Goal: Task Accomplishment & Management: Manage account settings

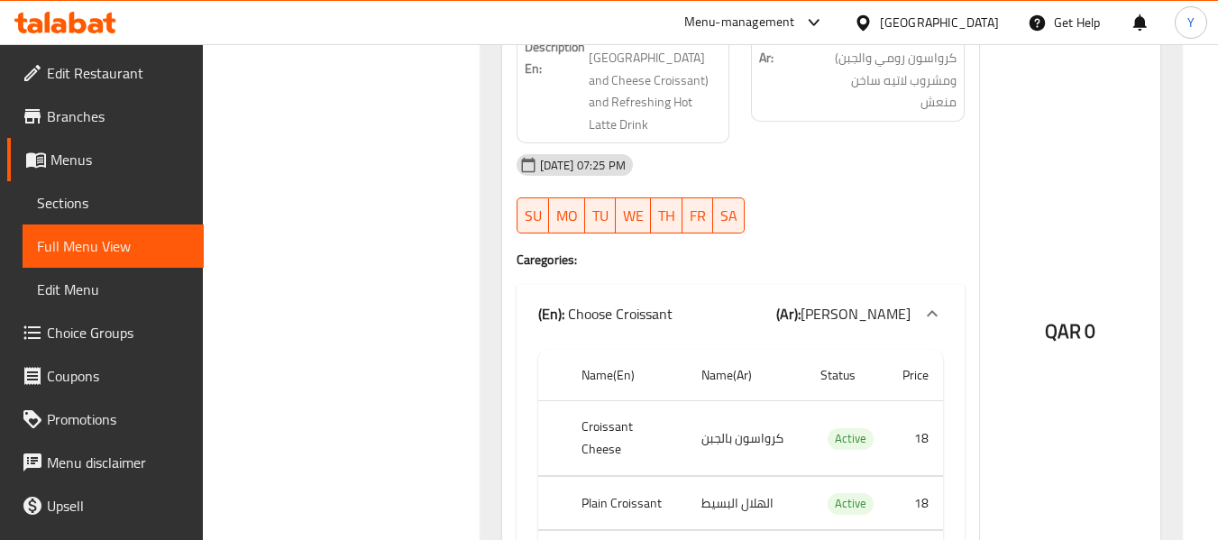
scroll to position [14506, 0]
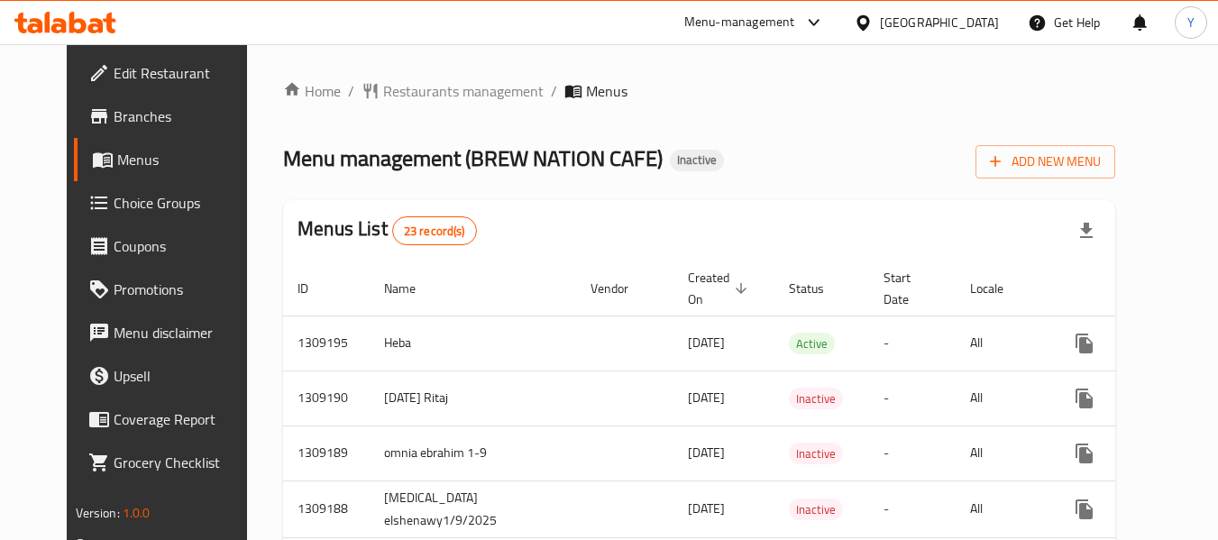
click at [833, 150] on div "Menu management ( BREW NATION CAFE ) Inactive Add New Menu" at bounding box center [699, 158] width 832 height 41
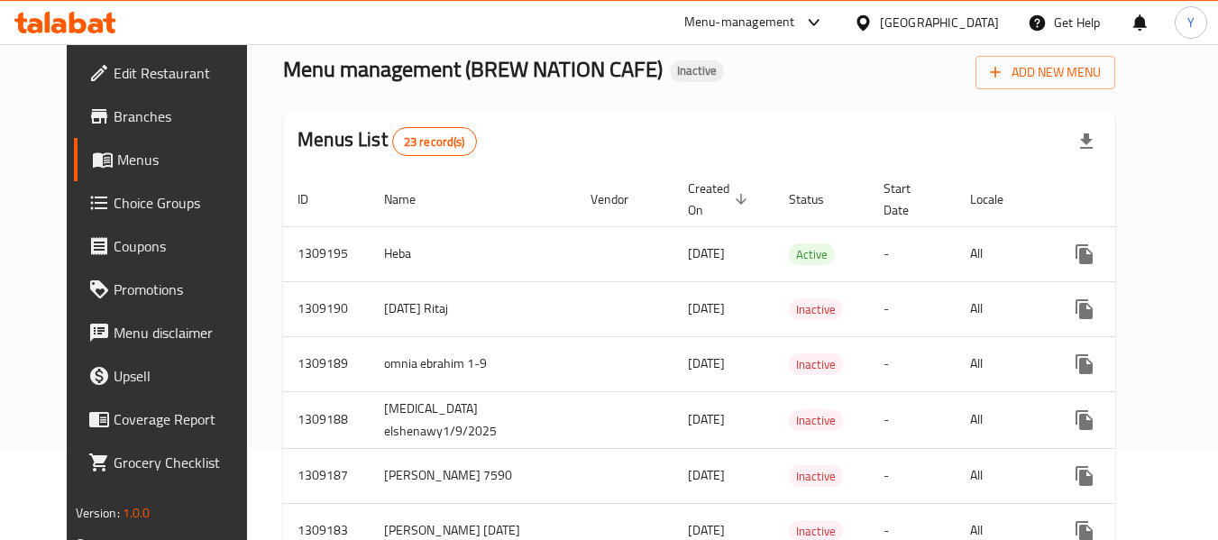
scroll to position [87, 0]
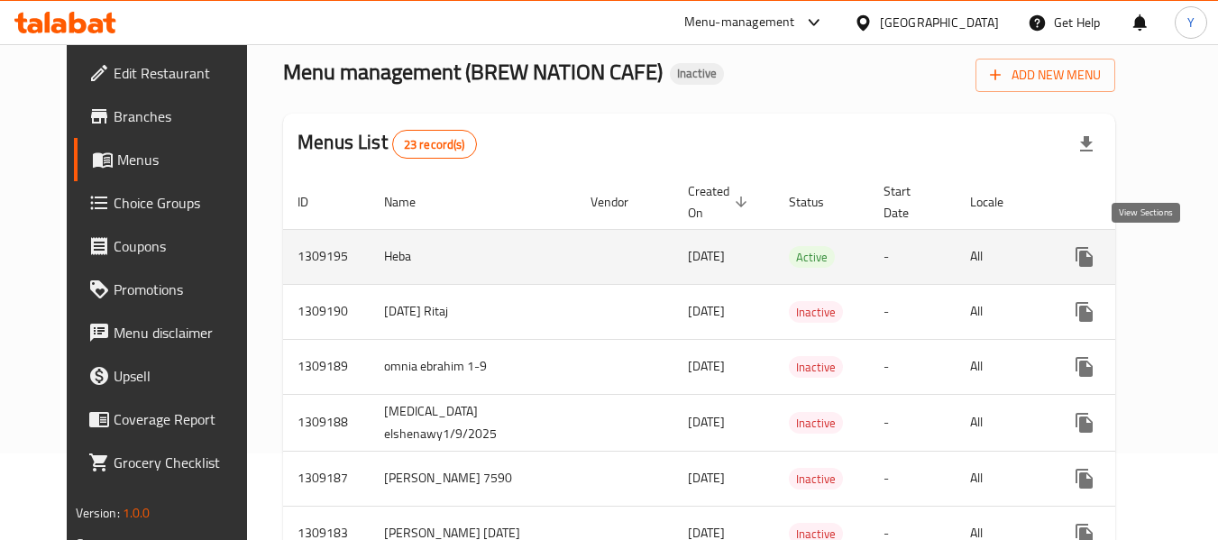
click at [1206, 252] on icon "enhanced table" at bounding box center [1214, 257] width 16 height 16
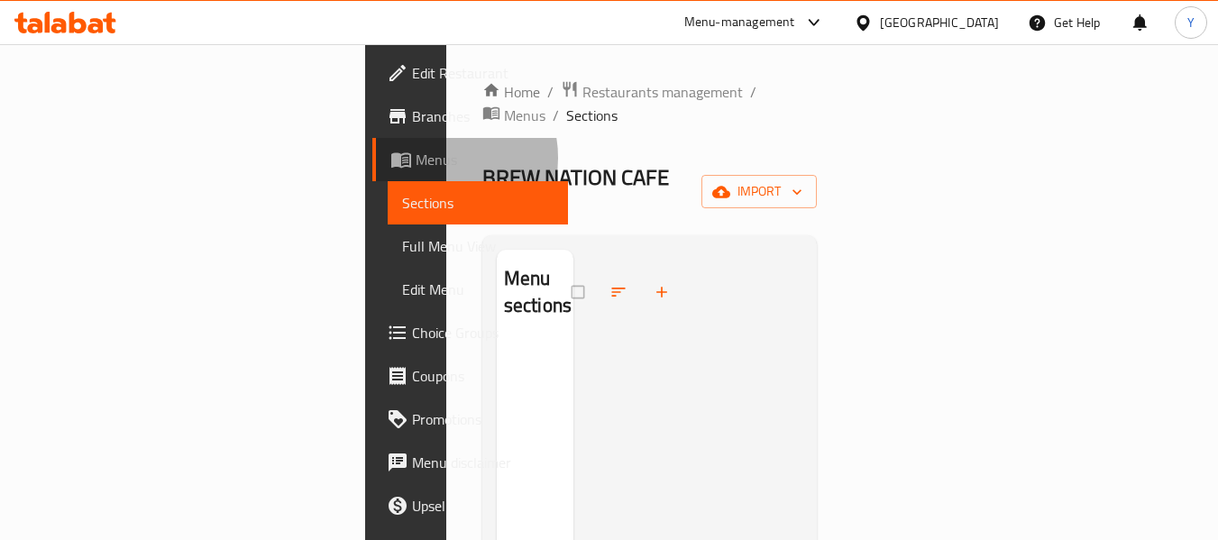
click at [415, 158] on span "Menus" at bounding box center [484, 160] width 139 height 22
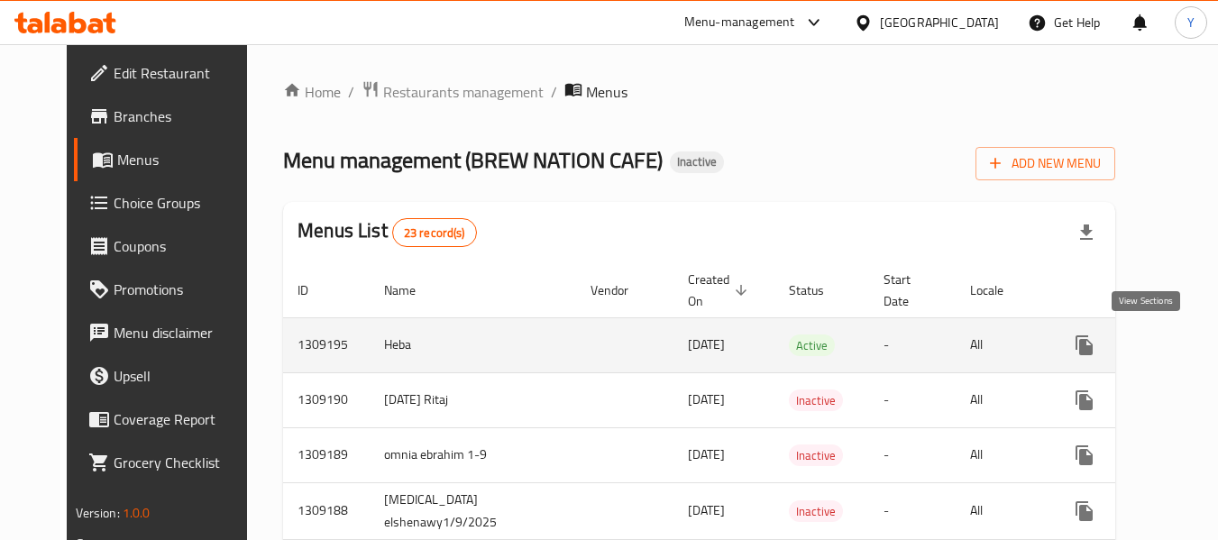
click at [1203, 342] on icon "enhanced table" at bounding box center [1214, 345] width 22 height 22
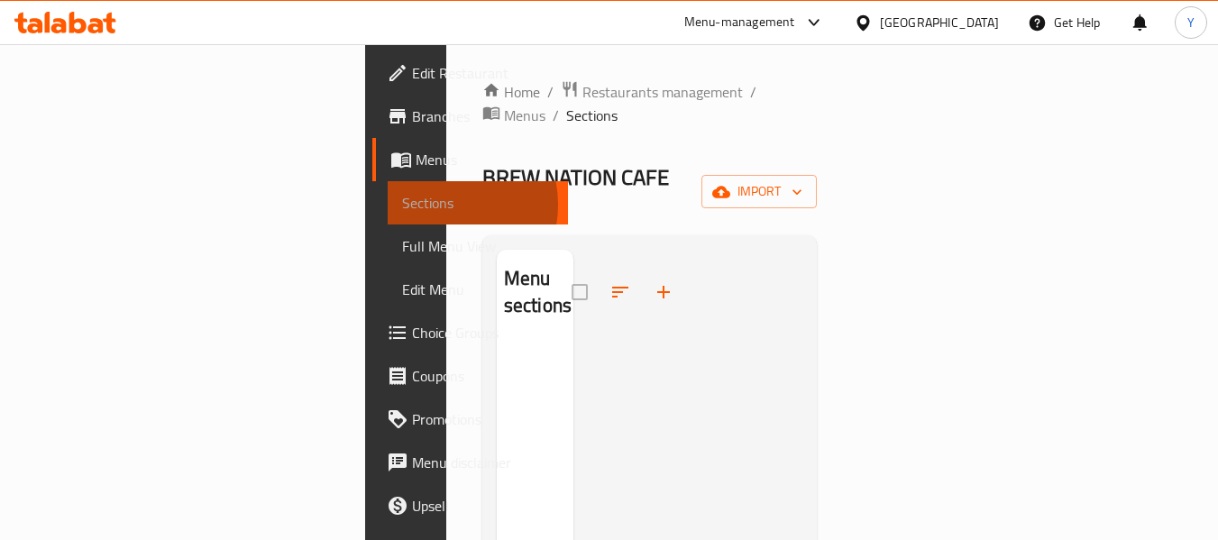
click at [402, 205] on span "Sections" at bounding box center [478, 203] width 152 height 22
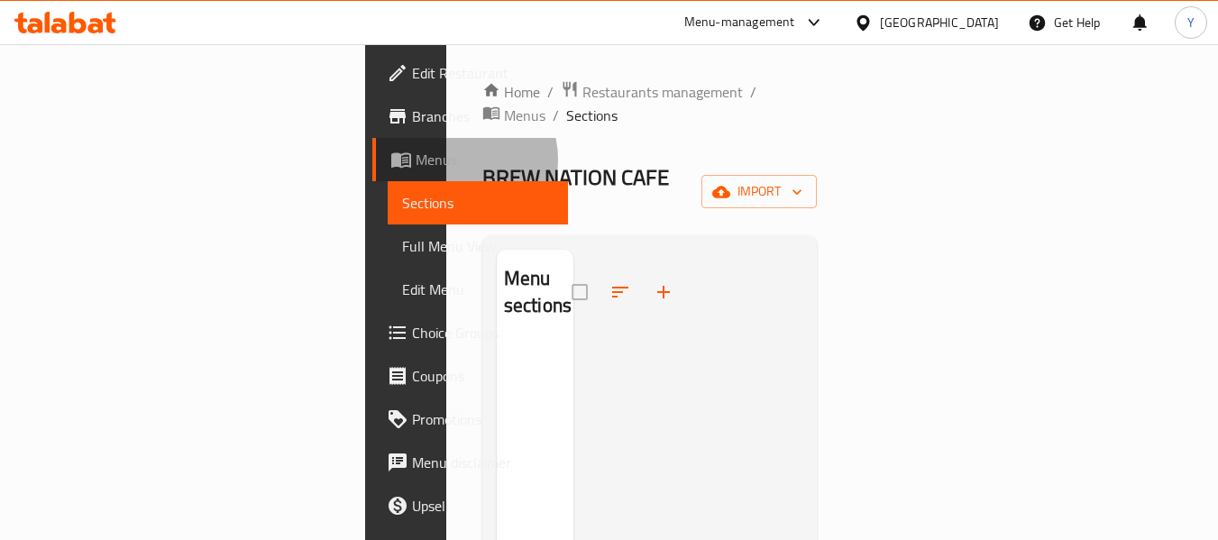
click at [415, 160] on span "Menus" at bounding box center [484, 160] width 139 height 22
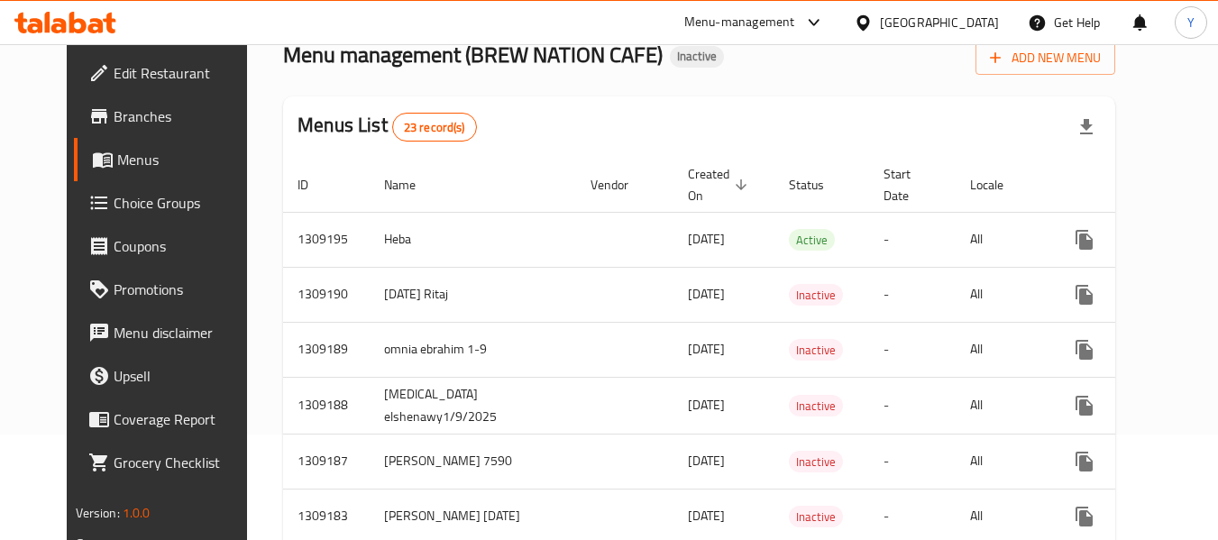
scroll to position [96, 0]
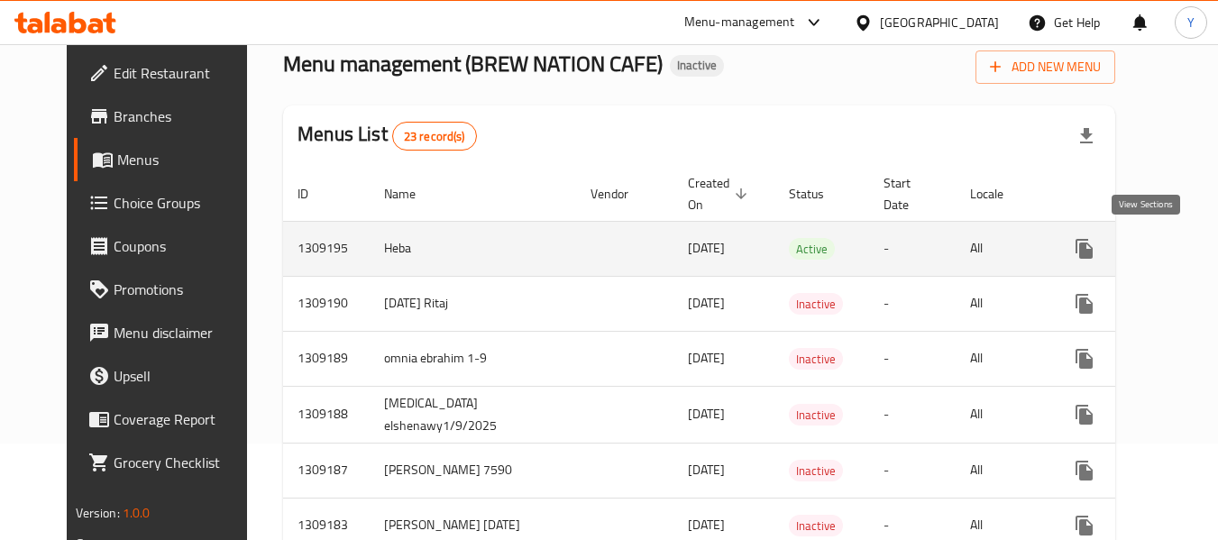
click at [1206, 245] on icon "enhanced table" at bounding box center [1214, 249] width 16 height 16
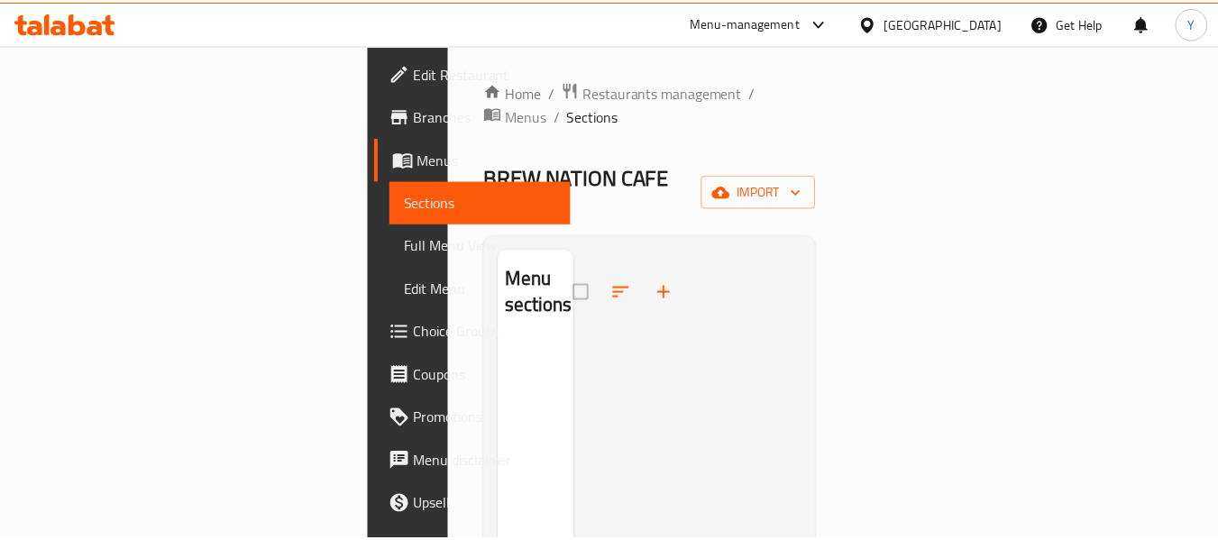
scroll to position [252, 0]
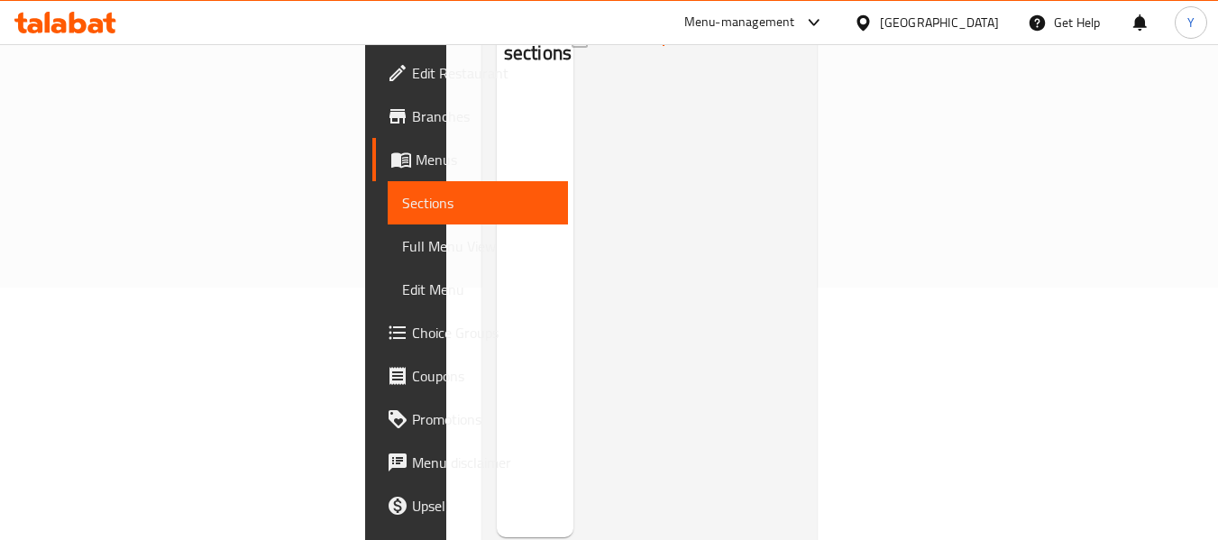
click at [415, 167] on span "Menus" at bounding box center [484, 160] width 139 height 22
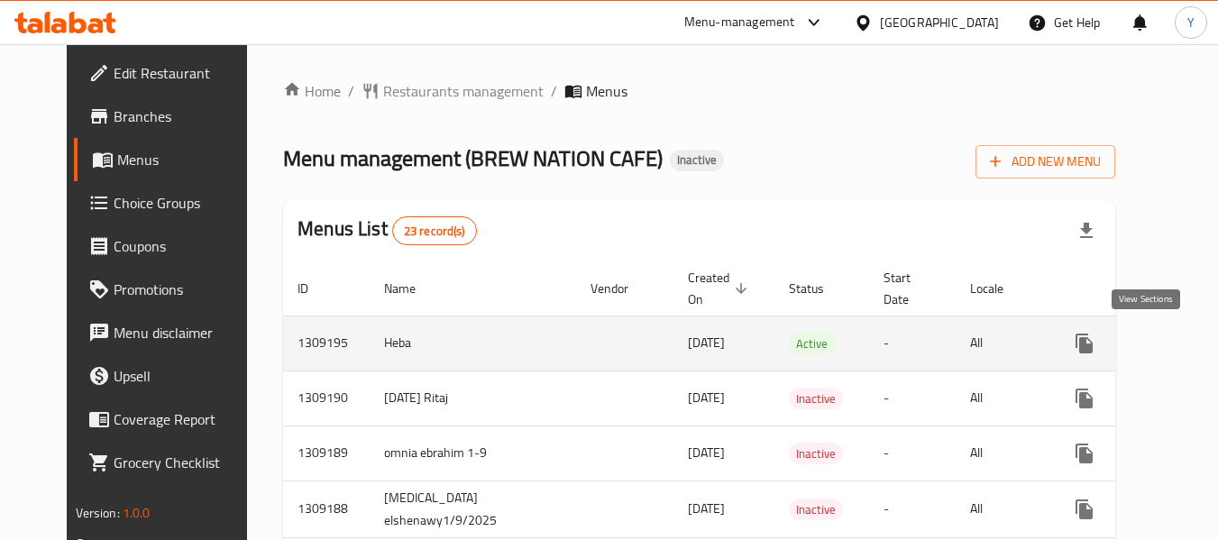
click at [1203, 343] on icon "enhanced table" at bounding box center [1214, 344] width 22 height 22
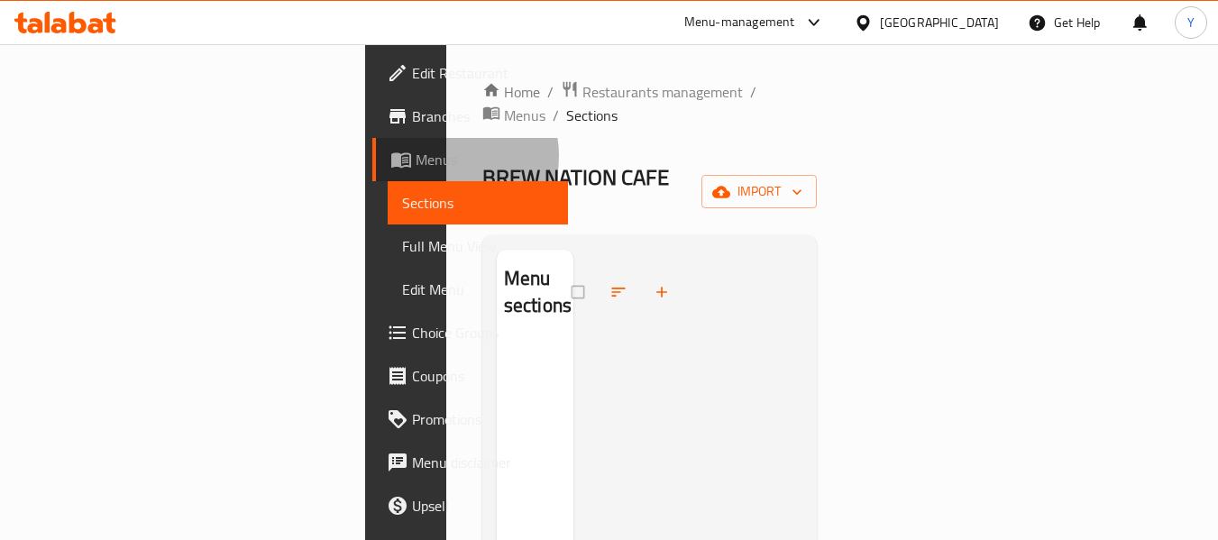
click at [415, 156] on span "Menus" at bounding box center [484, 160] width 139 height 22
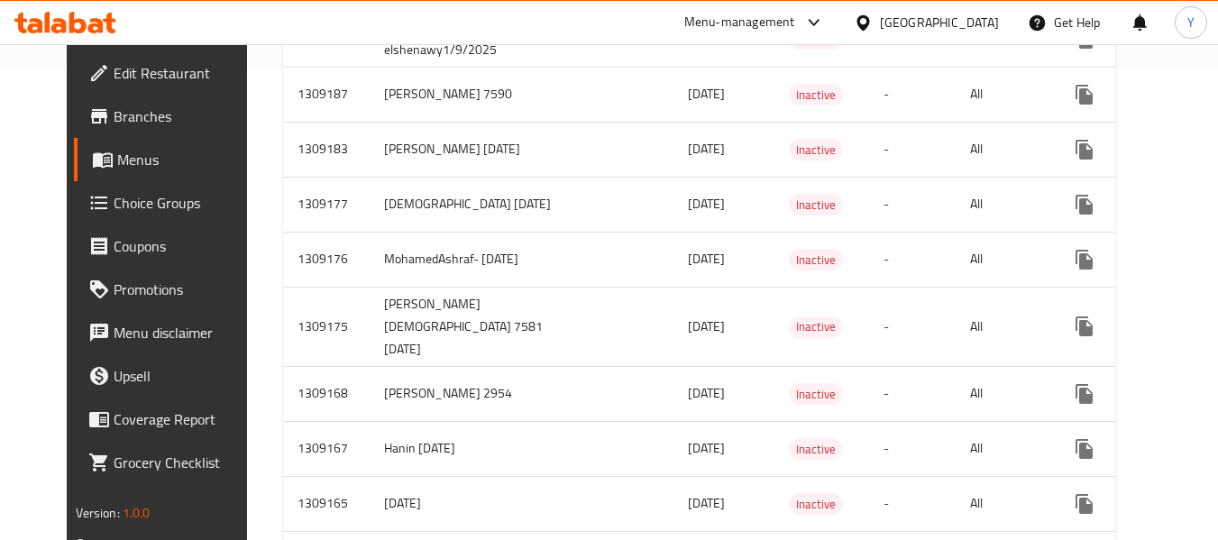
scroll to position [1133, 0]
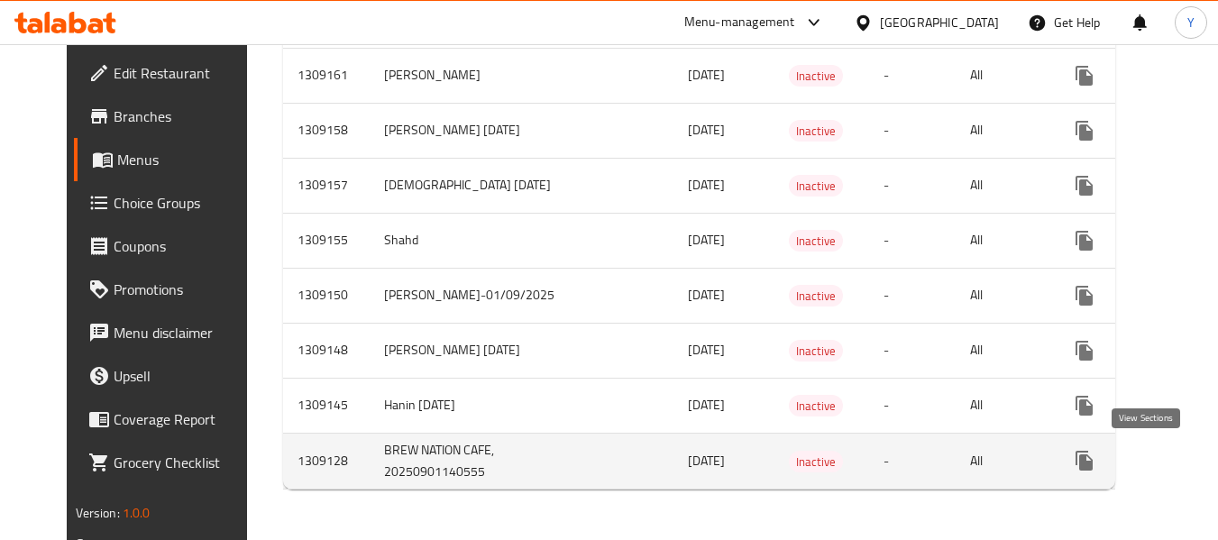
click at [1206, 452] on icon "enhanced table" at bounding box center [1214, 460] width 16 height 16
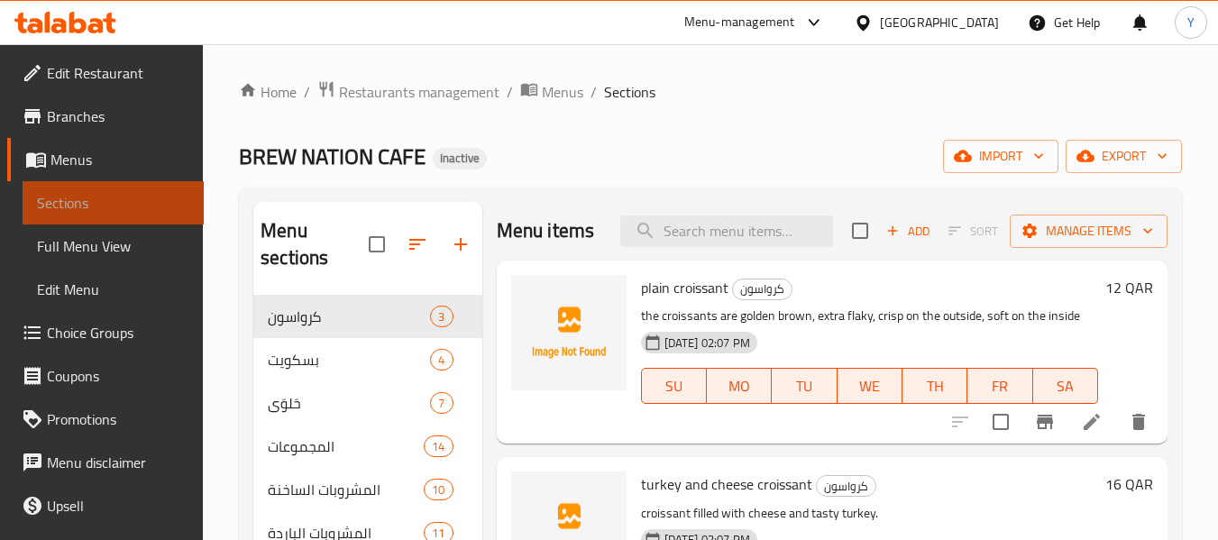
click at [125, 199] on span "Sections" at bounding box center [113, 203] width 152 height 22
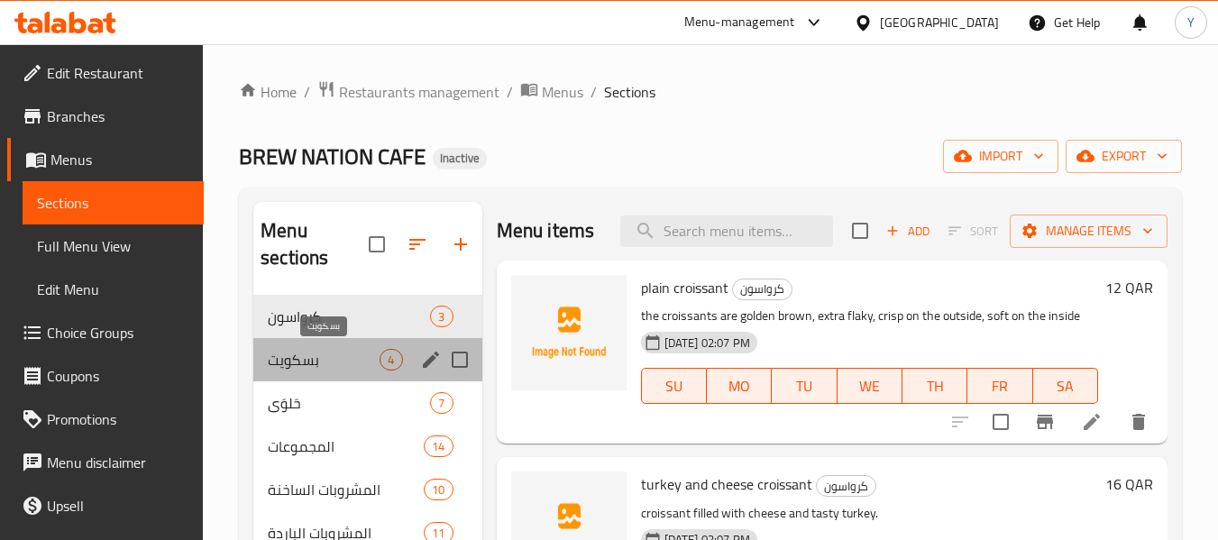
click at [348, 363] on span "بسكويت" at bounding box center [324, 360] width 112 height 22
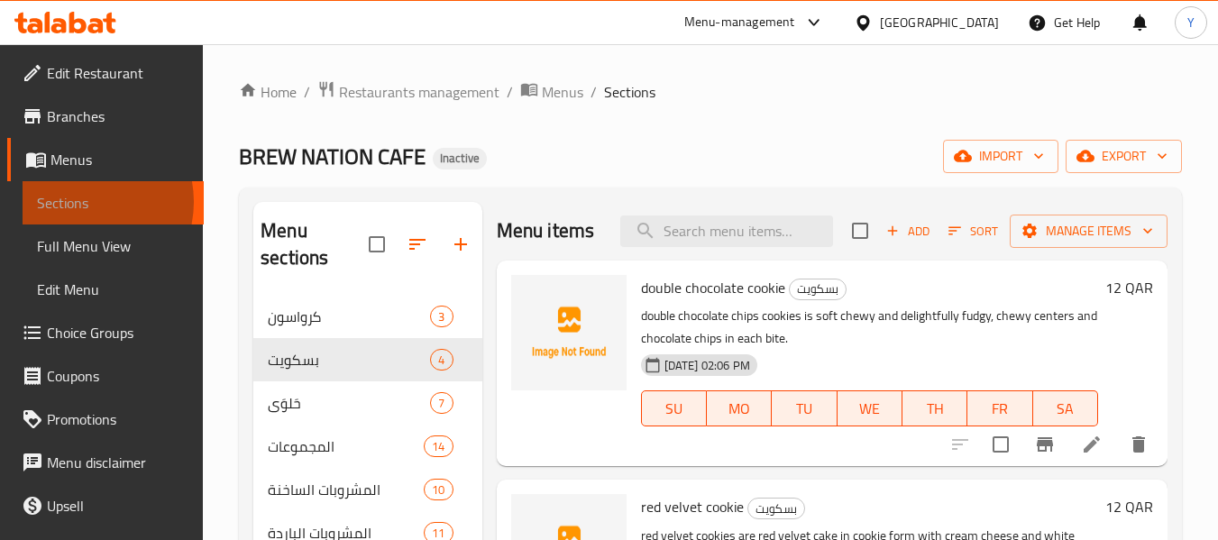
click at [81, 202] on span "Sections" at bounding box center [113, 203] width 152 height 22
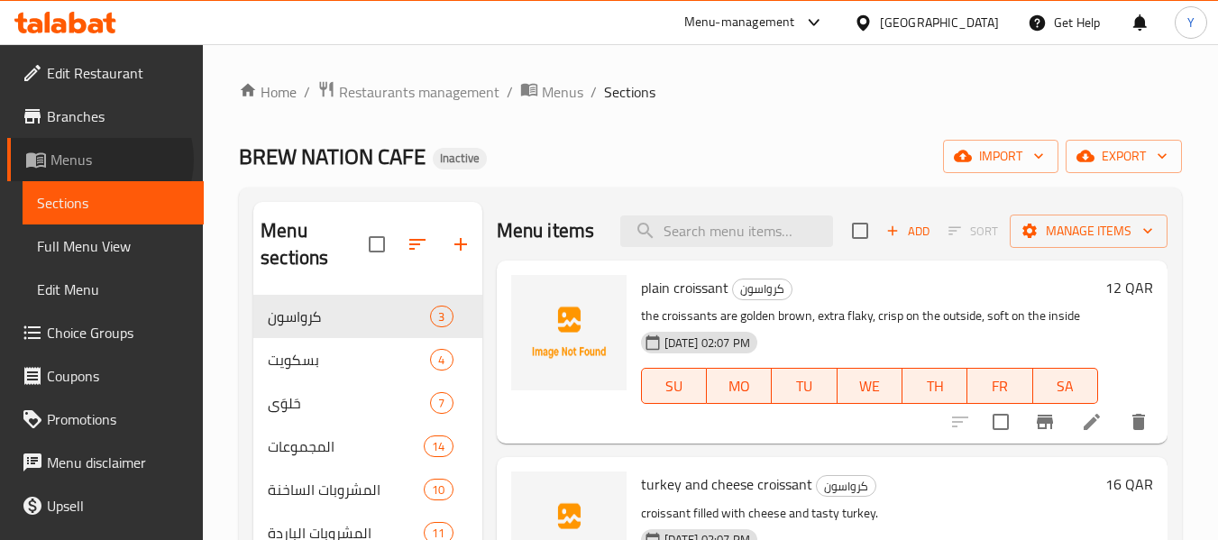
click at [99, 160] on span "Menus" at bounding box center [119, 160] width 139 height 22
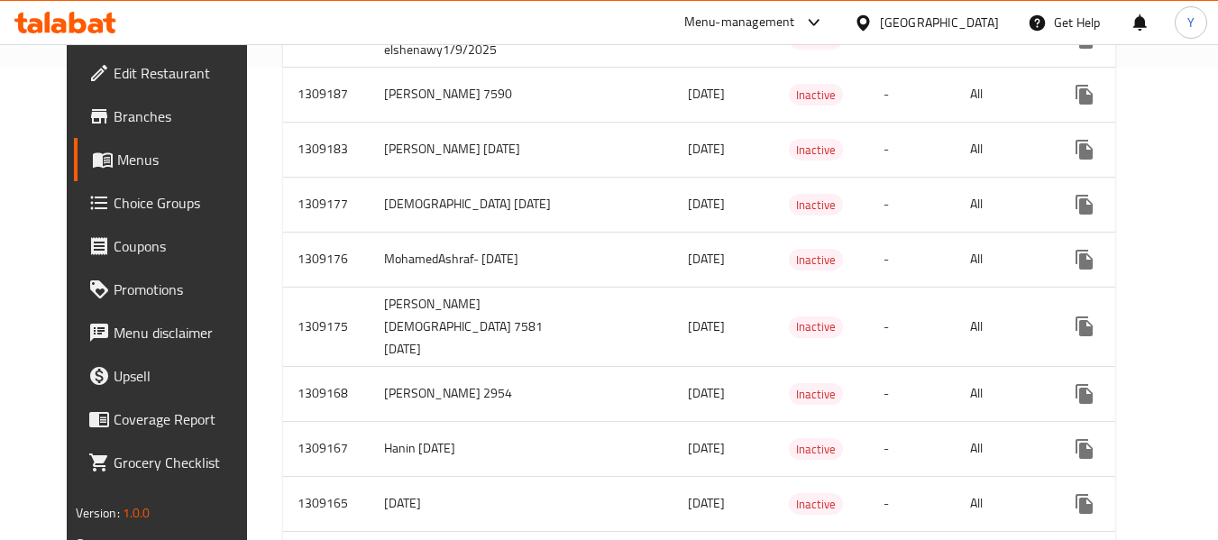
scroll to position [1133, 0]
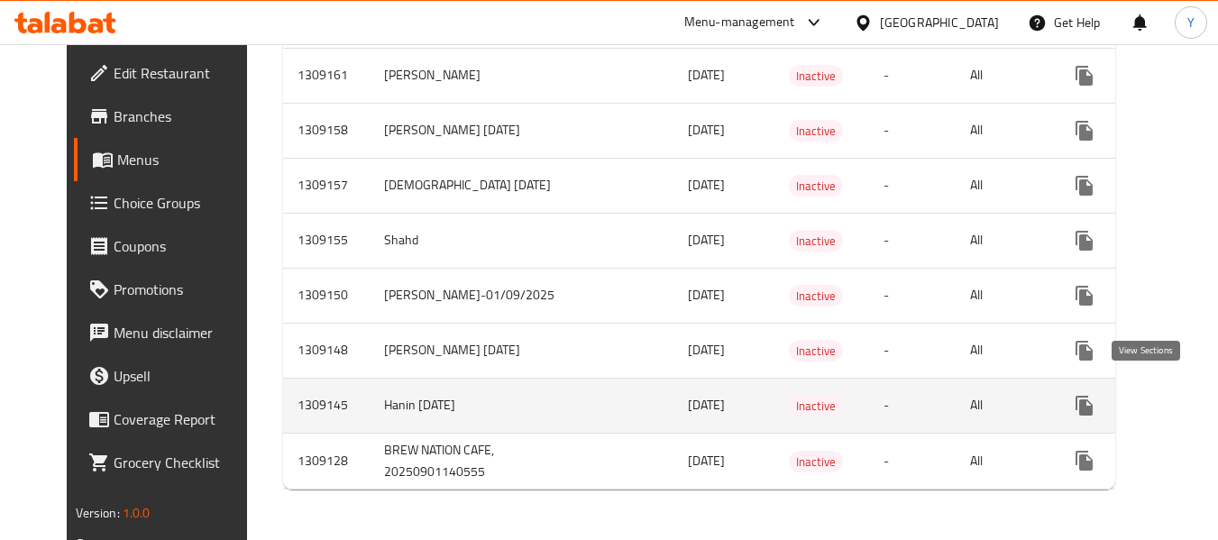
click at [1203, 395] on icon "enhanced table" at bounding box center [1214, 406] width 22 height 22
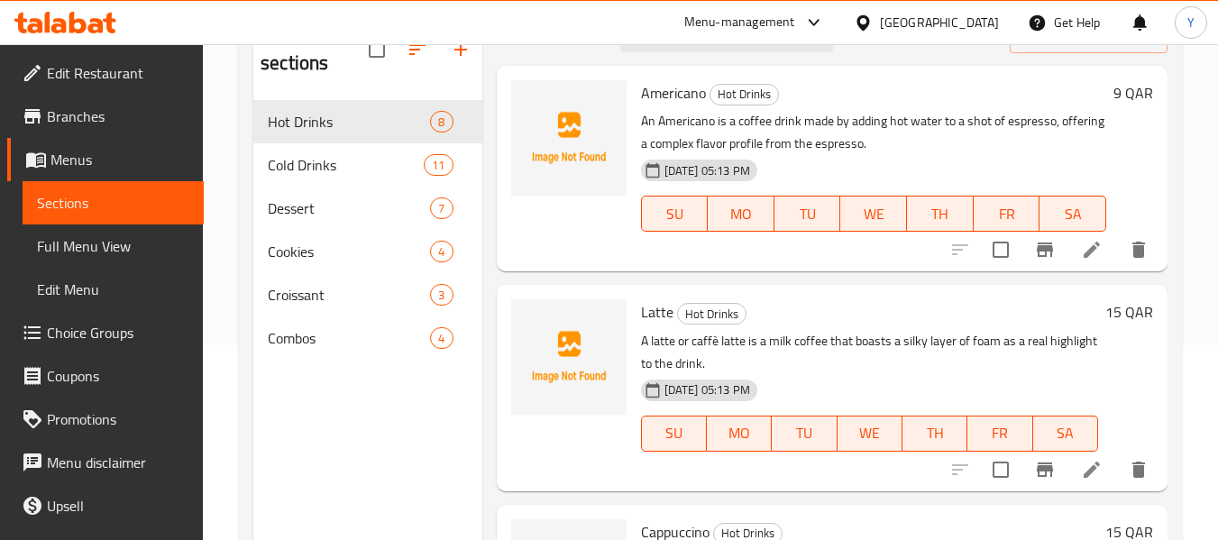
scroll to position [222, 0]
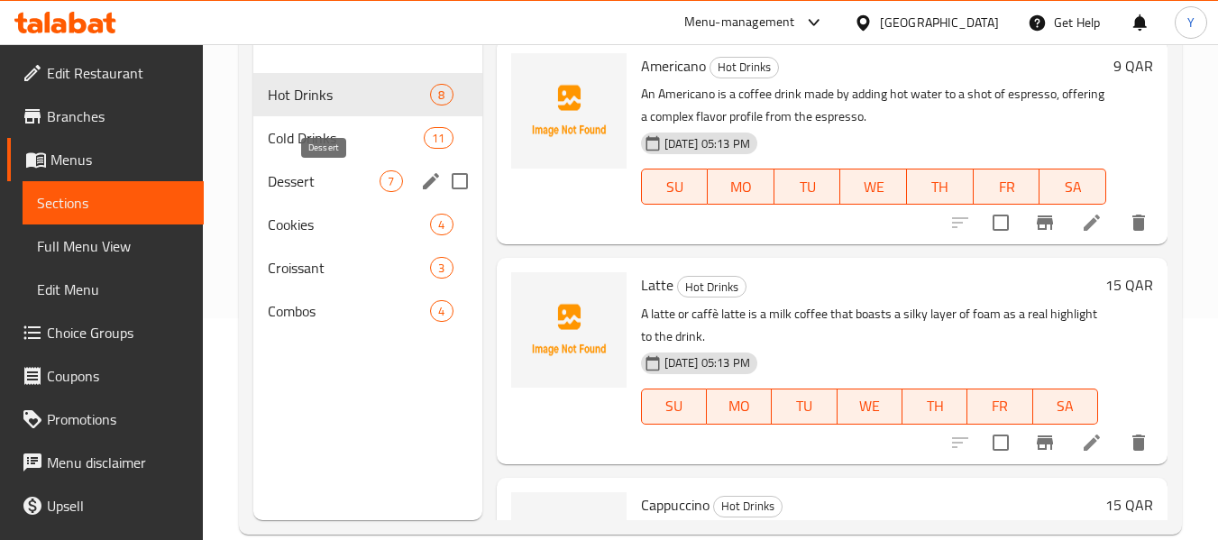
click at [300, 179] on span "Dessert" at bounding box center [324, 181] width 112 height 22
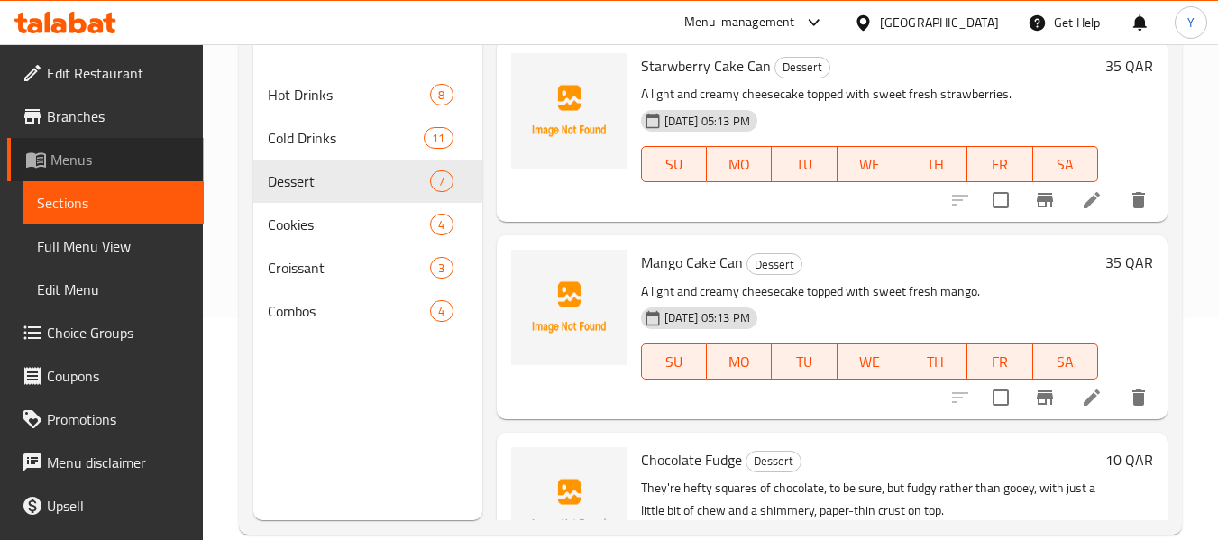
click at [113, 166] on span "Menus" at bounding box center [119, 160] width 139 height 22
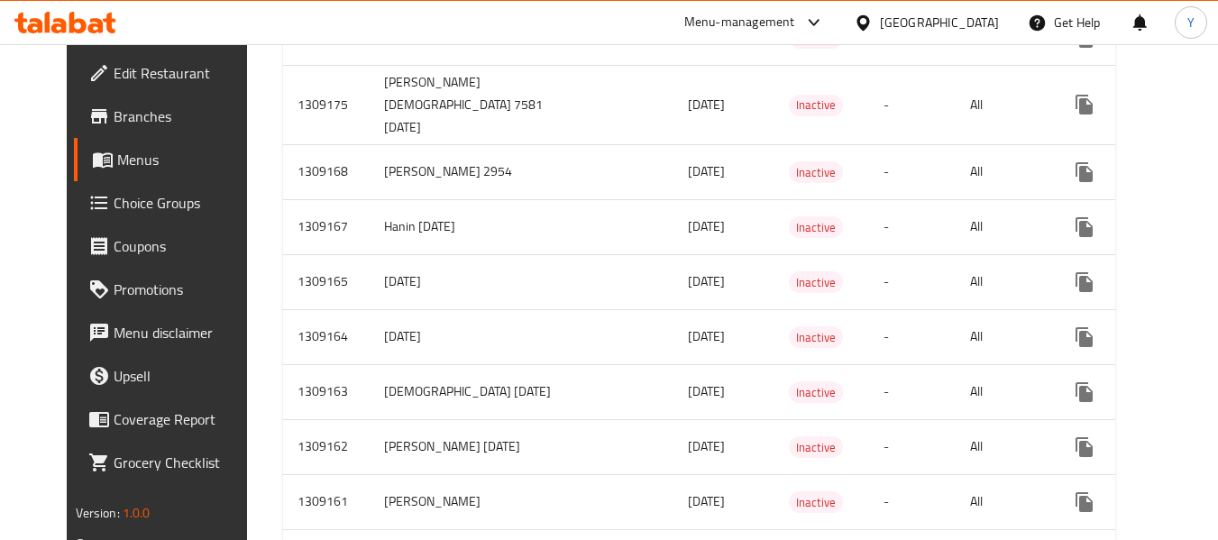
scroll to position [1133, 0]
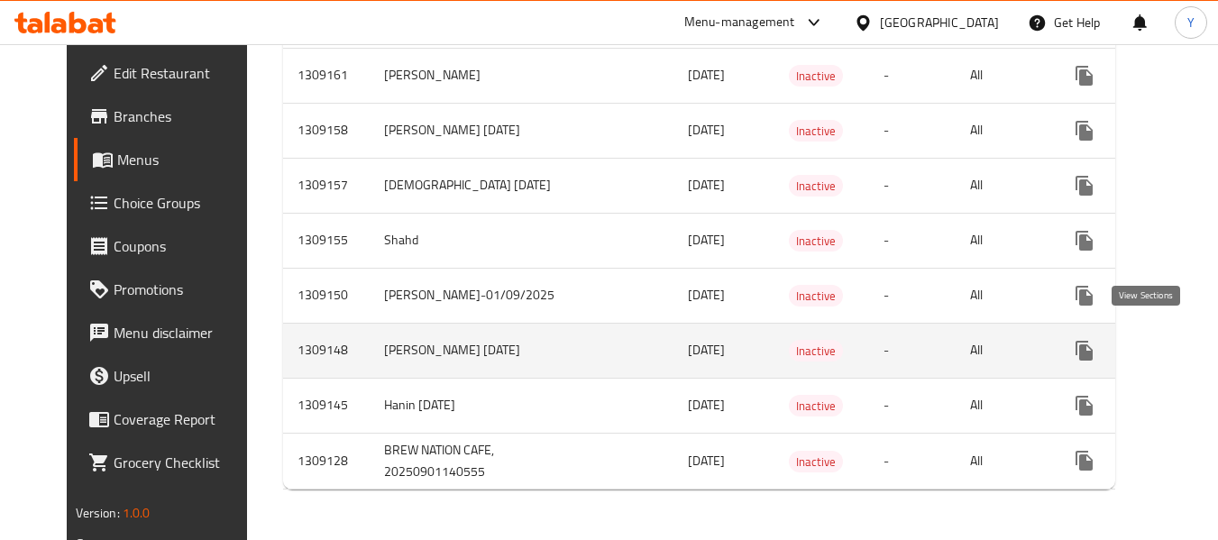
click at [1206, 342] on icon "enhanced table" at bounding box center [1214, 350] width 16 height 16
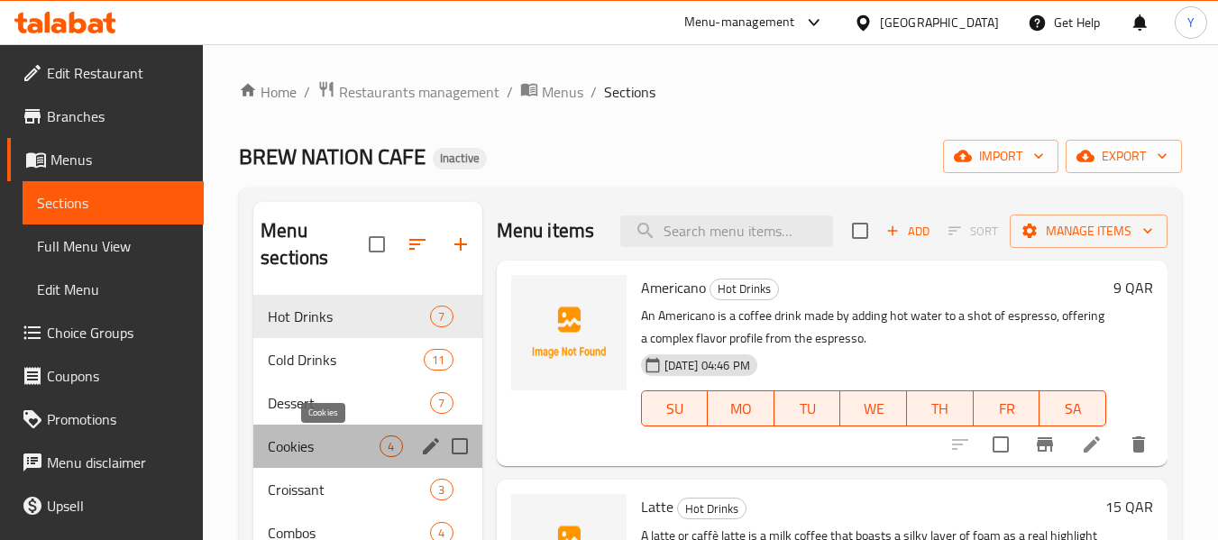
click at [324, 436] on span "Cookies" at bounding box center [324, 446] width 112 height 22
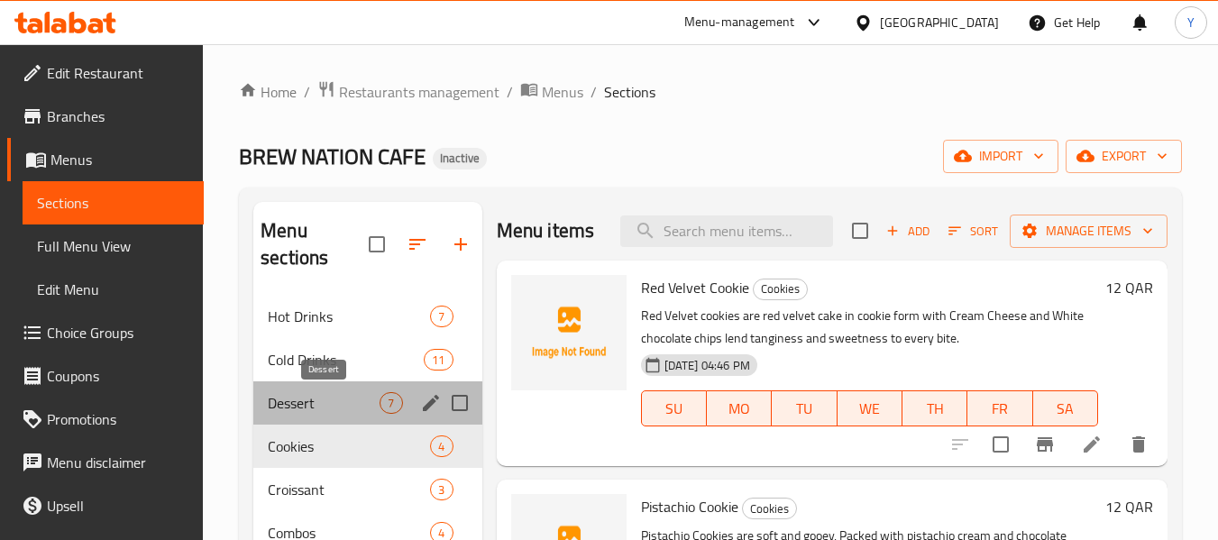
click at [321, 410] on span "Dessert" at bounding box center [324, 403] width 112 height 22
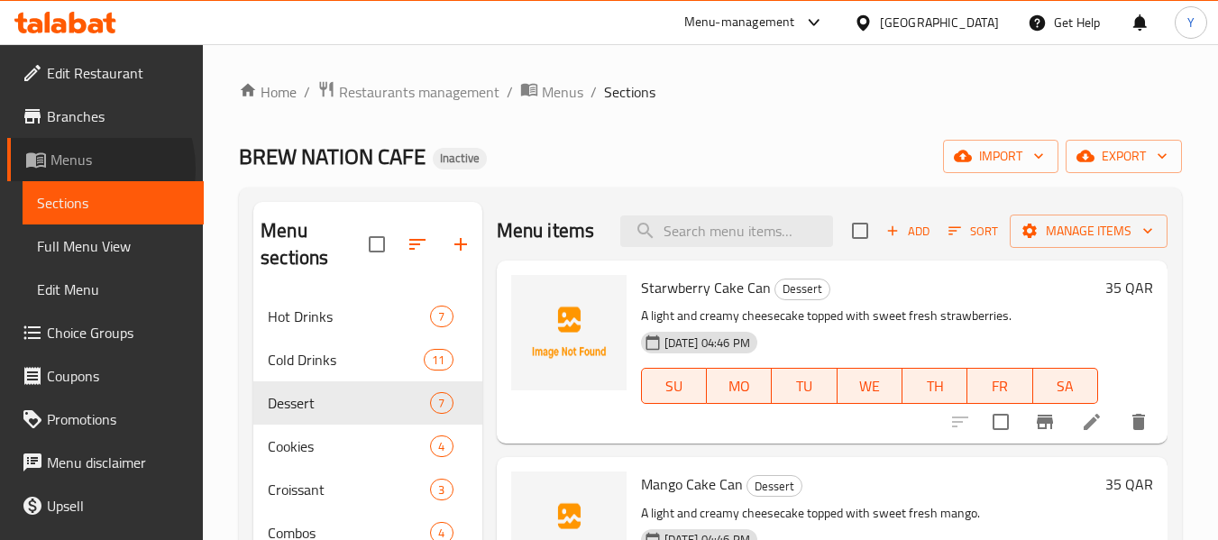
click at [77, 169] on span "Menus" at bounding box center [119, 160] width 139 height 22
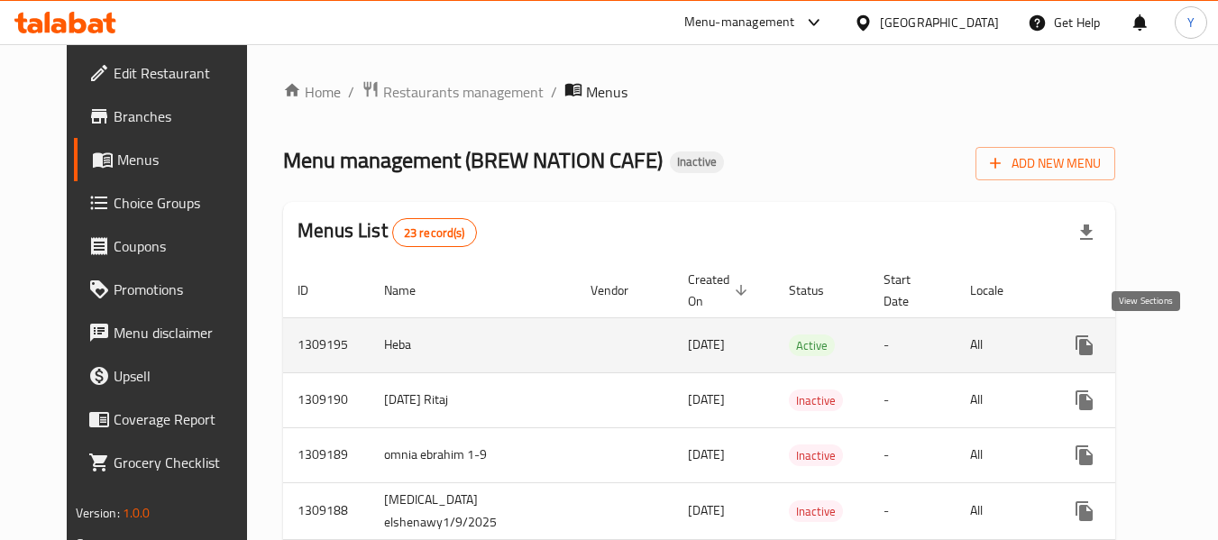
click at [1206, 342] on icon "enhanced table" at bounding box center [1214, 345] width 16 height 16
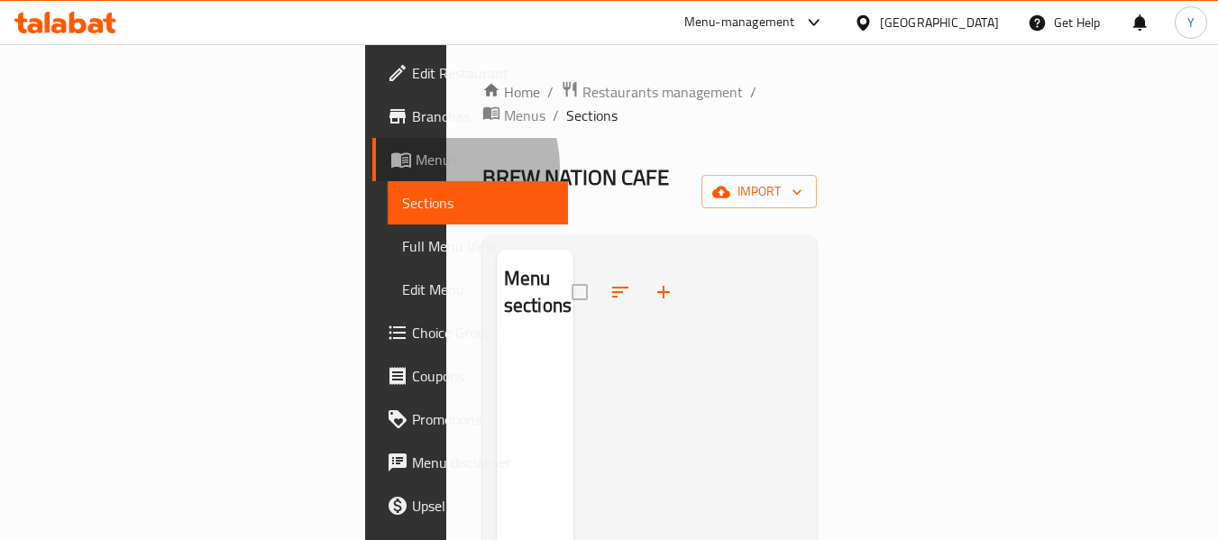
click at [415, 167] on span "Menus" at bounding box center [484, 160] width 139 height 22
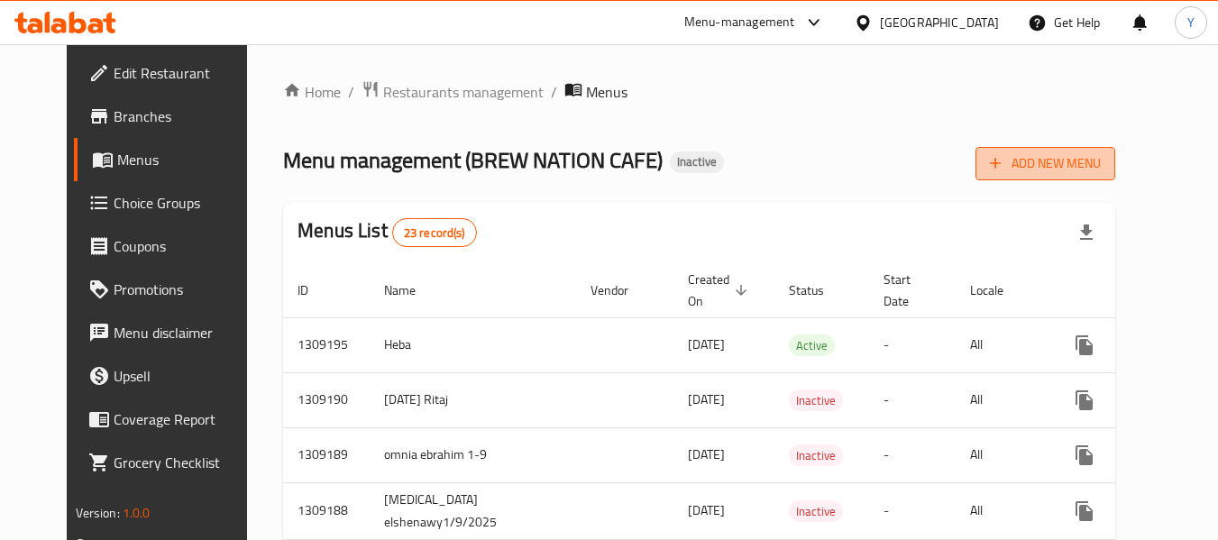
click at [1100, 164] on span "Add New Menu" at bounding box center [1045, 163] width 111 height 23
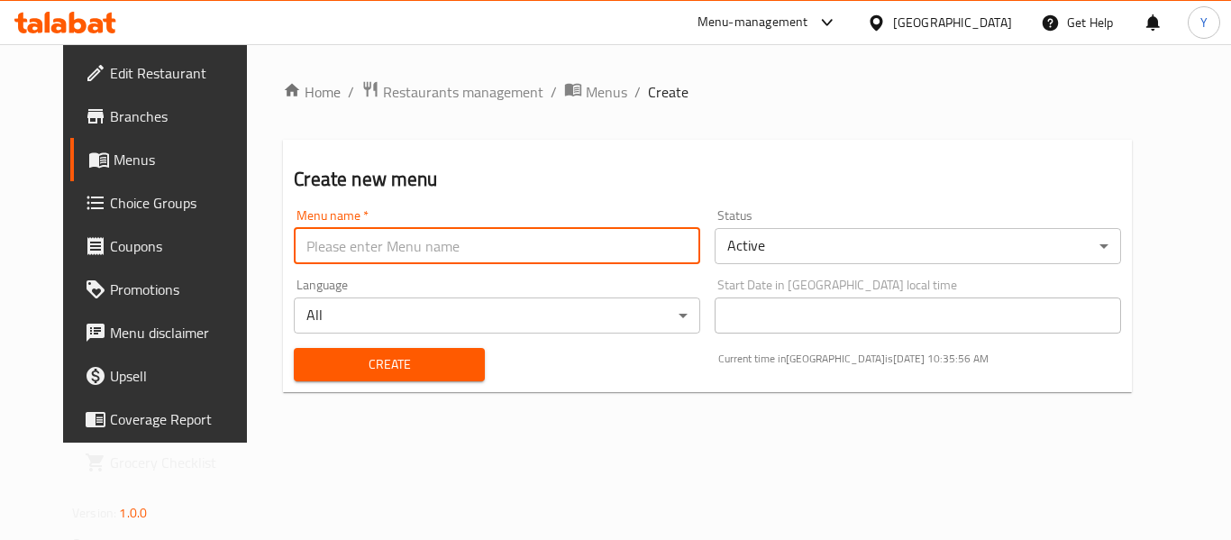
click at [662, 258] on input "text" at bounding box center [497, 246] width 406 height 36
type input "updated "yassmin""
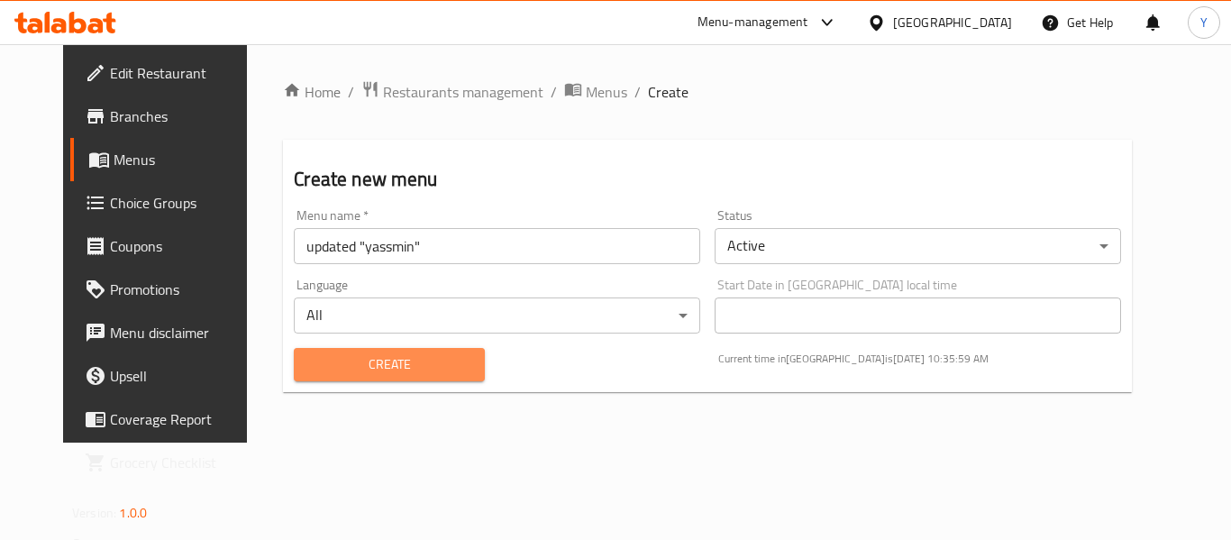
click at [360, 362] on span "Create" at bounding box center [388, 364] width 161 height 23
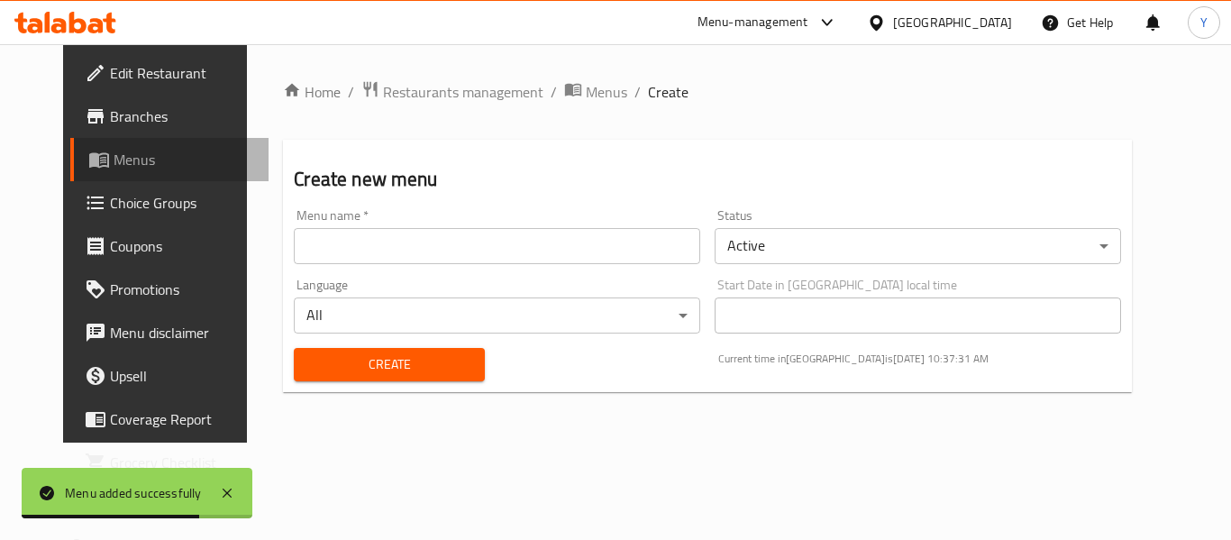
click at [114, 149] on span "Menus" at bounding box center [184, 160] width 141 height 22
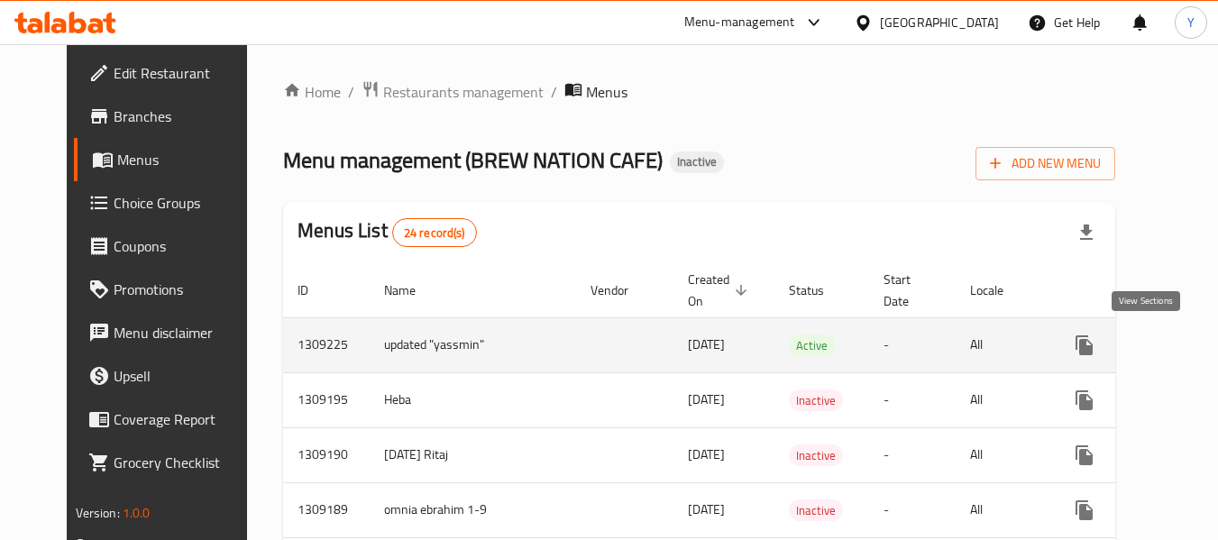
click at [1203, 345] on icon "enhanced table" at bounding box center [1214, 345] width 22 height 22
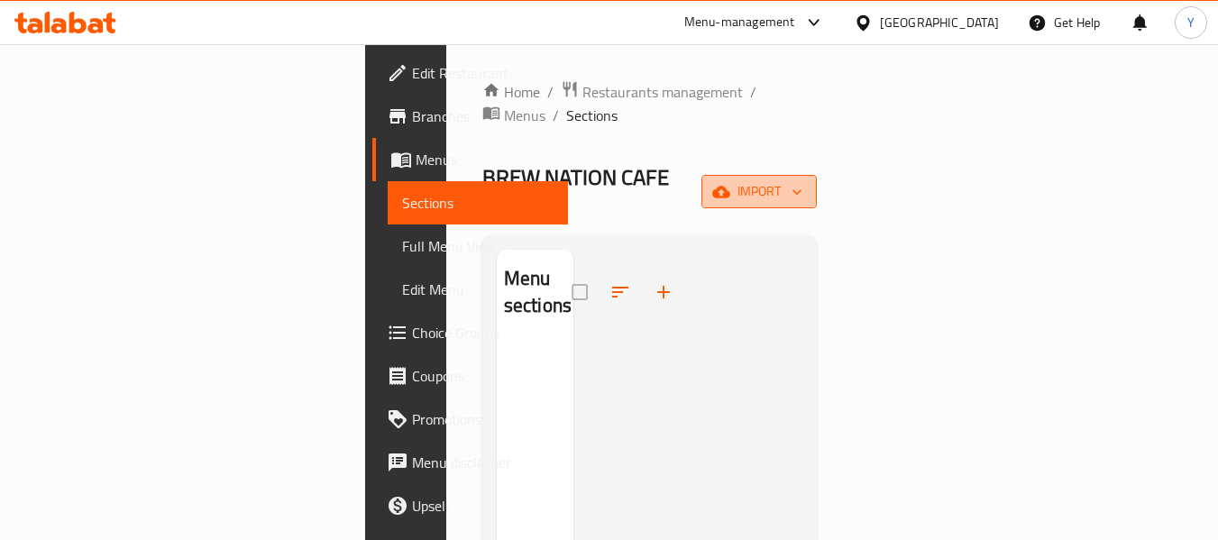
click at [802, 180] on span "import" at bounding box center [759, 191] width 87 height 23
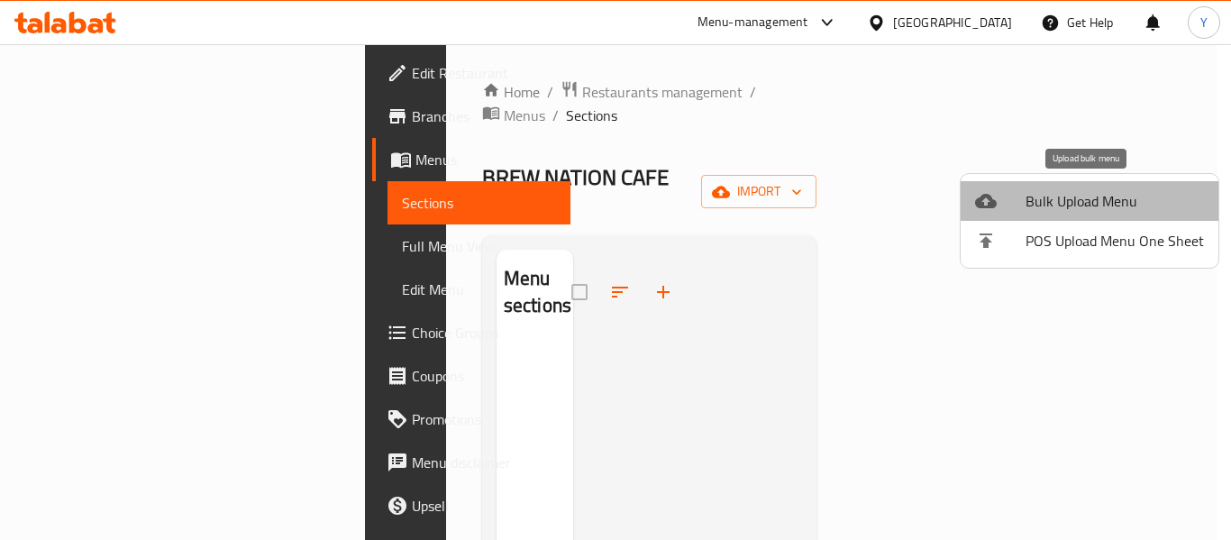
click at [1131, 202] on span "Bulk Upload Menu" at bounding box center [1115, 201] width 178 height 22
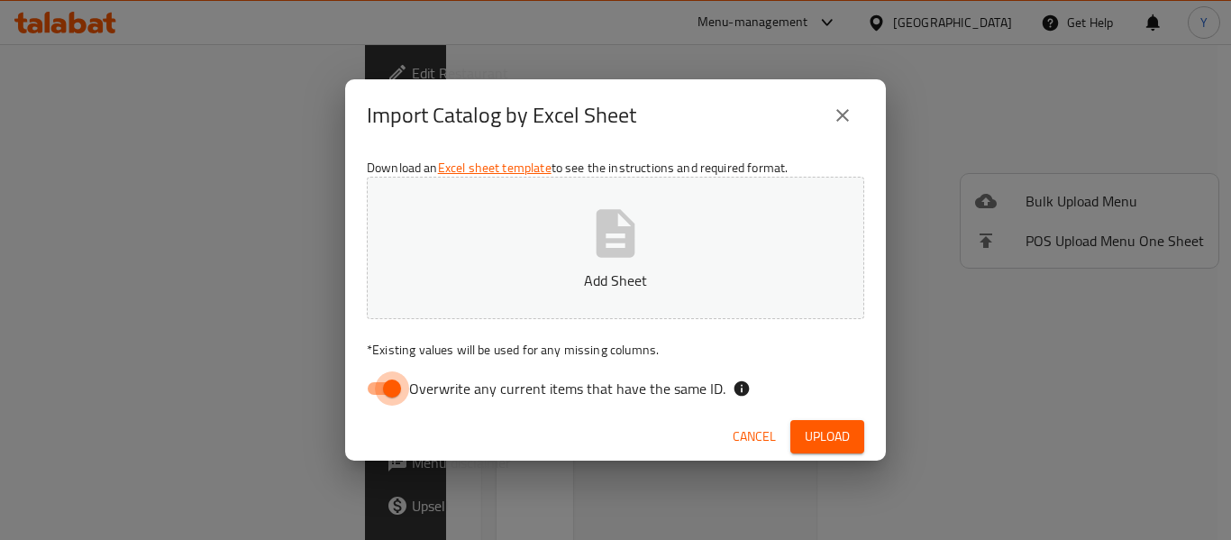
click at [364, 393] on input "Overwrite any current items that have the same ID." at bounding box center [392, 388] width 103 height 34
checkbox input "false"
click at [645, 217] on button "Add Sheet" at bounding box center [615, 248] width 497 height 142
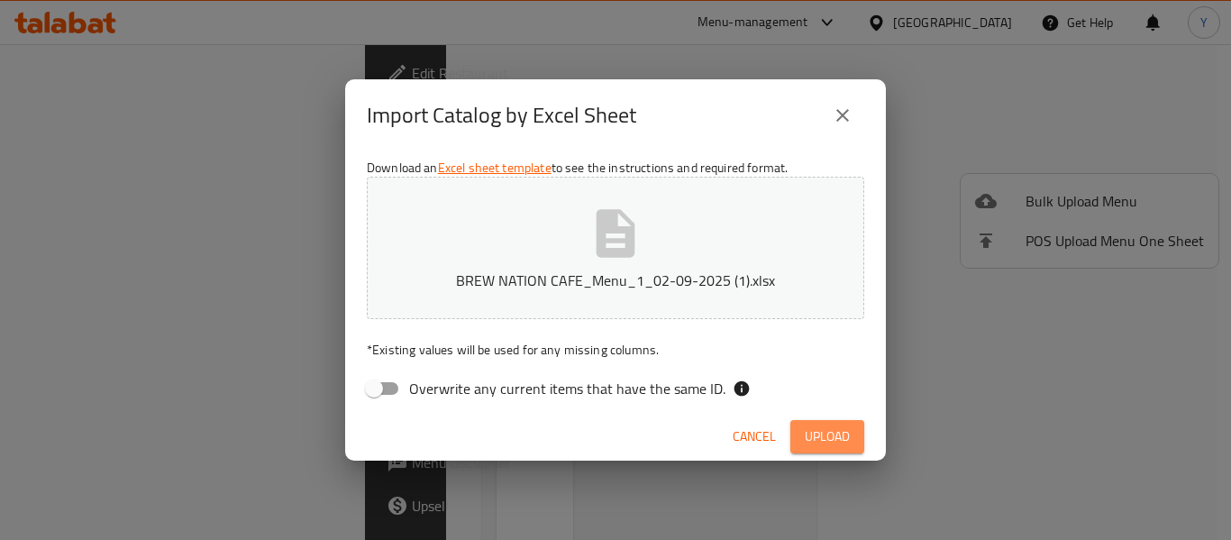
click at [834, 431] on span "Upload" at bounding box center [827, 436] width 45 height 23
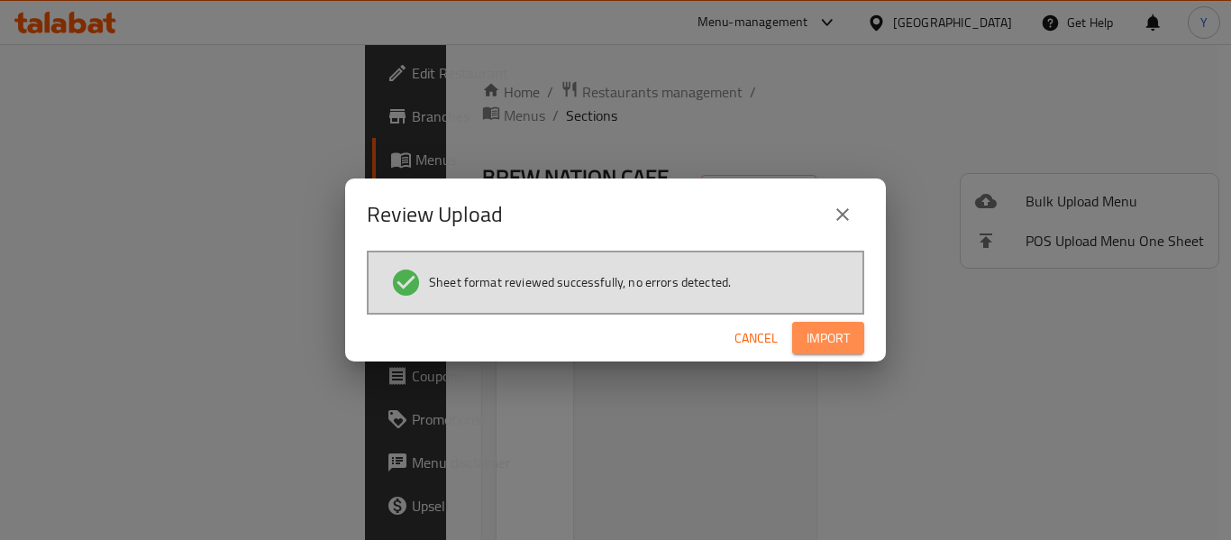
click at [847, 341] on span "Import" at bounding box center [828, 338] width 43 height 23
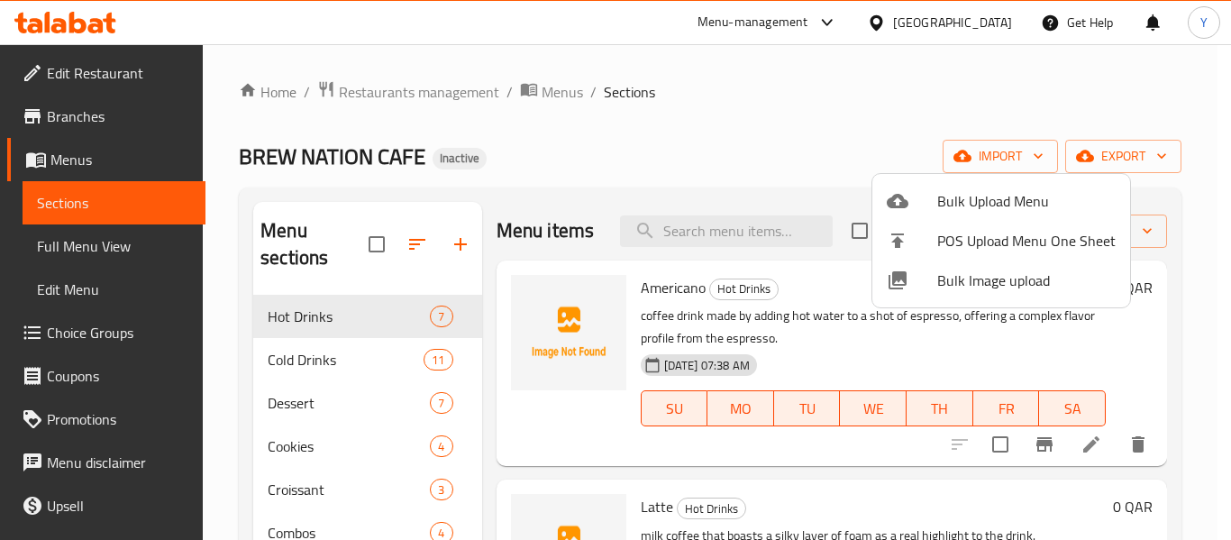
click at [386, 81] on div at bounding box center [615, 270] width 1231 height 540
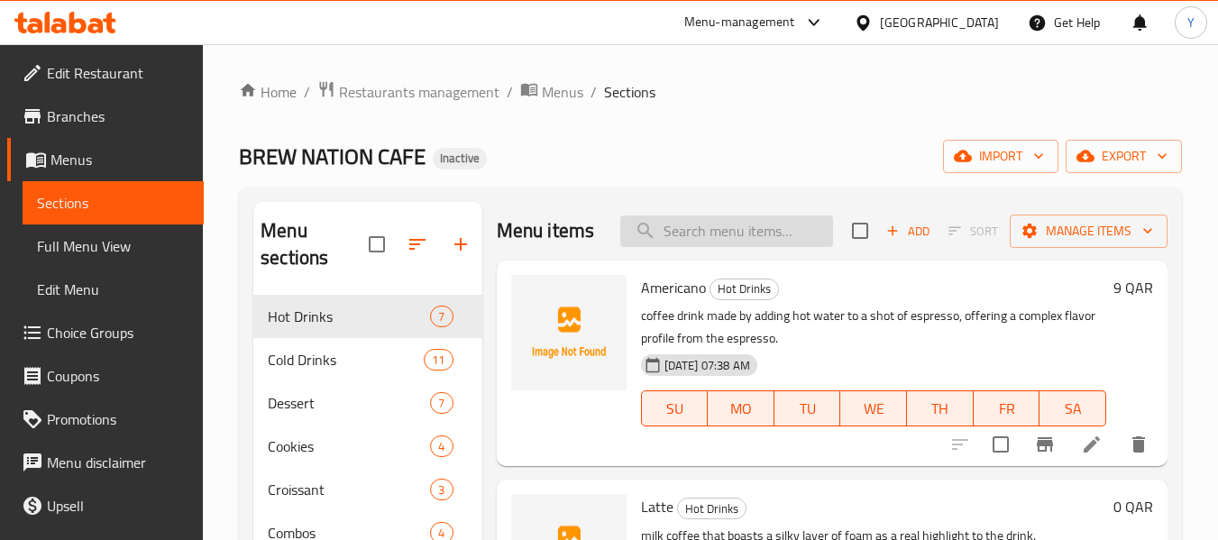
click at [691, 242] on input "search" at bounding box center [726, 231] width 213 height 32
paste input "Latte"
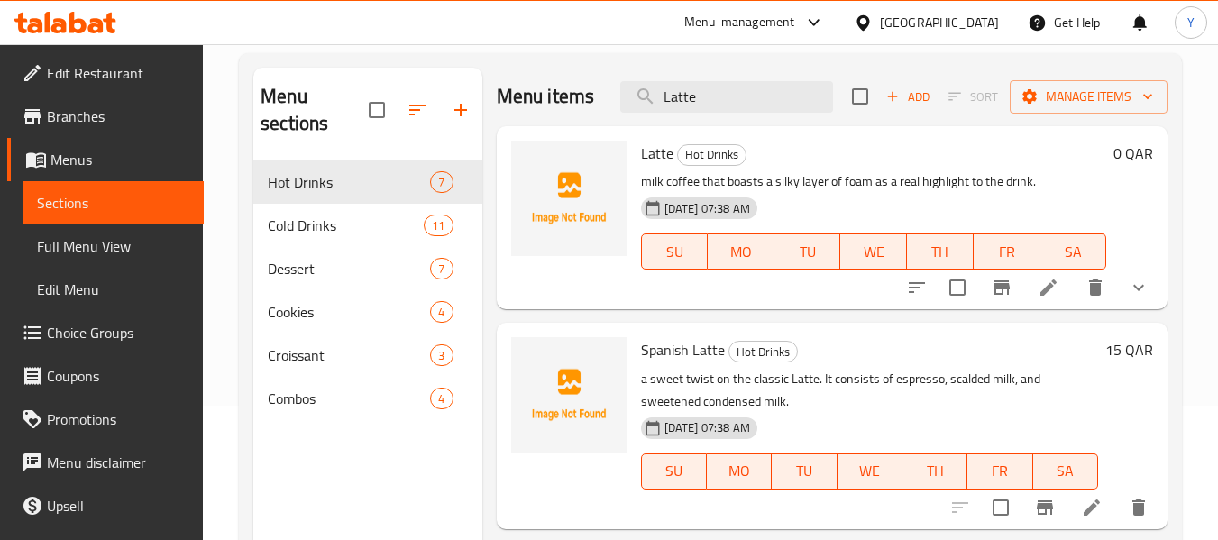
scroll to position [128, 0]
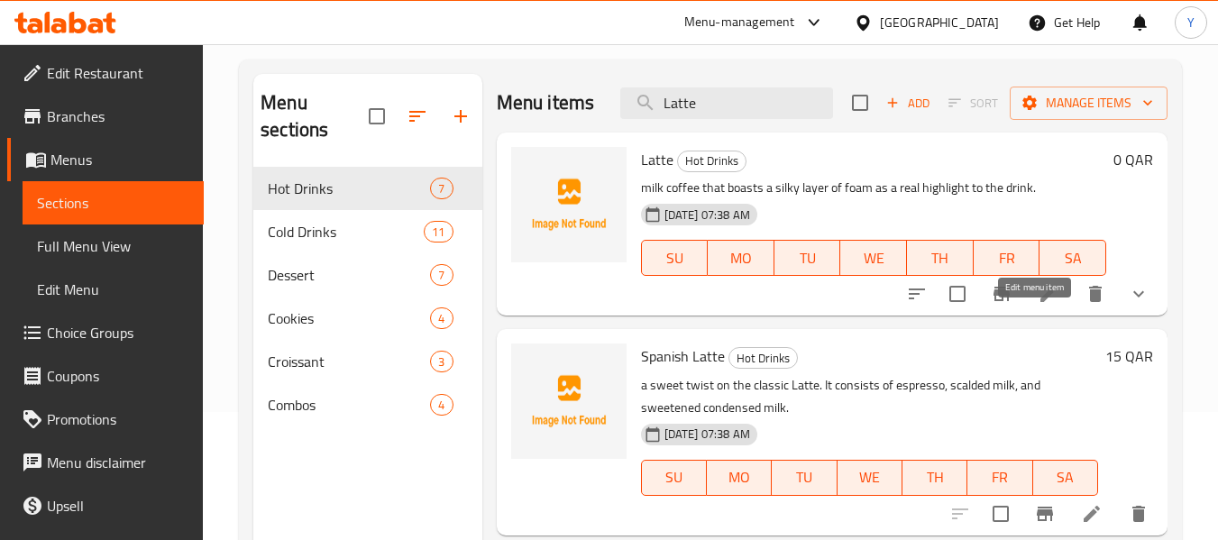
type input "Latte"
click at [1037, 305] on icon at bounding box center [1048, 294] width 22 height 22
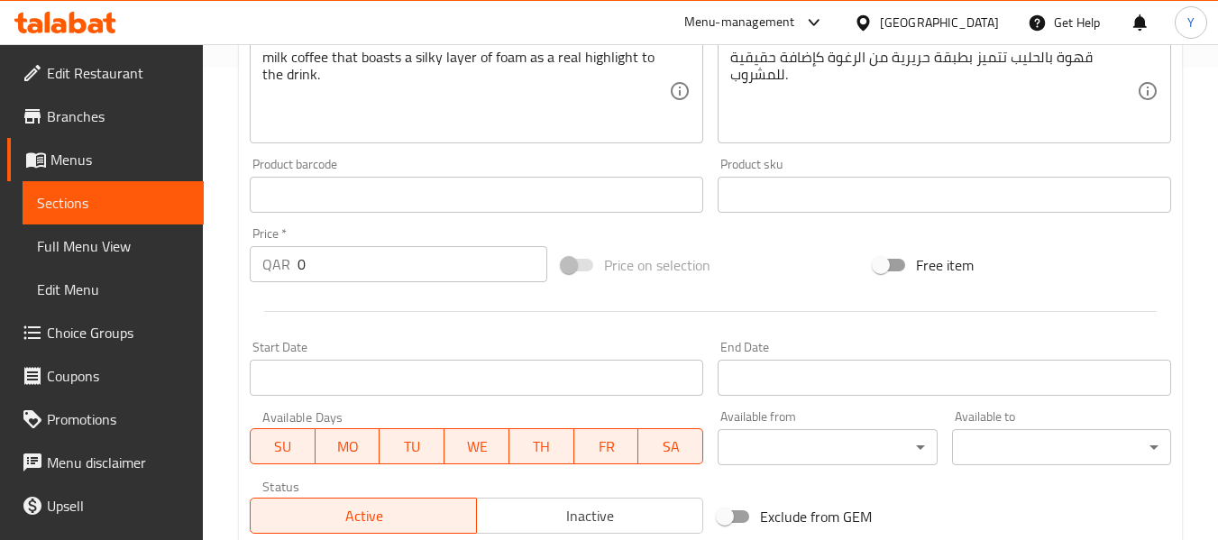
scroll to position [774, 0]
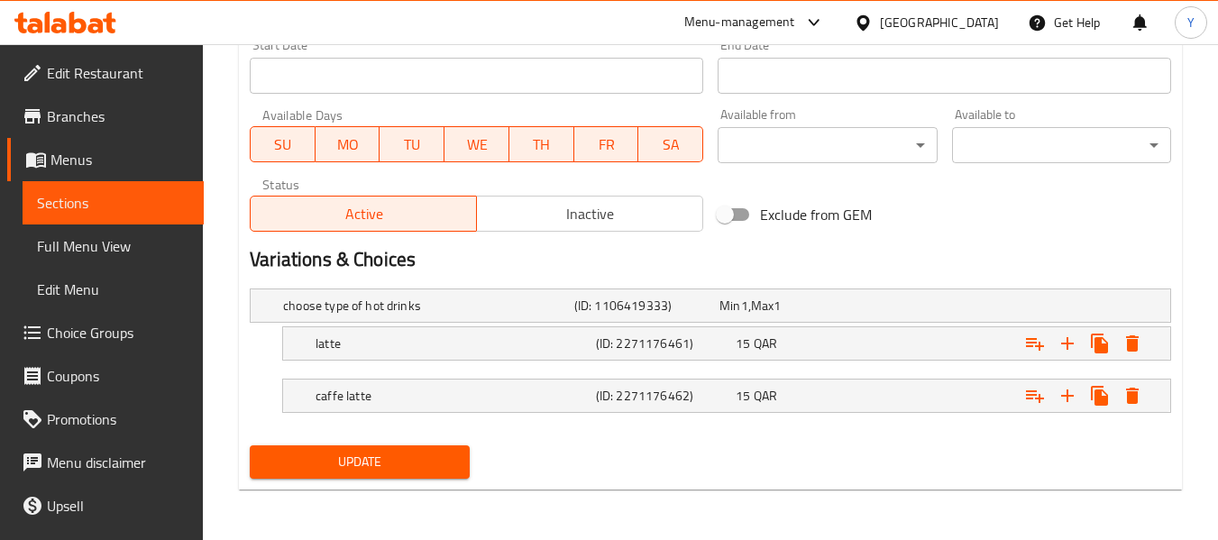
click at [91, 333] on span "Choice Groups" at bounding box center [118, 333] width 142 height 22
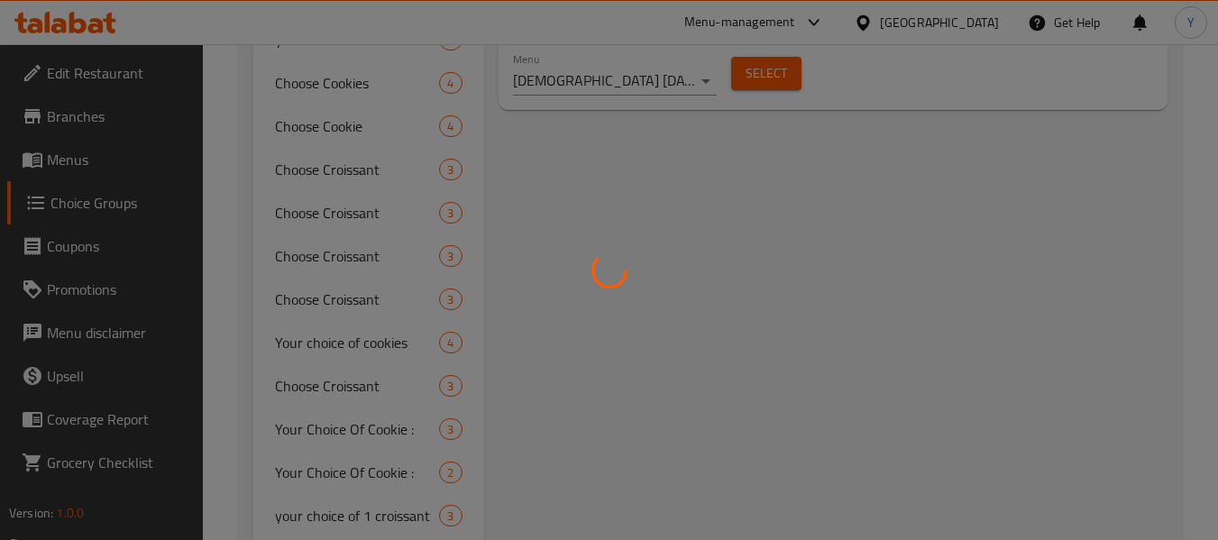
scroll to position [255, 0]
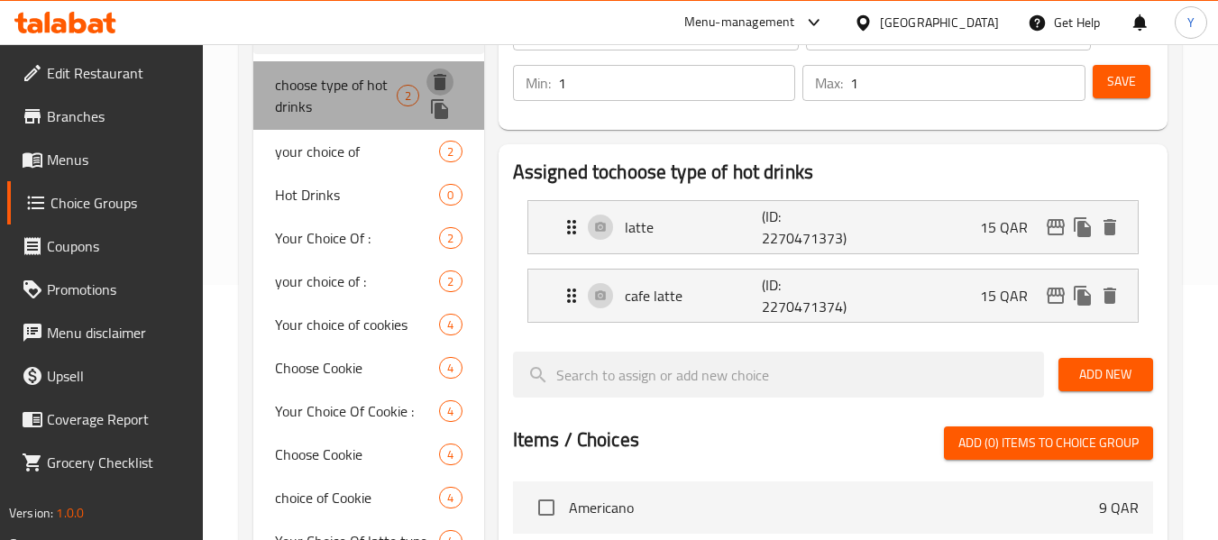
click at [437, 78] on icon "delete" at bounding box center [439, 82] width 13 height 16
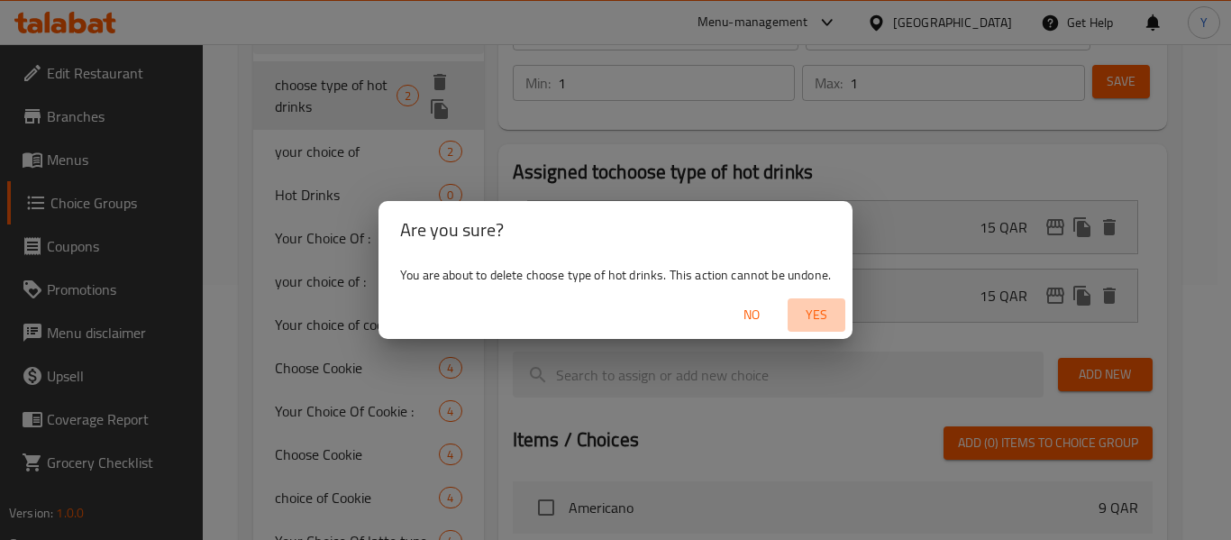
click at [812, 316] on span "Yes" at bounding box center [816, 315] width 43 height 23
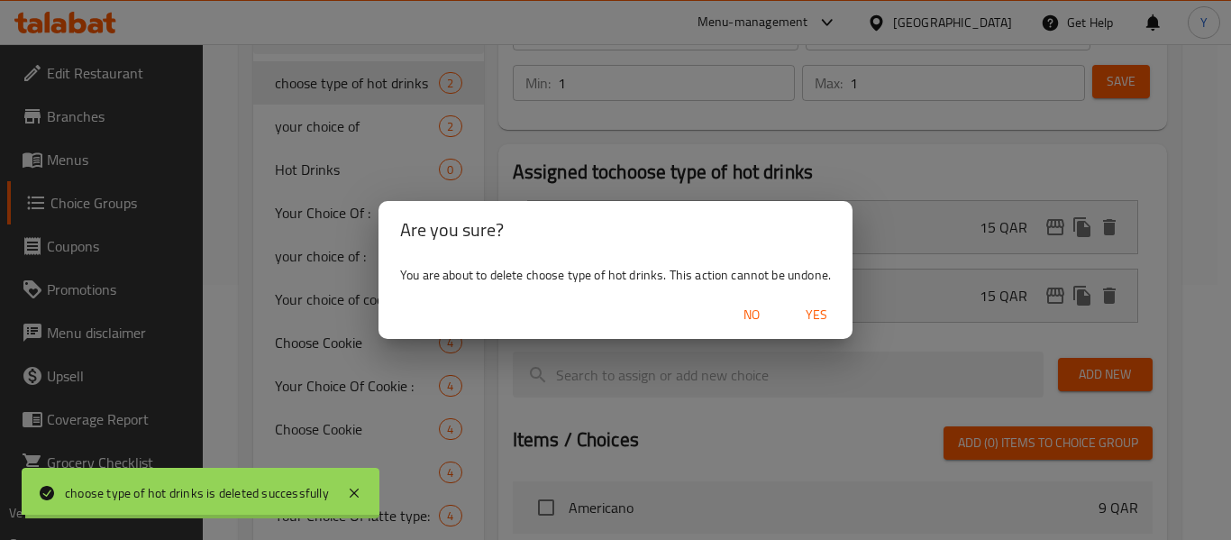
type input "your choice of"
type input "اختيارك من"
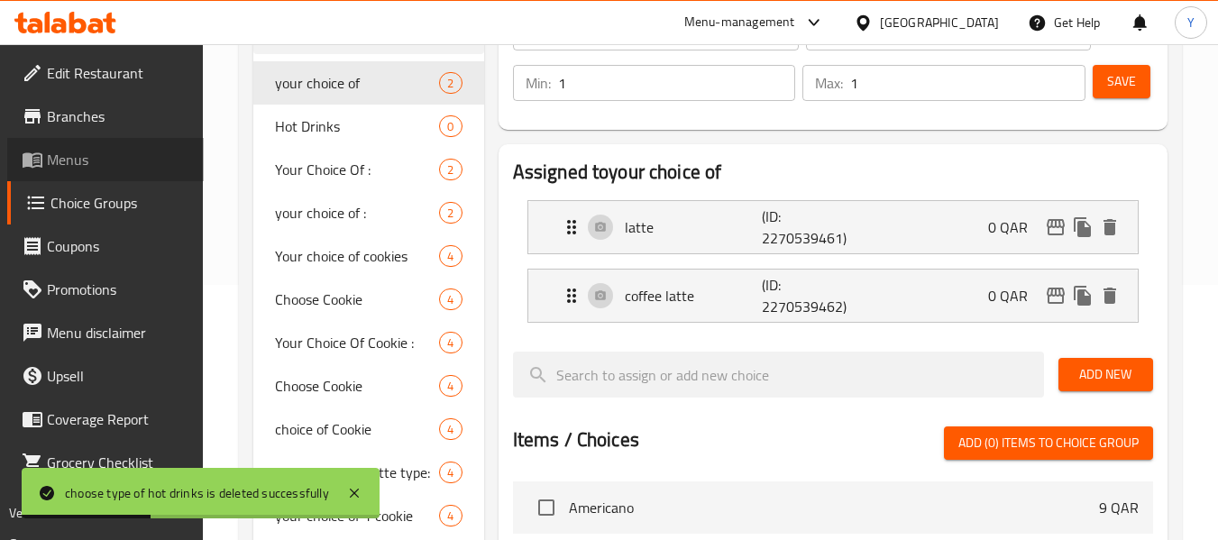
click at [94, 162] on span "Menus" at bounding box center [118, 160] width 142 height 22
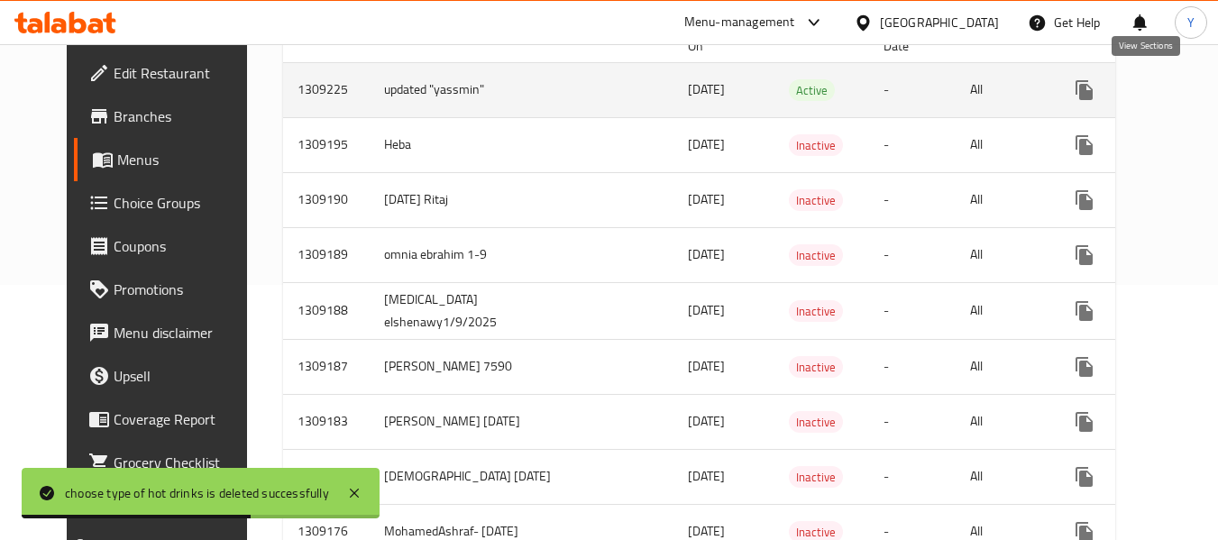
click at [1206, 90] on icon "enhanced table" at bounding box center [1214, 90] width 16 height 16
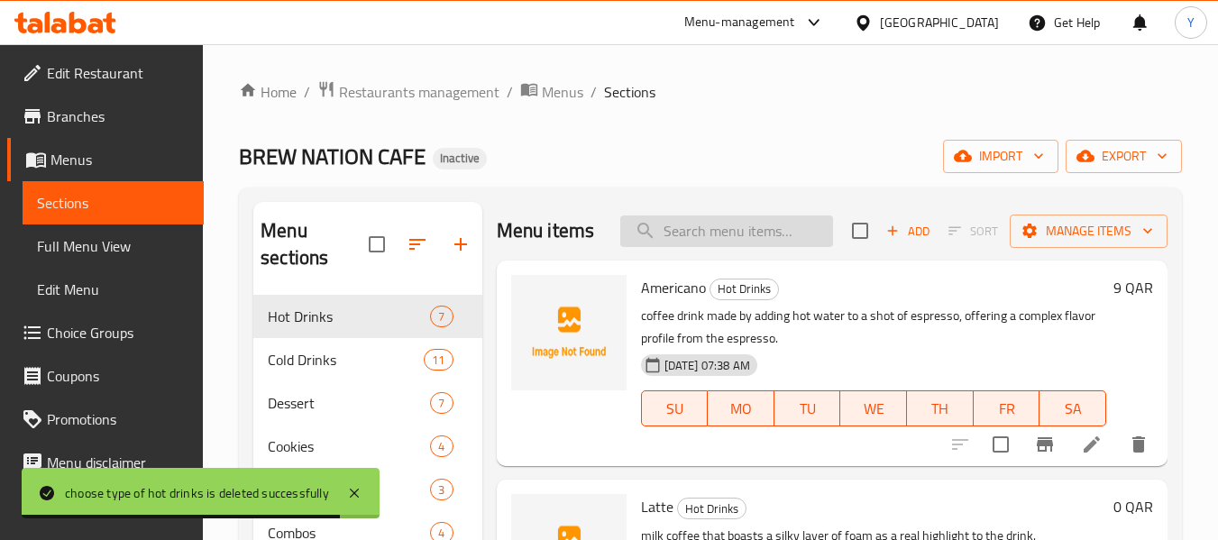
paste input "Latte"
click at [714, 235] on input "search" at bounding box center [726, 231] width 213 height 32
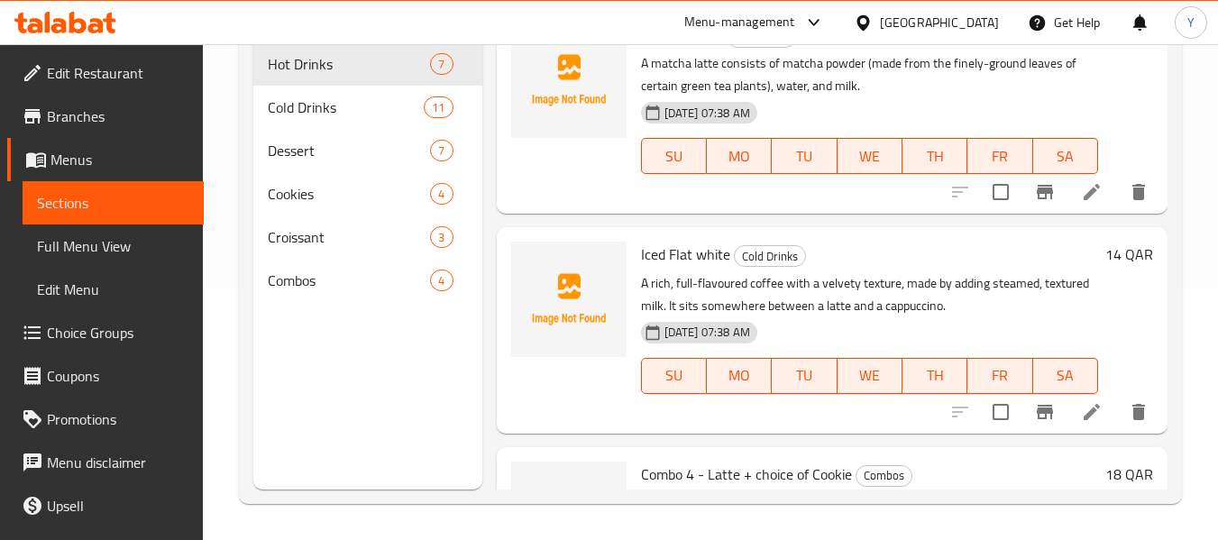
scroll to position [83, 0]
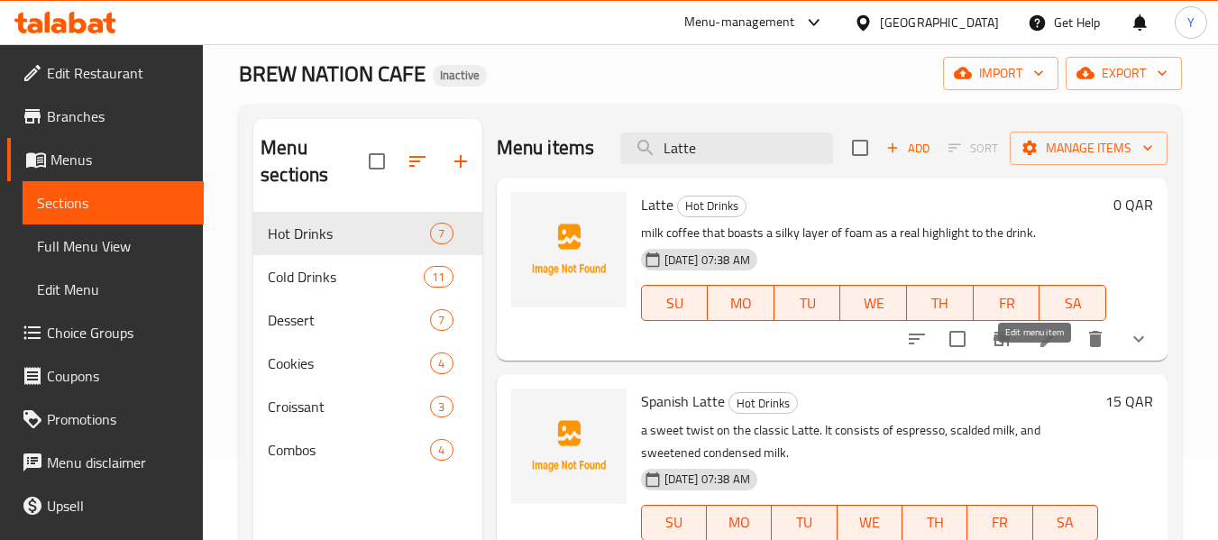
type input "Latte"
click at [1037, 350] on icon at bounding box center [1048, 339] width 22 height 22
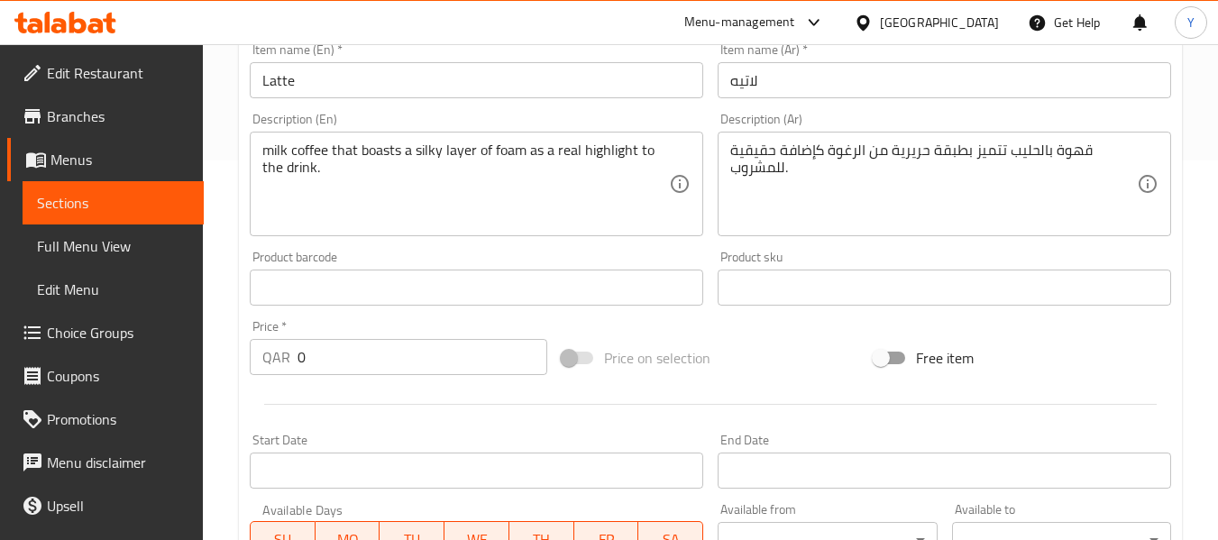
scroll to position [377, 0]
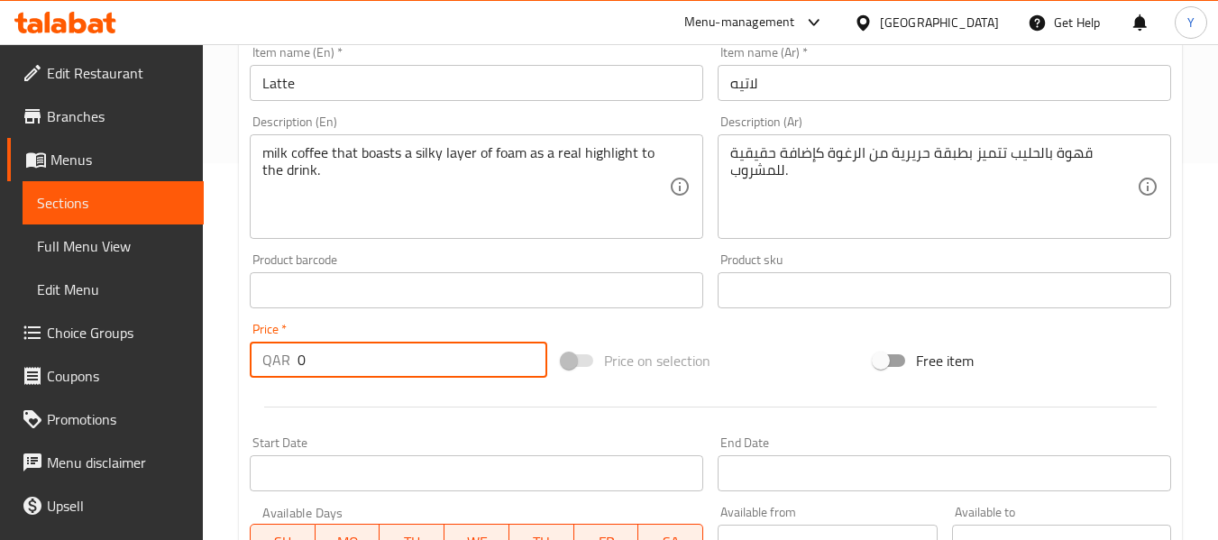
drag, startPoint x: 314, startPoint y: 355, endPoint x: 67, endPoint y: 352, distance: 246.9
click at [67, 352] on div "Edit Restaurant Branches Menus Sections Full Menu View Edit Menu Choice Groups …" at bounding box center [609, 302] width 1218 height 1270
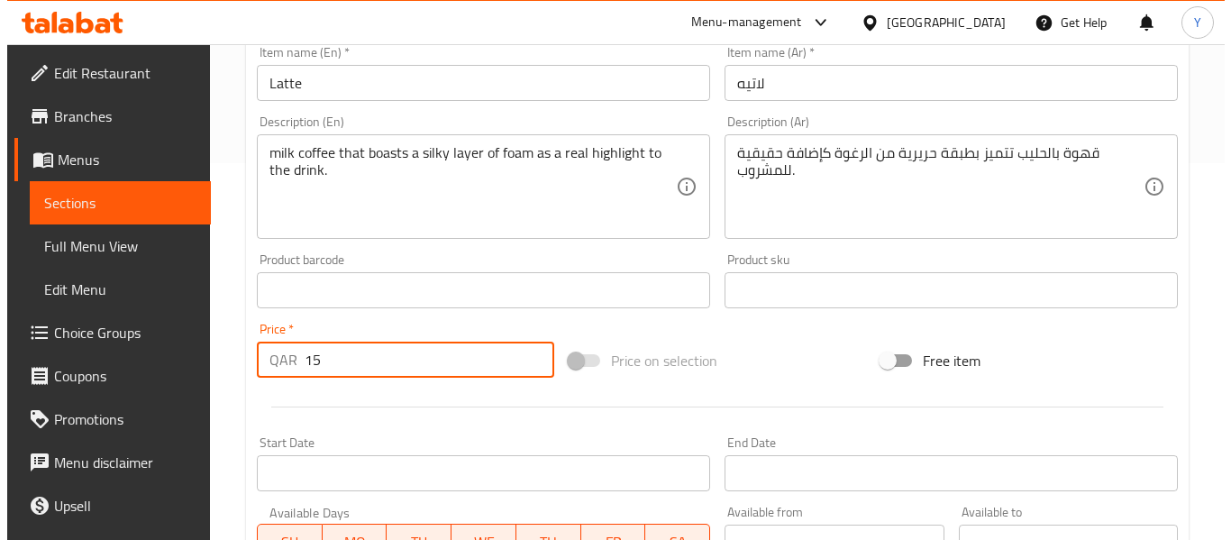
scroll to position [774, 0]
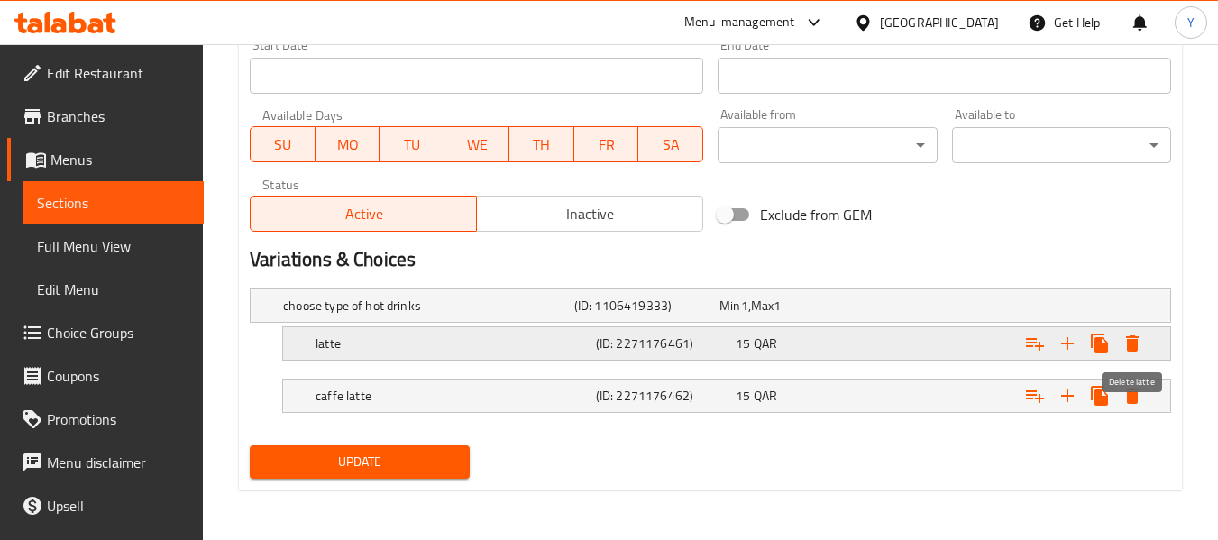
type input "15"
click at [1131, 340] on icon "Expand" at bounding box center [1132, 343] width 13 height 16
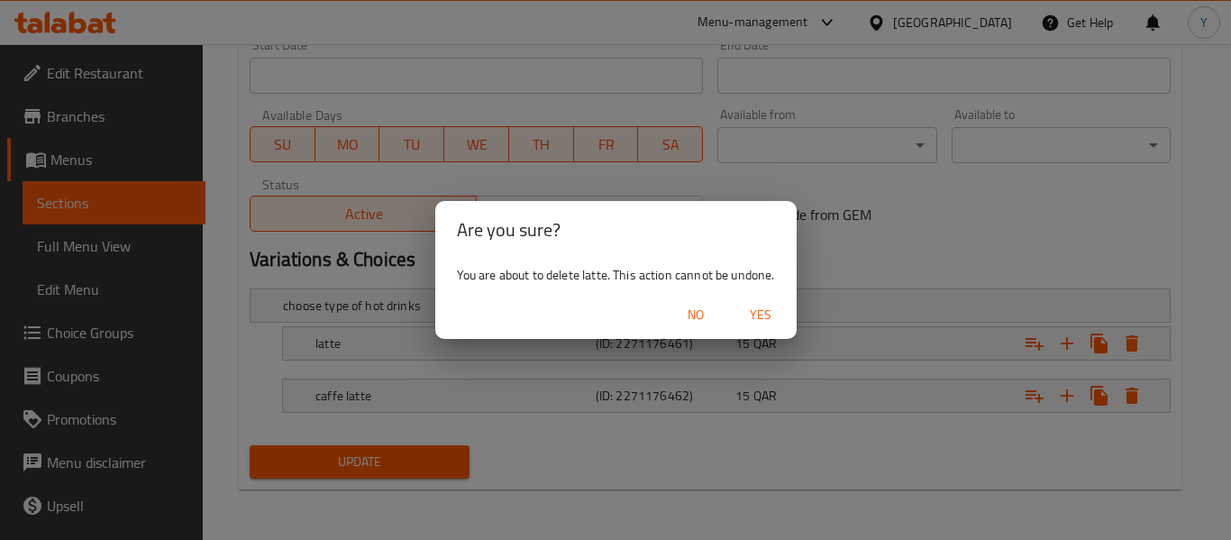
click at [761, 308] on span "Yes" at bounding box center [760, 315] width 43 height 23
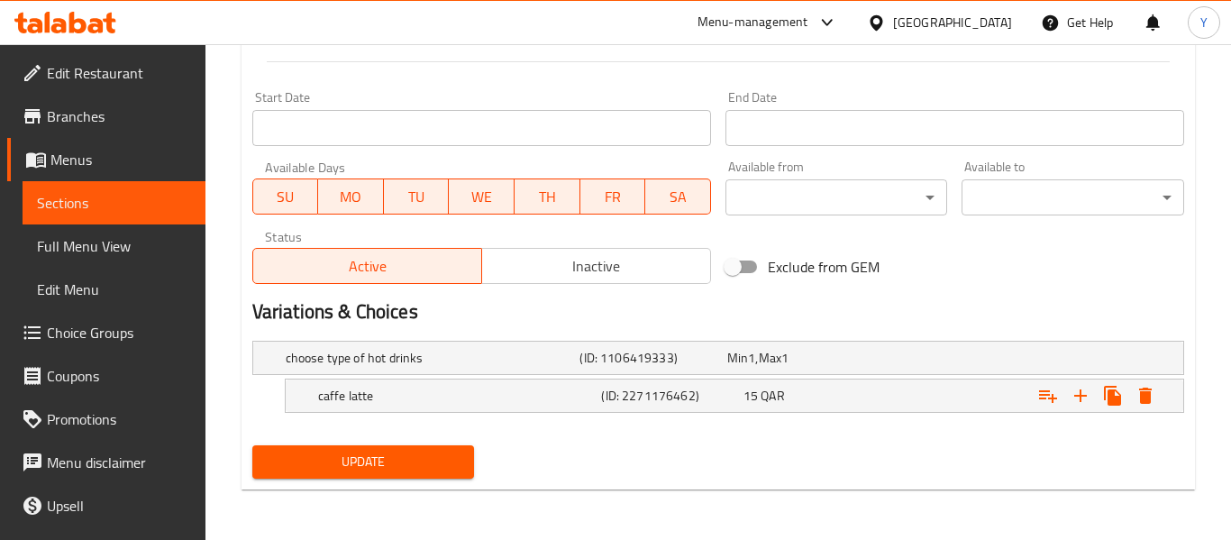
scroll to position [722, 0]
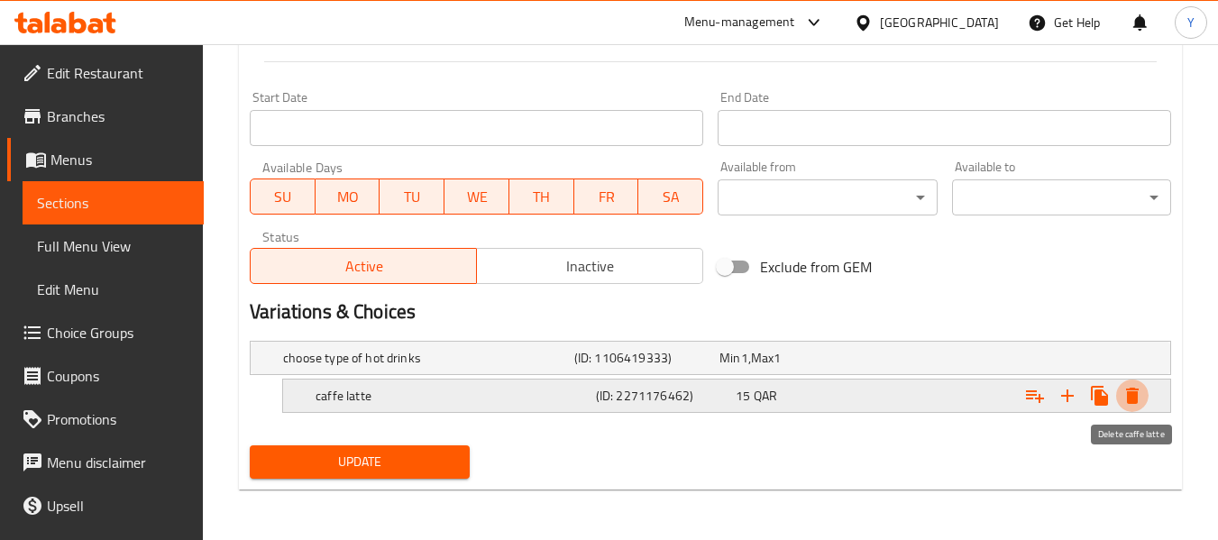
click at [1136, 397] on icon "Expand" at bounding box center [1132, 396] width 13 height 16
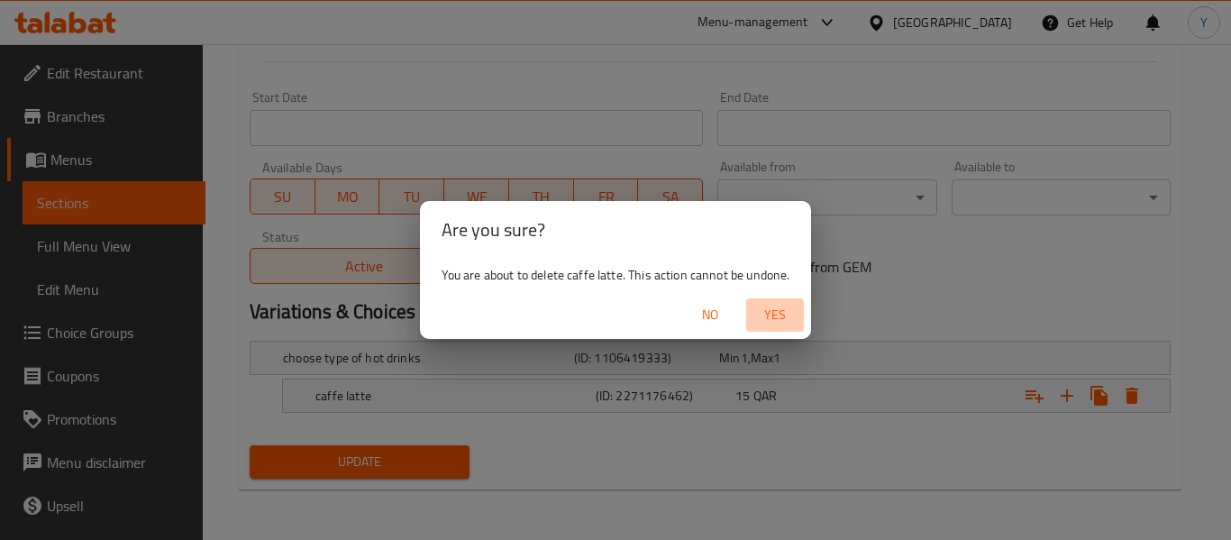
click at [767, 322] on span "Yes" at bounding box center [774, 315] width 43 height 23
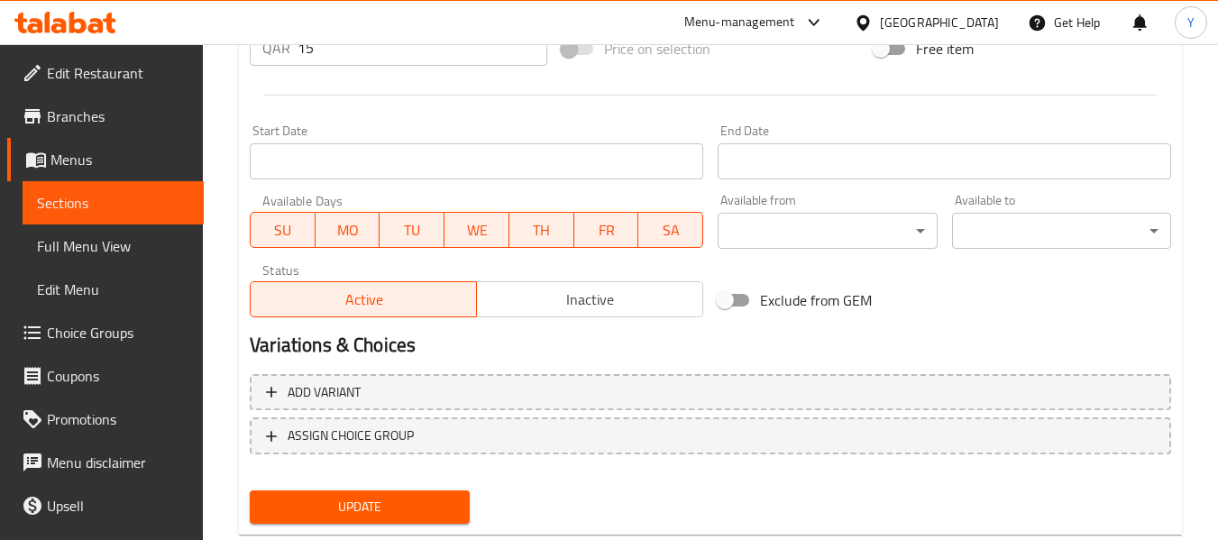
scroll to position [716, 0]
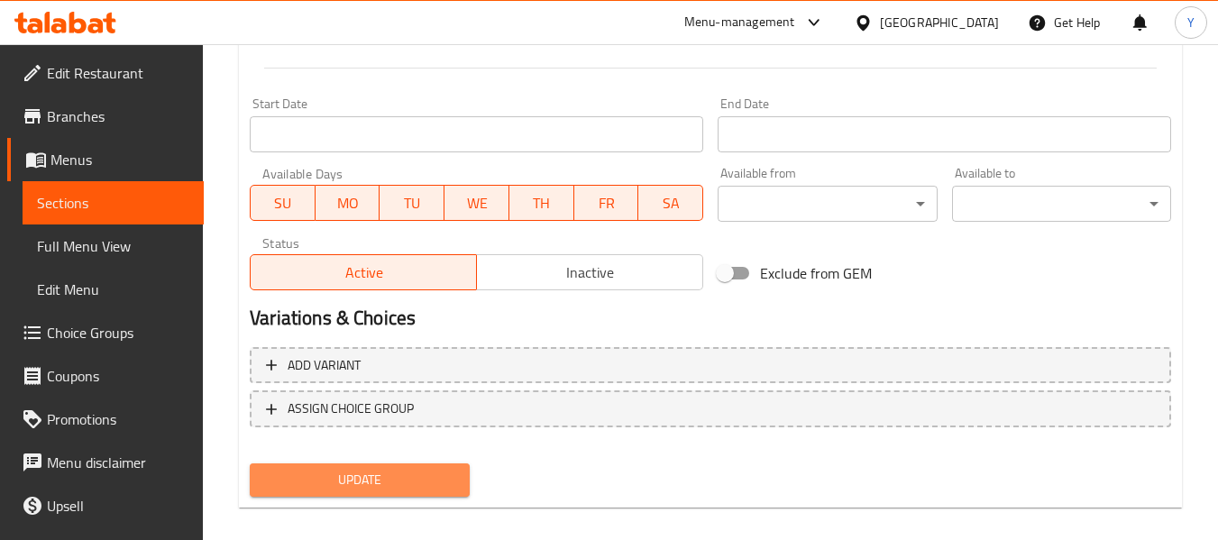
click at [331, 476] on span "Update" at bounding box center [359, 480] width 190 height 23
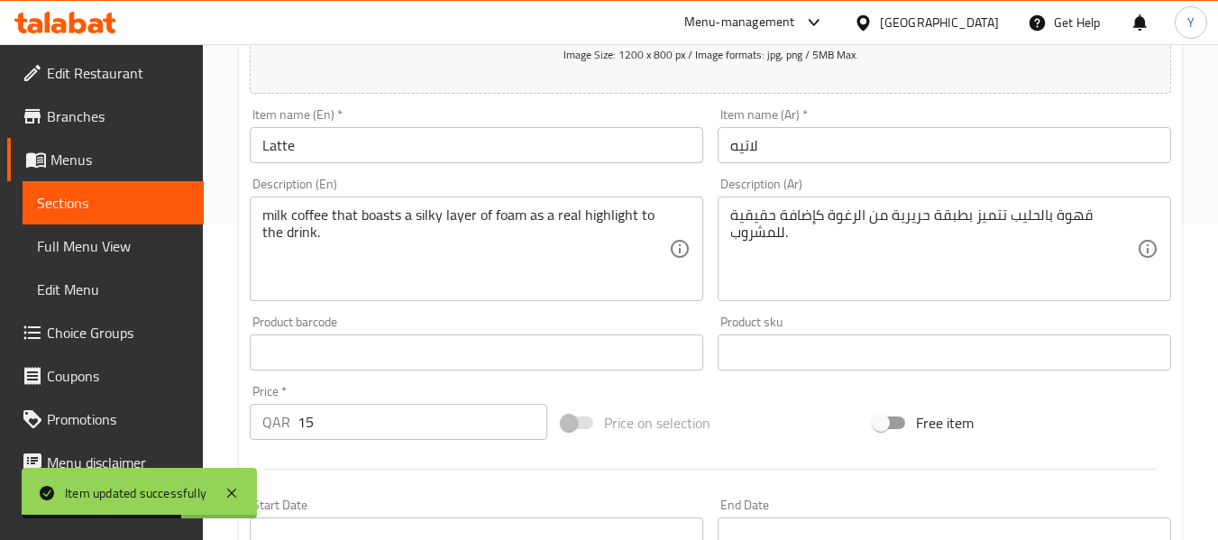
scroll to position [310, 0]
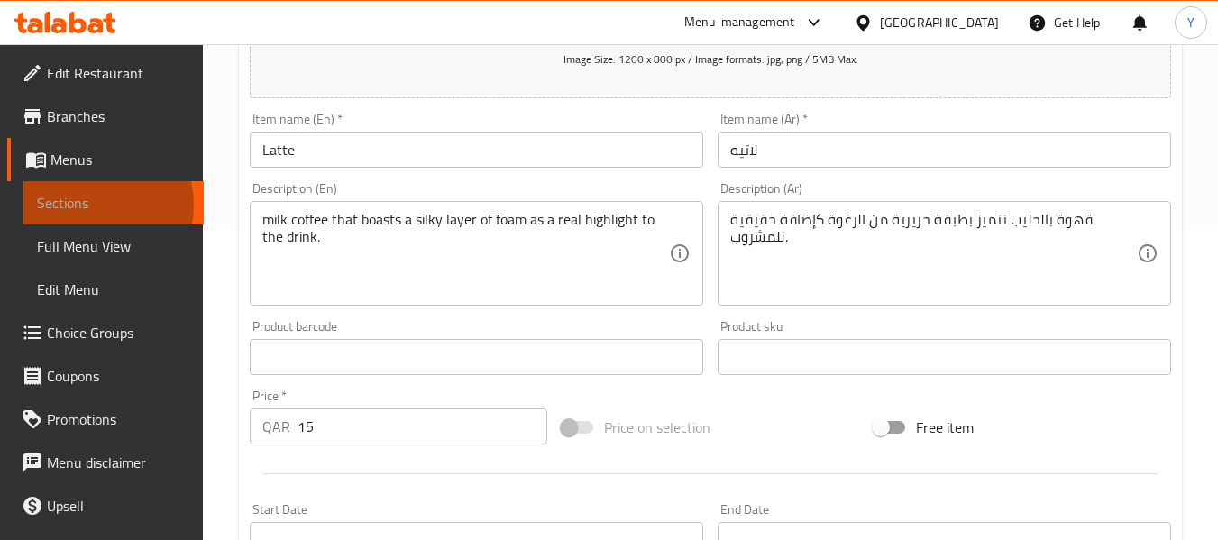
click at [94, 205] on span "Sections" at bounding box center [113, 203] width 152 height 22
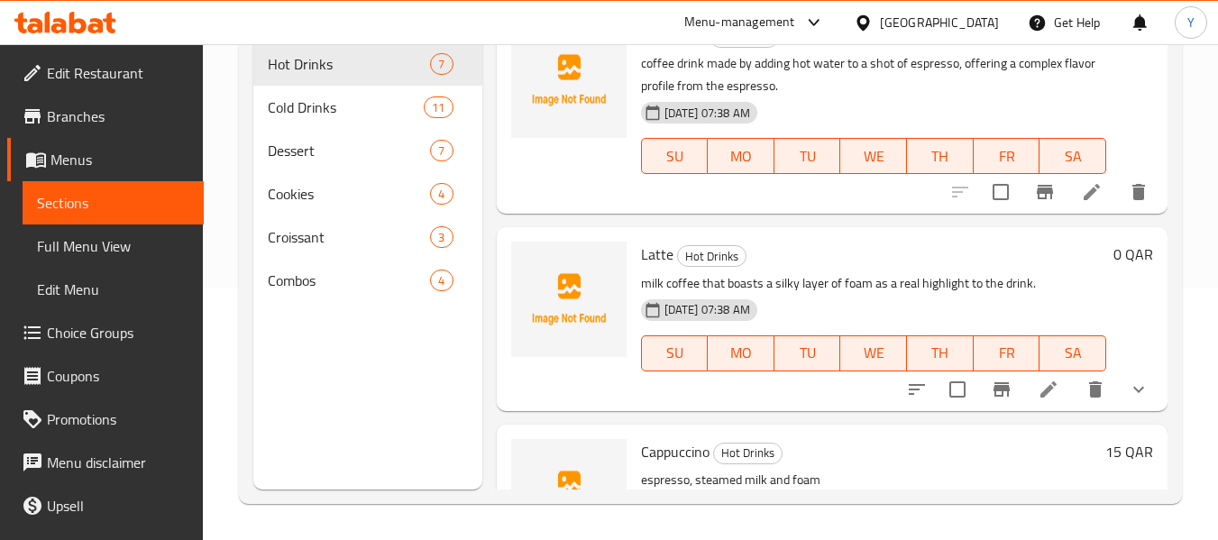
scroll to position [252, 0]
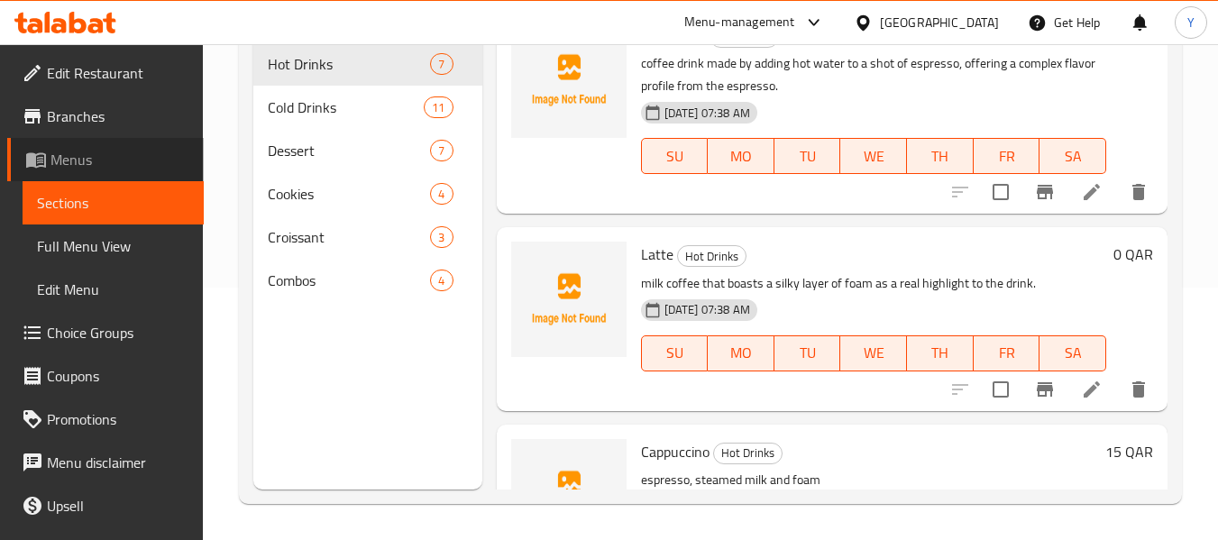
click at [131, 151] on span "Menus" at bounding box center [119, 160] width 139 height 22
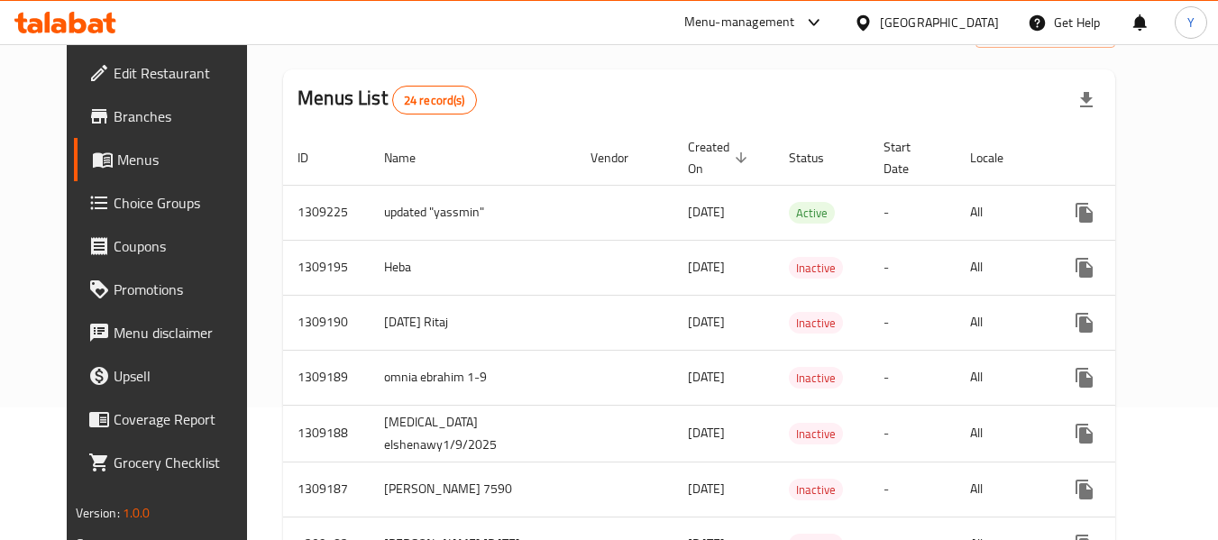
scroll to position [126, 0]
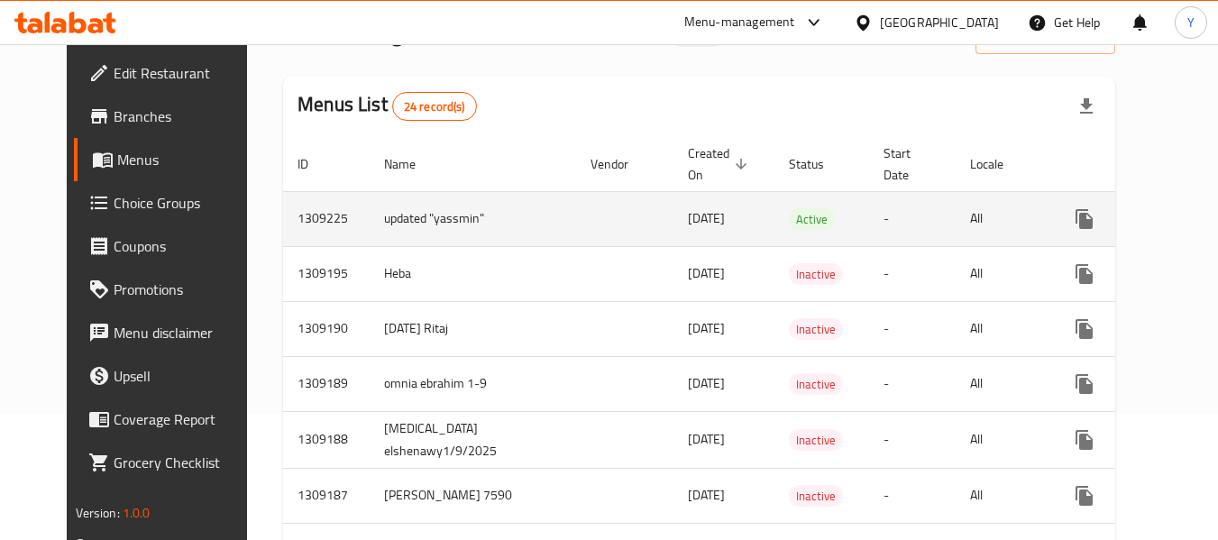
click at [283, 218] on td "1309225" at bounding box center [326, 218] width 87 height 55
copy td "1309225"
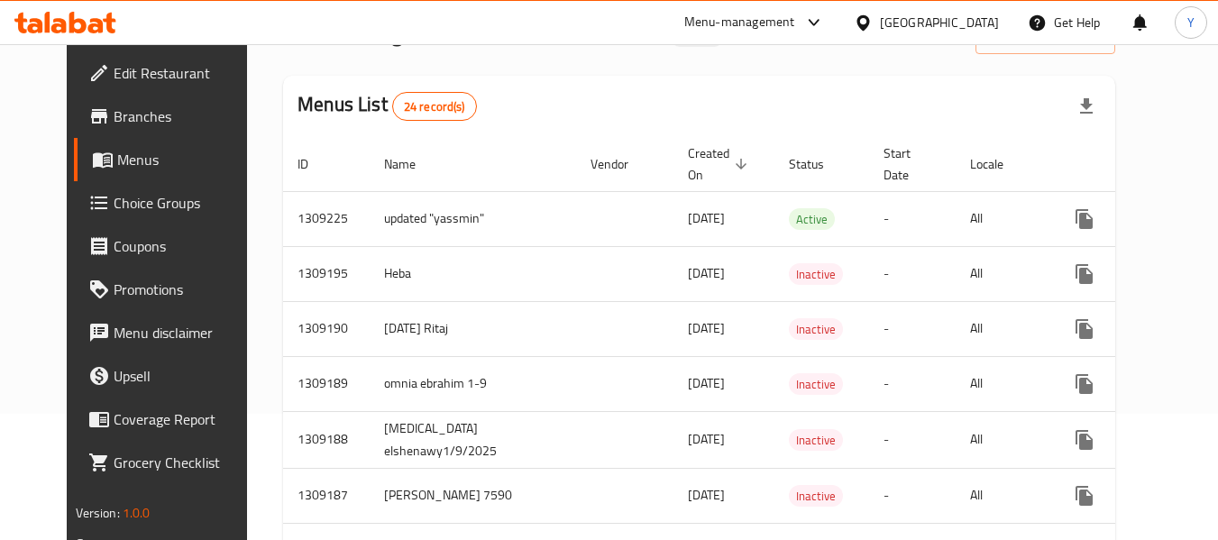
click at [905, 100] on div "Menus List 24 record(s)" at bounding box center [699, 106] width 832 height 61
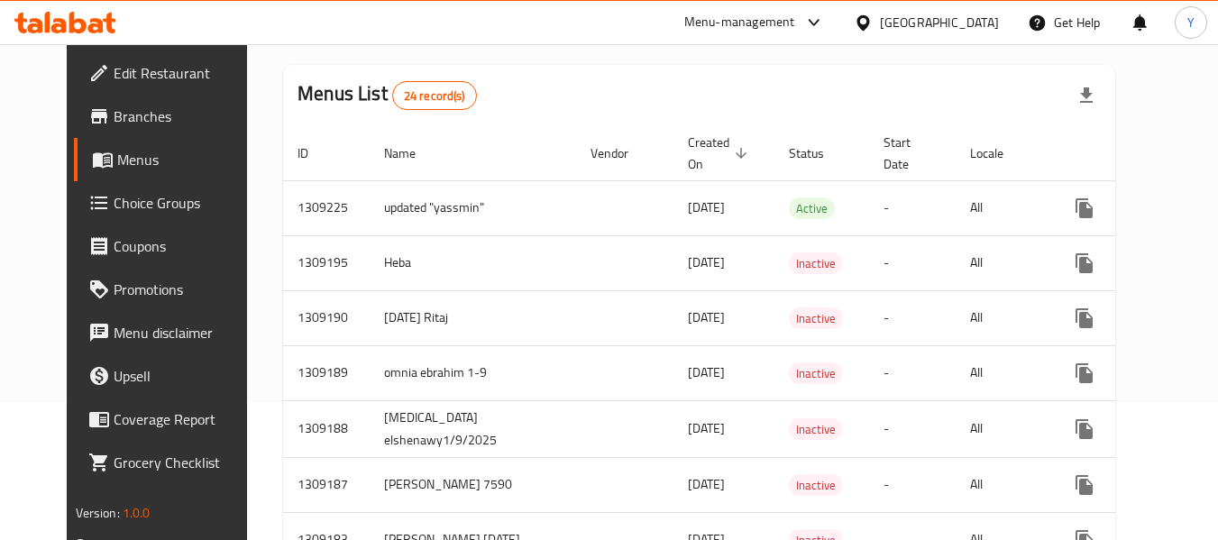
scroll to position [118, 0]
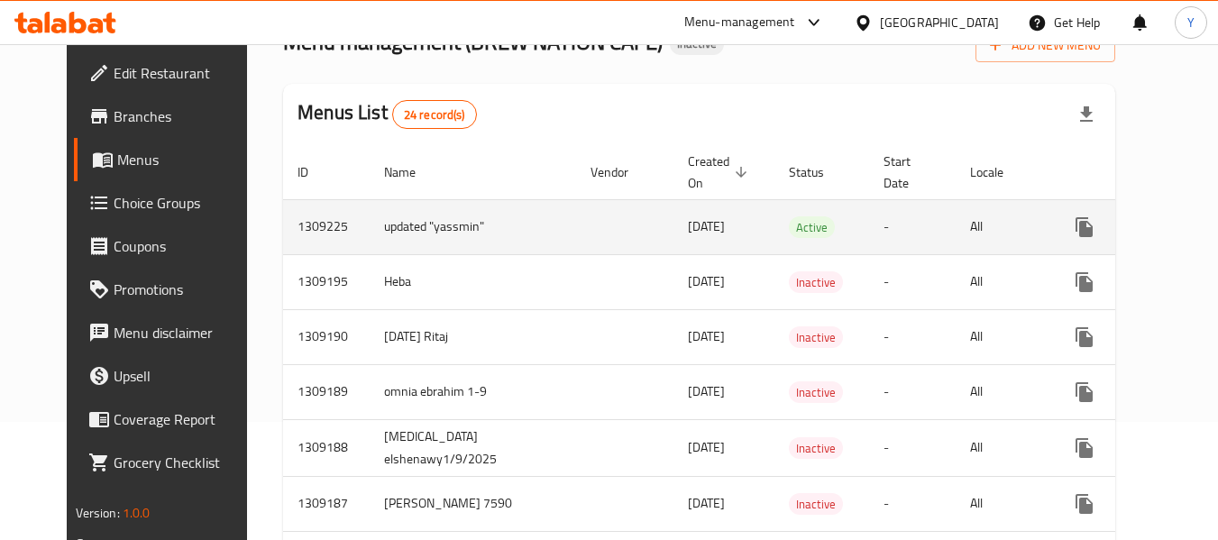
click at [302, 232] on td "1309225" at bounding box center [326, 226] width 87 height 55
click at [283, 228] on td "1309225" at bounding box center [326, 226] width 87 height 55
copy td "1309225"
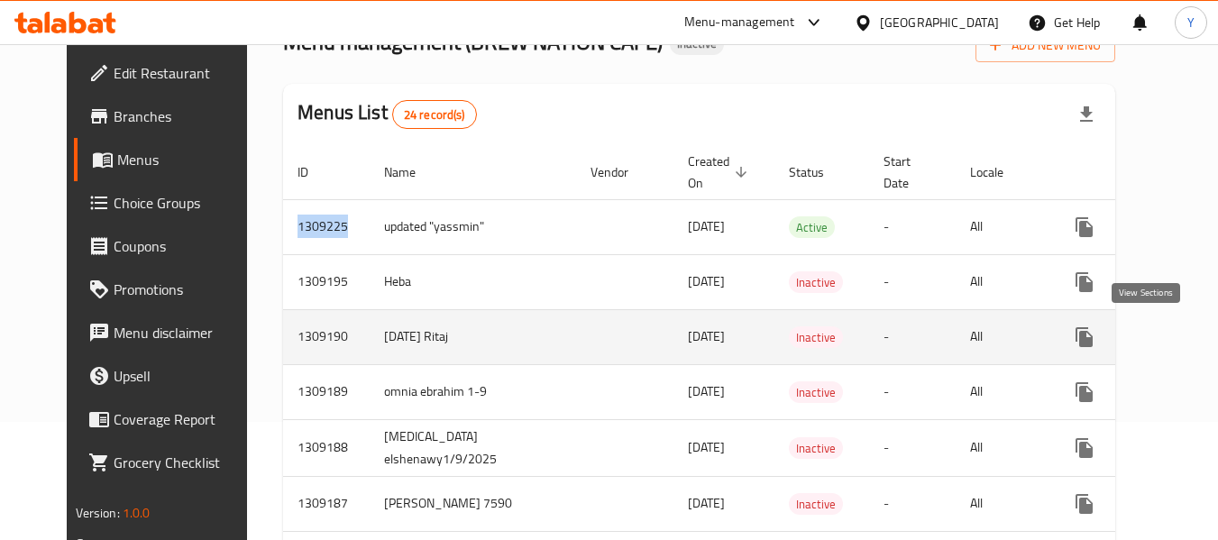
click at [1206, 336] on icon "enhanced table" at bounding box center [1214, 337] width 16 height 16
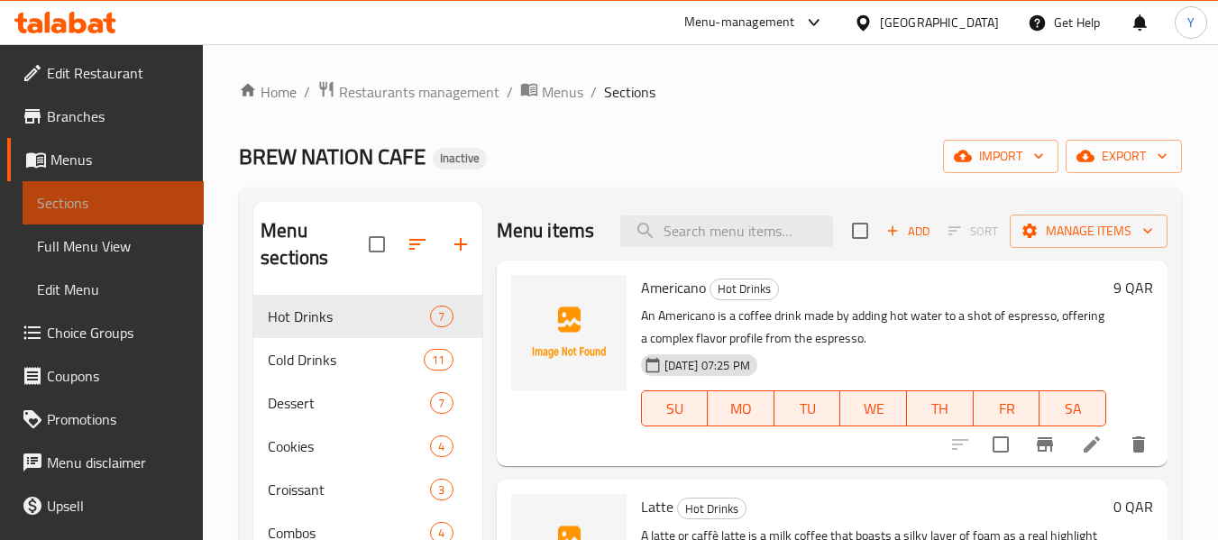
click at [131, 204] on span "Sections" at bounding box center [113, 203] width 152 height 22
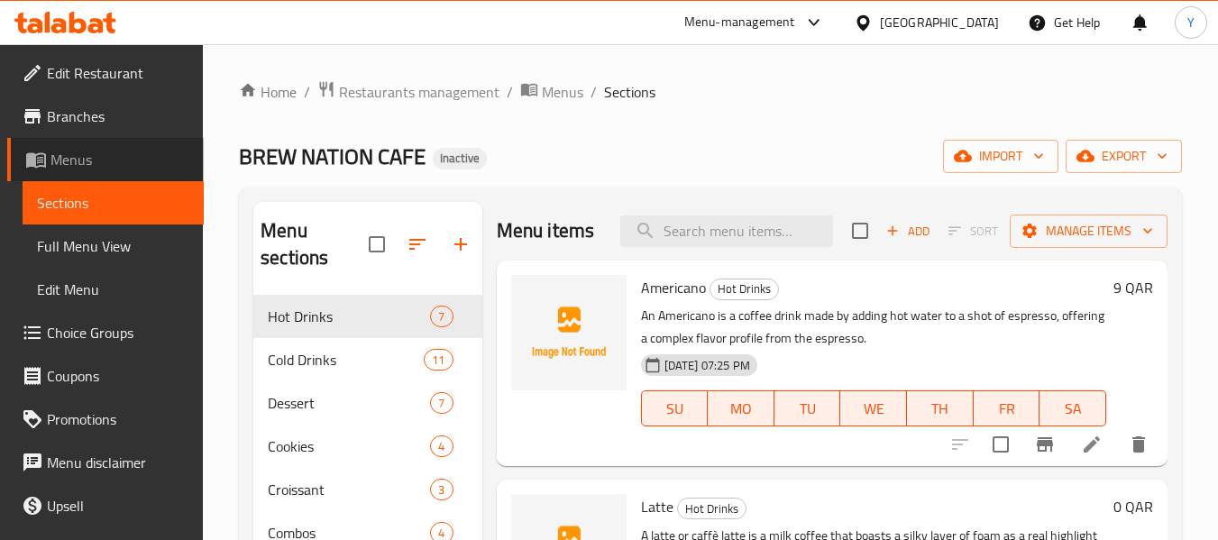
click at [141, 165] on span "Menus" at bounding box center [119, 160] width 139 height 22
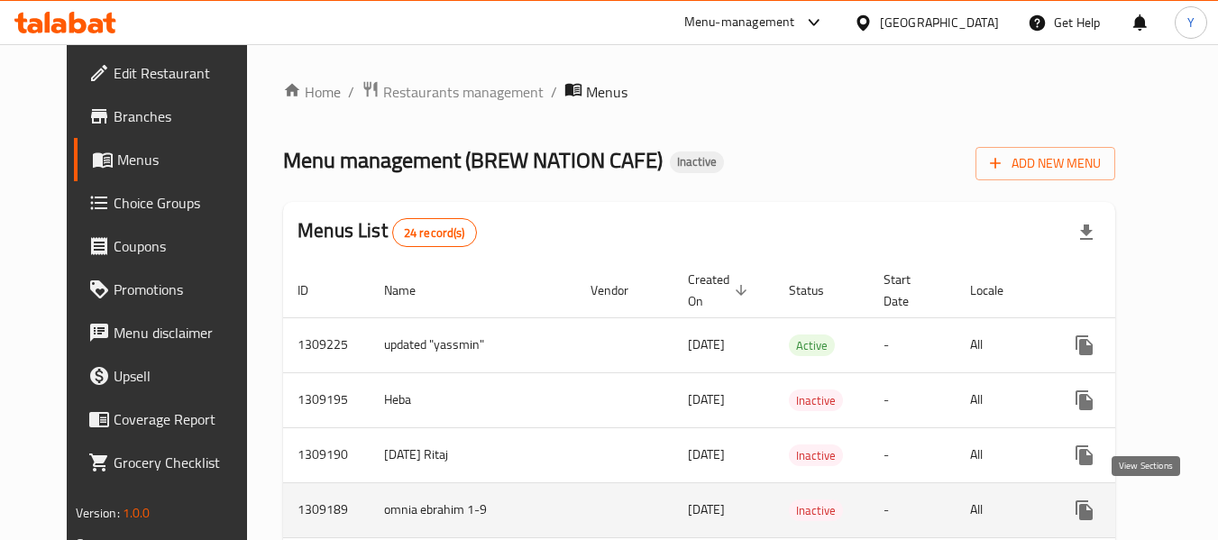
click at [1203, 514] on icon "enhanced table" at bounding box center [1214, 510] width 22 height 22
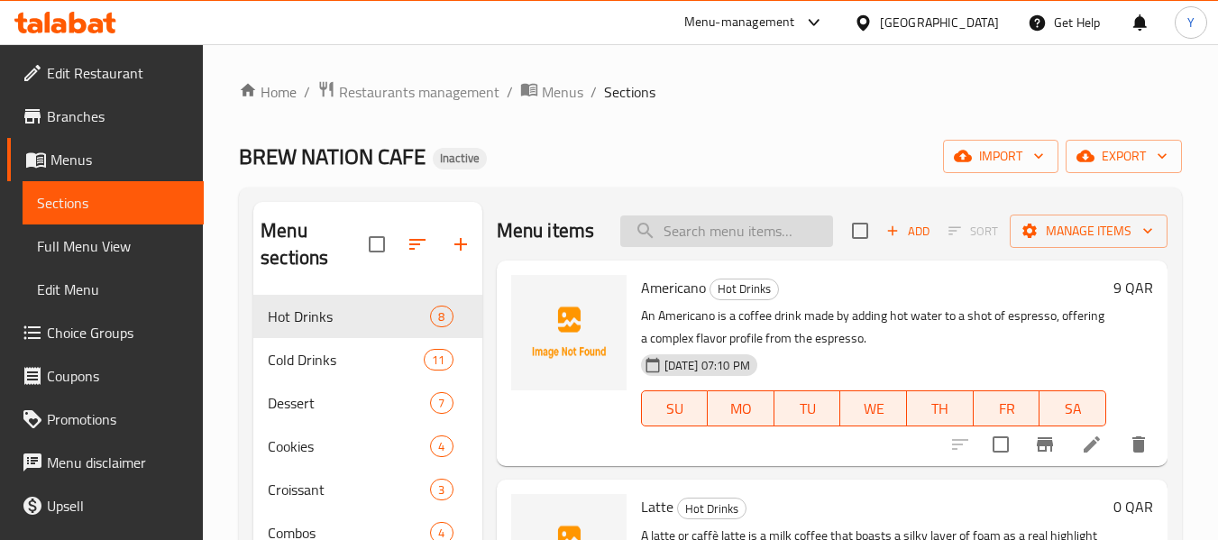
click at [713, 233] on input "search" at bounding box center [726, 231] width 213 height 32
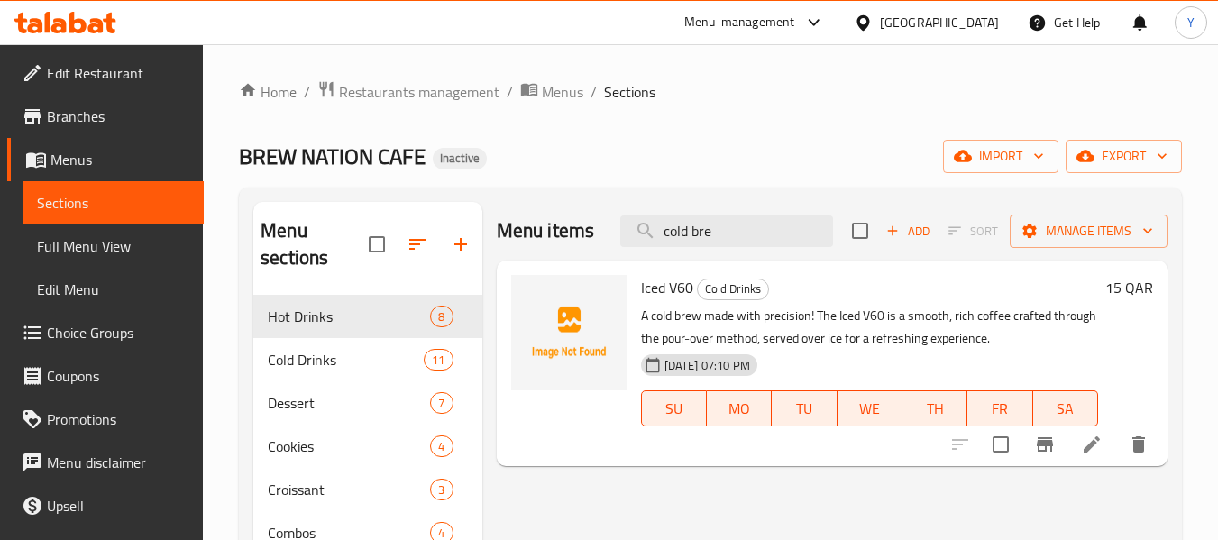
type input "cold bre"
click at [1141, 439] on icon "delete" at bounding box center [1138, 444] width 13 height 16
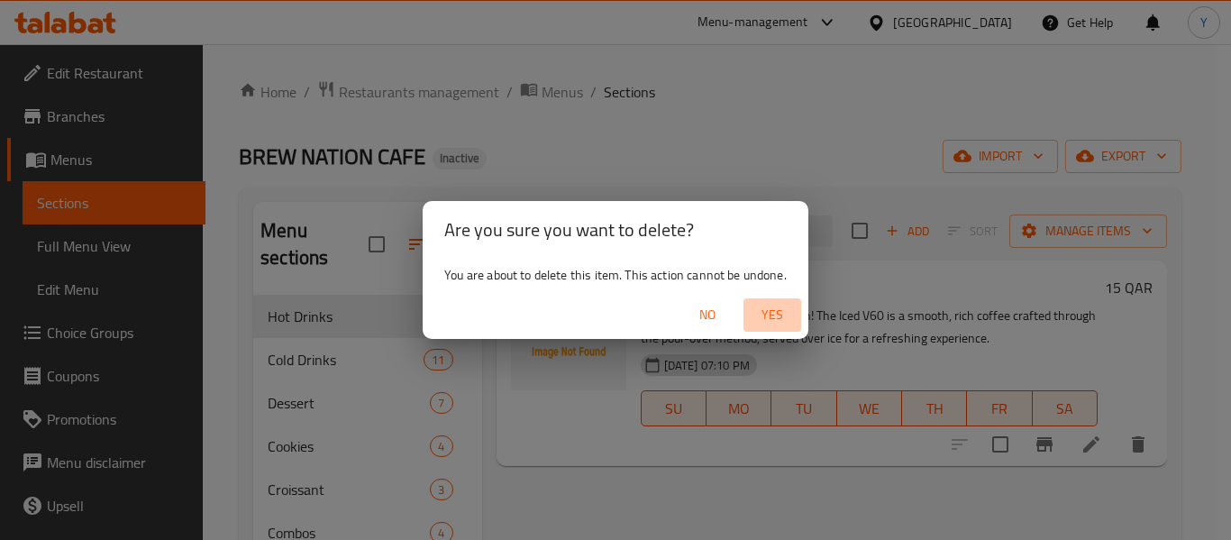
click at [780, 311] on span "Yes" at bounding box center [772, 315] width 43 height 23
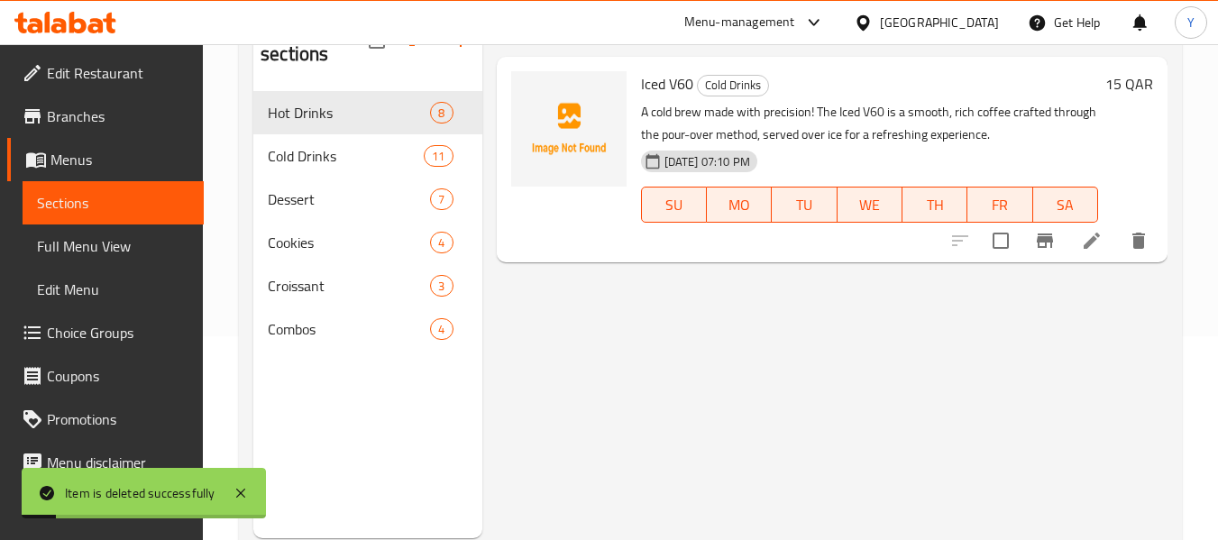
scroll to position [252, 0]
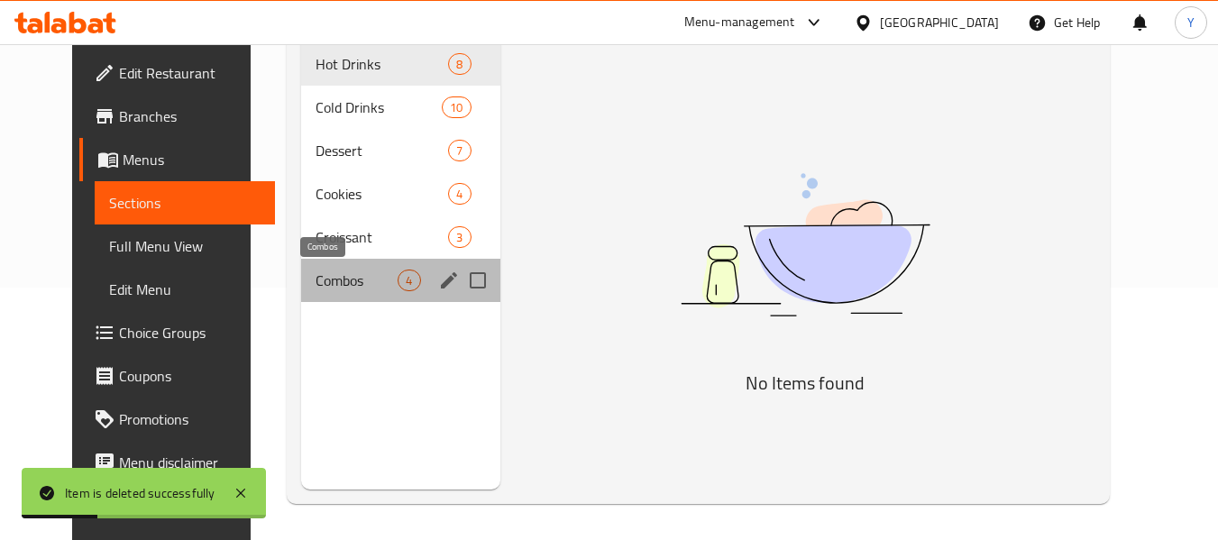
click at [353, 285] on span "Combos" at bounding box center [356, 280] width 82 height 22
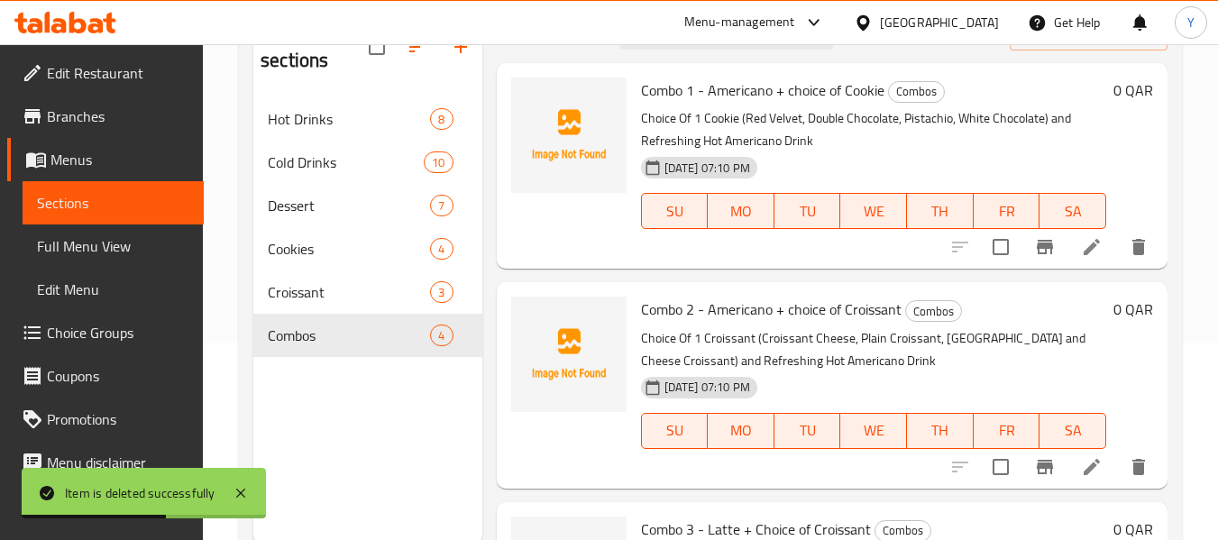
scroll to position [192, 0]
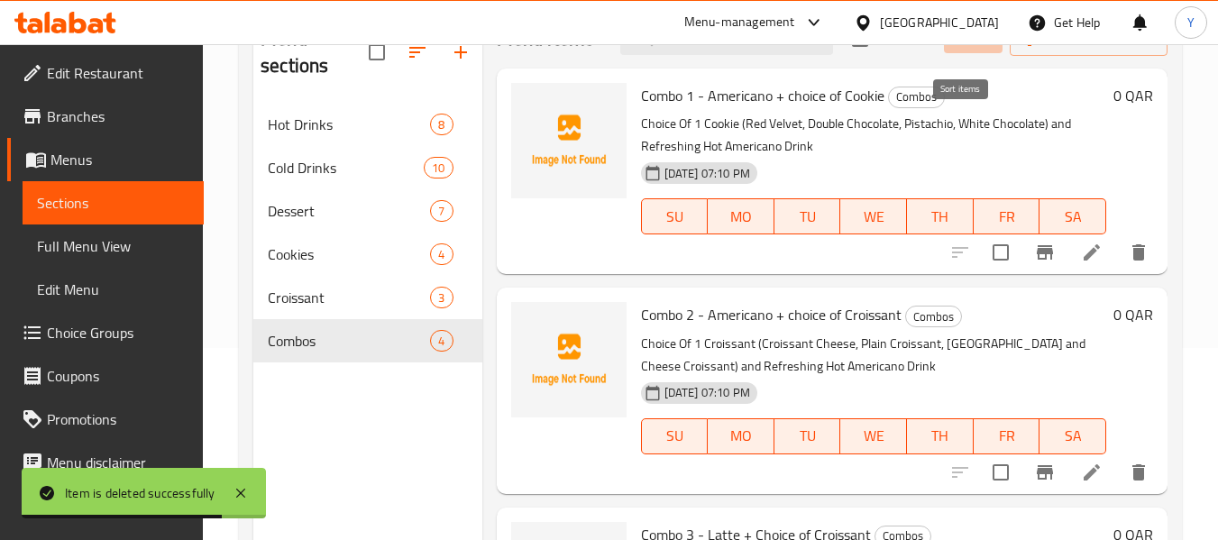
click at [946, 47] on icon "button" at bounding box center [954, 39] width 16 height 16
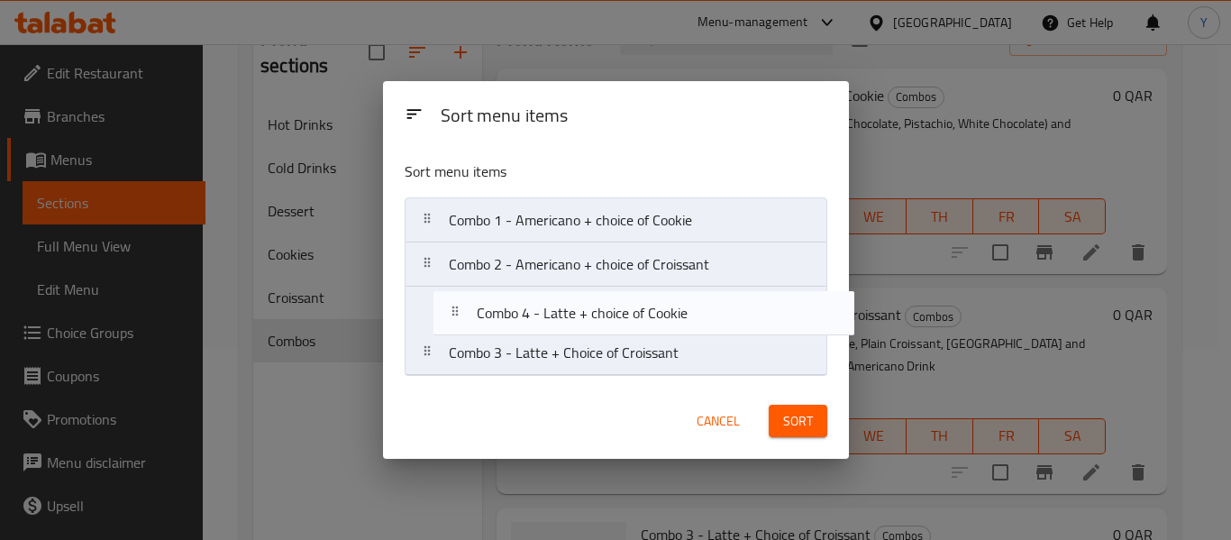
drag, startPoint x: 664, startPoint y: 347, endPoint x: 697, endPoint y: 300, distance: 57.0
click at [697, 300] on nav "Combo 1 - Americano + choice of Cookie Combo 2 - Americano + choice of Croissan…" at bounding box center [616, 286] width 423 height 178
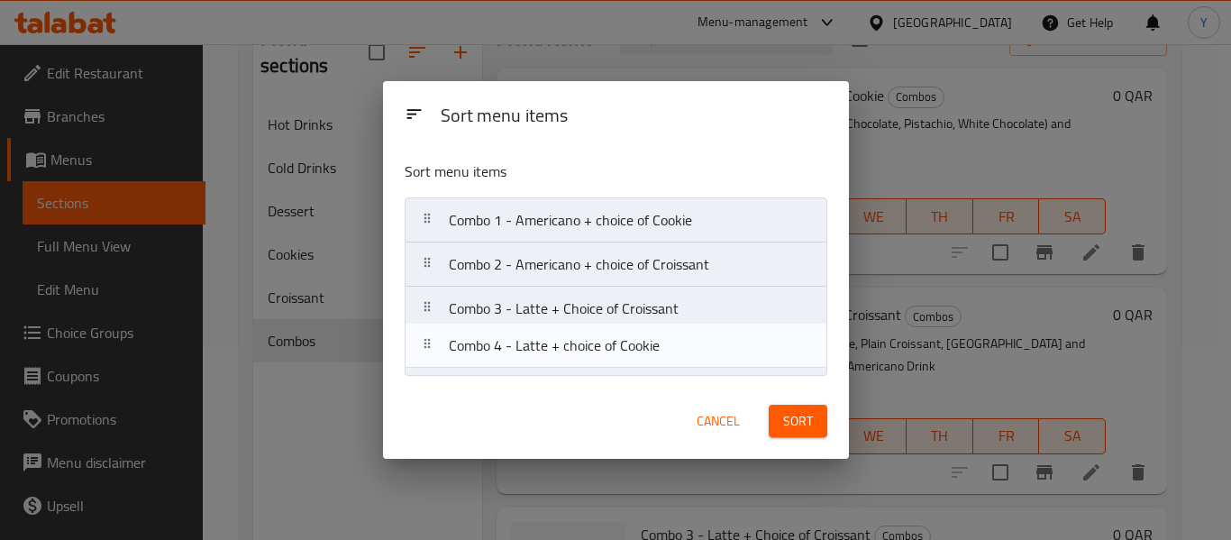
drag, startPoint x: 763, startPoint y: 314, endPoint x: 763, endPoint y: 361, distance: 47.8
click at [763, 361] on nav "Combo 1 - Americano + choice of Cookie Combo 2 - Americano + choice of Croissan…" at bounding box center [616, 286] width 423 height 178
drag, startPoint x: 686, startPoint y: 302, endPoint x: 684, endPoint y: 342, distance: 40.6
click at [684, 342] on nav "Combo 1 - Americano + choice of Cookie Combo 2 - Americano + choice of Croissan…" at bounding box center [616, 286] width 423 height 178
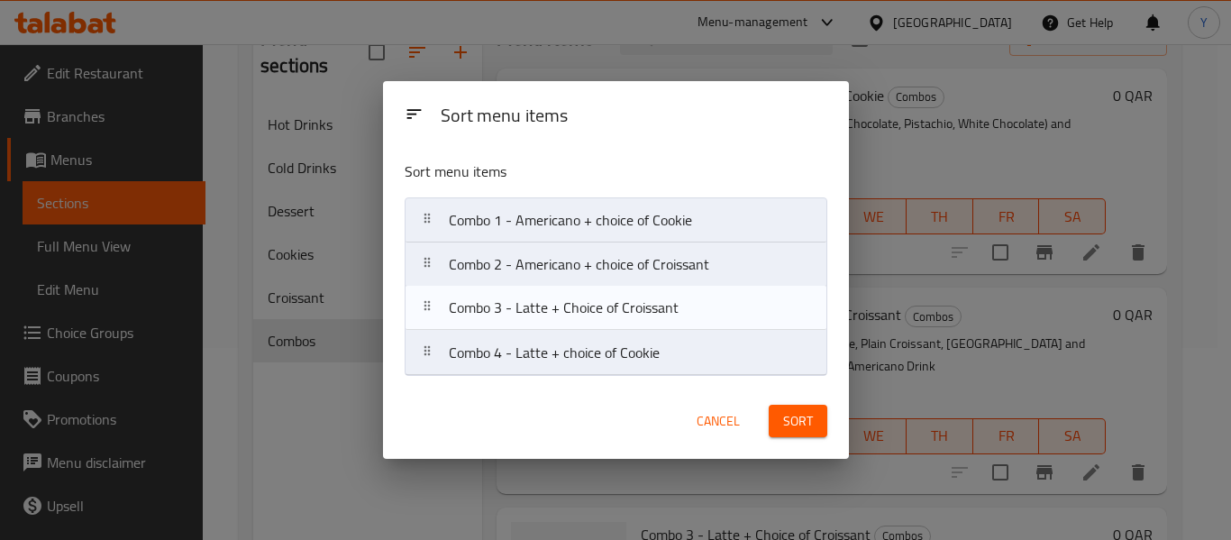
drag, startPoint x: 684, startPoint y: 342, endPoint x: 684, endPoint y: 289, distance: 53.2
click at [684, 289] on nav "Combo 1 - Americano + choice of Cookie Combo 2 - Americano + choice of Croissan…" at bounding box center [616, 286] width 423 height 178
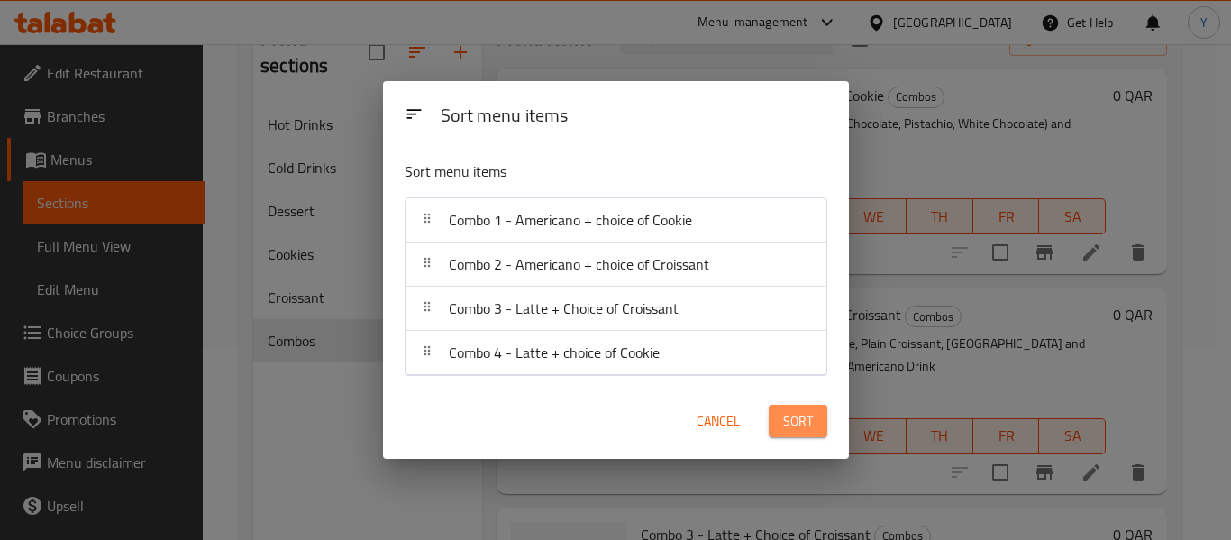
click at [798, 418] on span "Sort" at bounding box center [798, 421] width 30 height 23
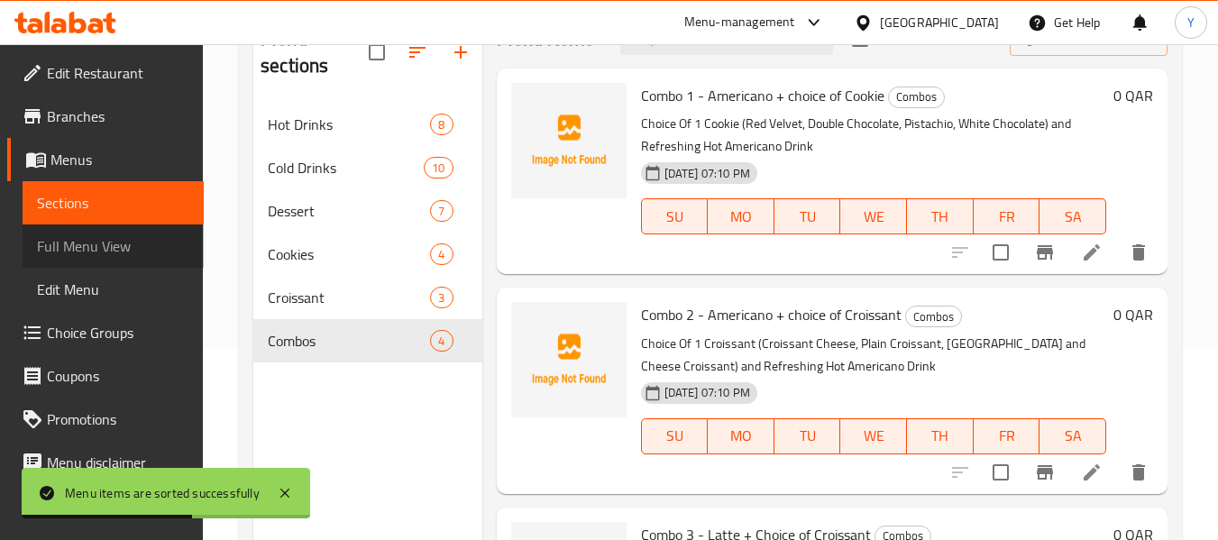
click at [155, 245] on span "Full Menu View" at bounding box center [113, 246] width 152 height 22
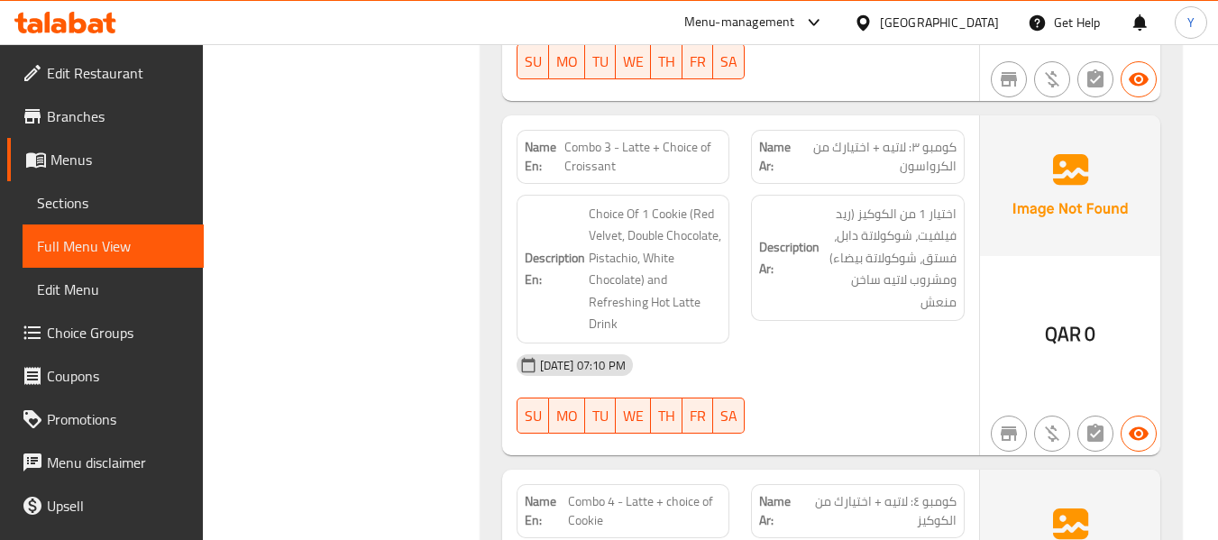
scroll to position [12659, 0]
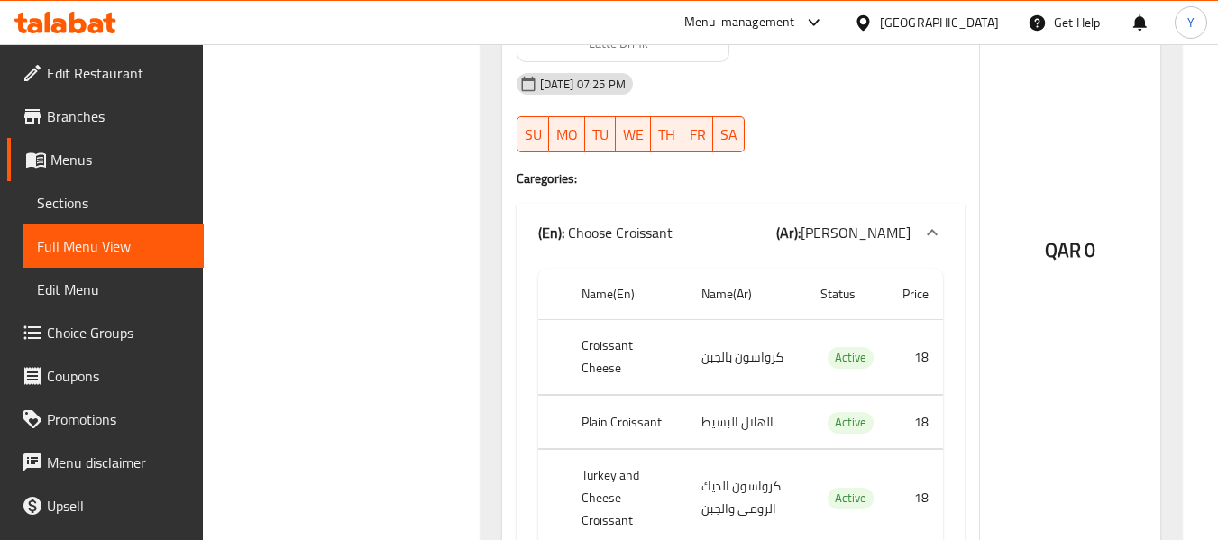
scroll to position [14506, 0]
click at [78, 199] on span "Sections" at bounding box center [113, 203] width 152 height 22
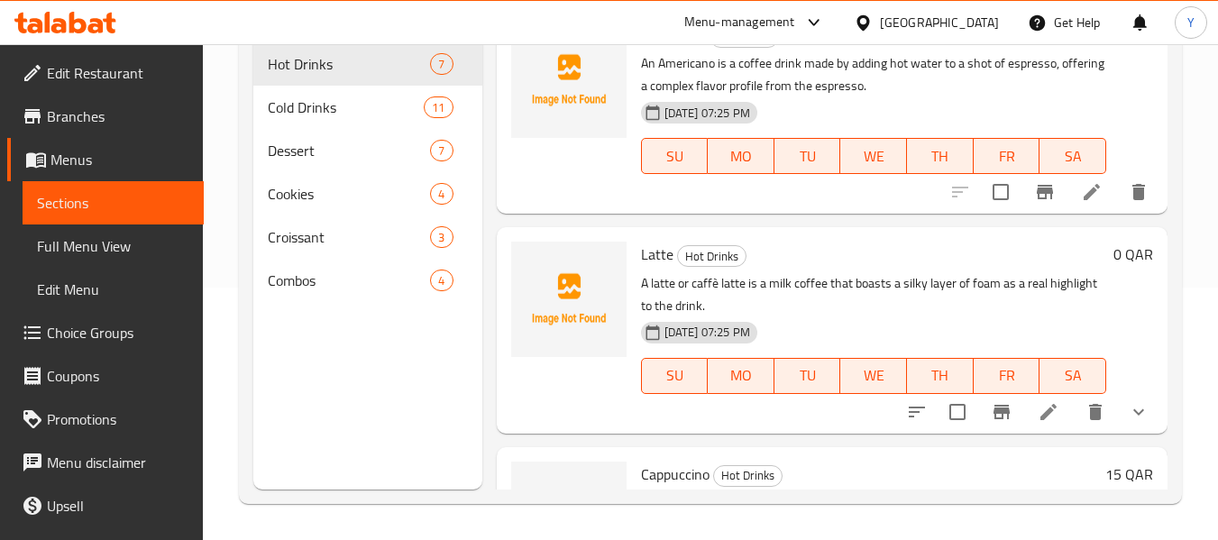
scroll to position [43, 0]
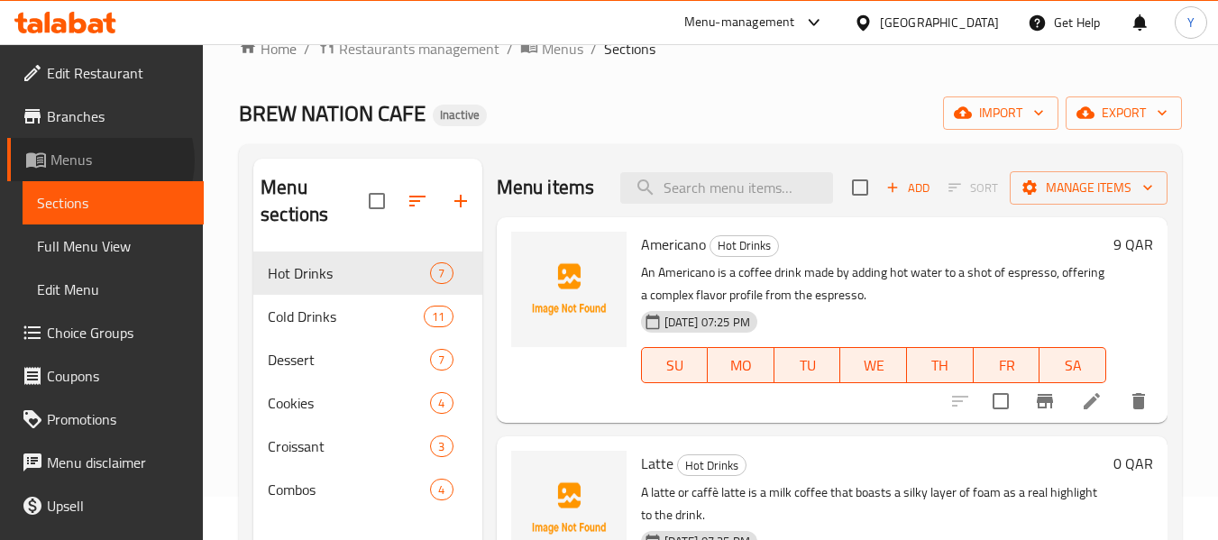
click at [101, 160] on span "Menus" at bounding box center [119, 160] width 139 height 22
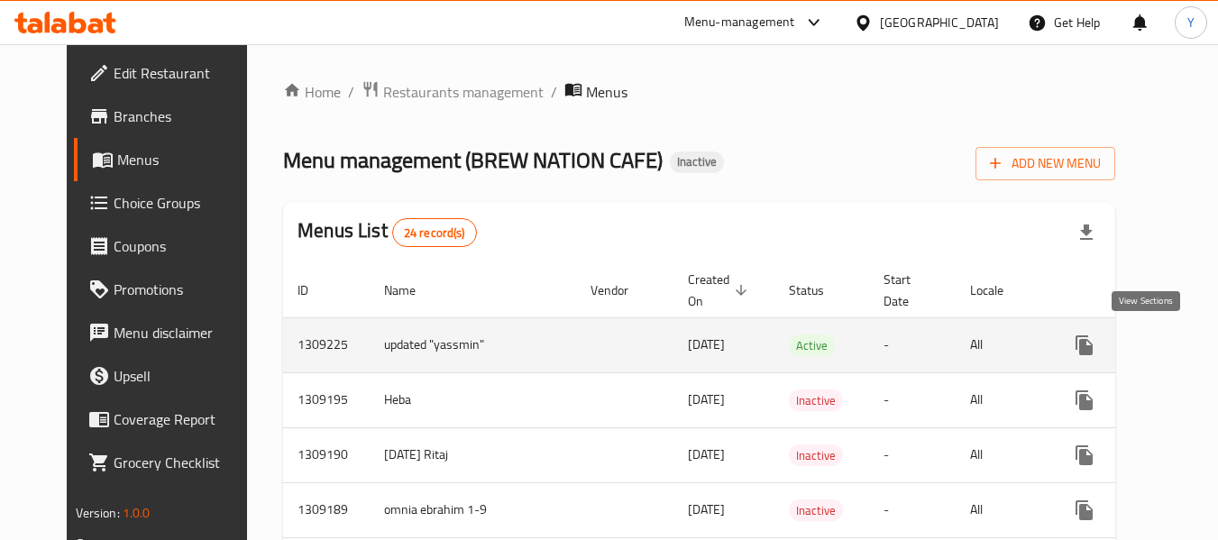
click at [1203, 342] on icon "enhanced table" at bounding box center [1214, 345] width 22 height 22
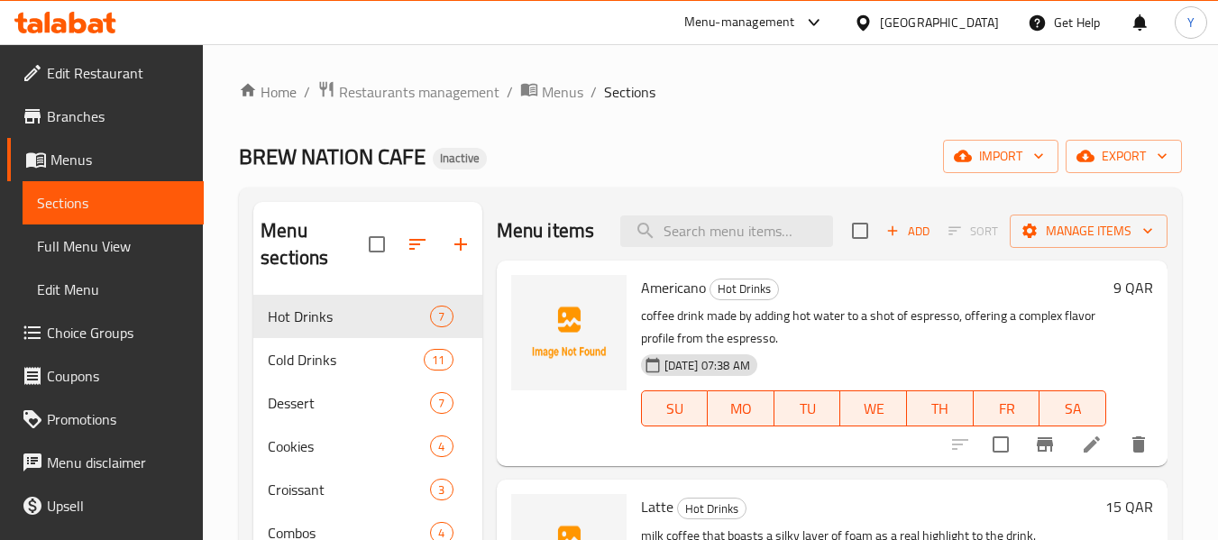
scroll to position [252, 0]
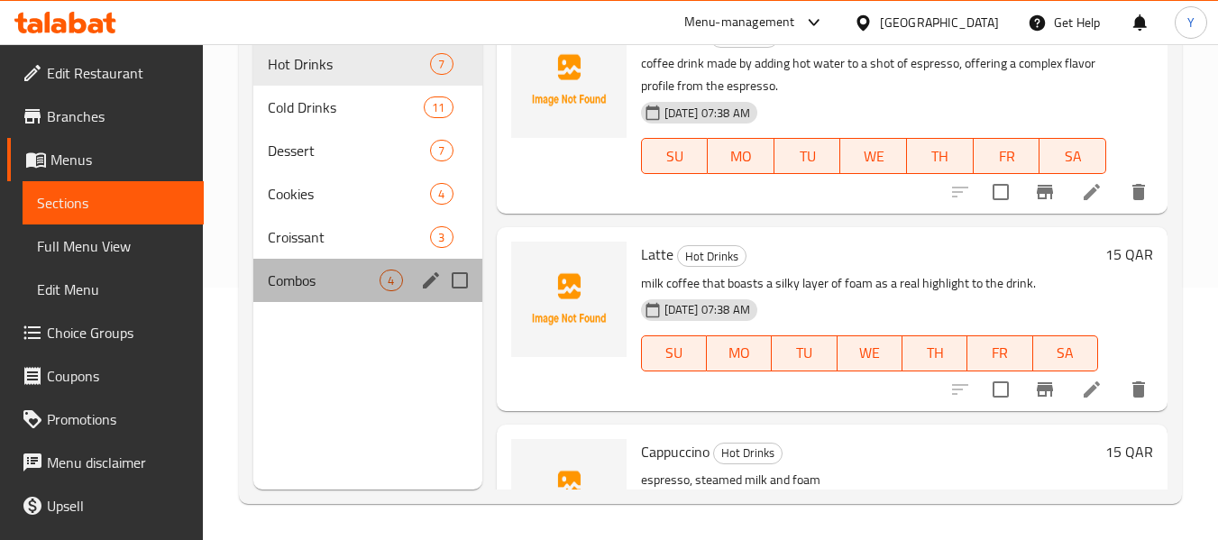
click at [355, 297] on div "Combos 4" at bounding box center [367, 280] width 228 height 43
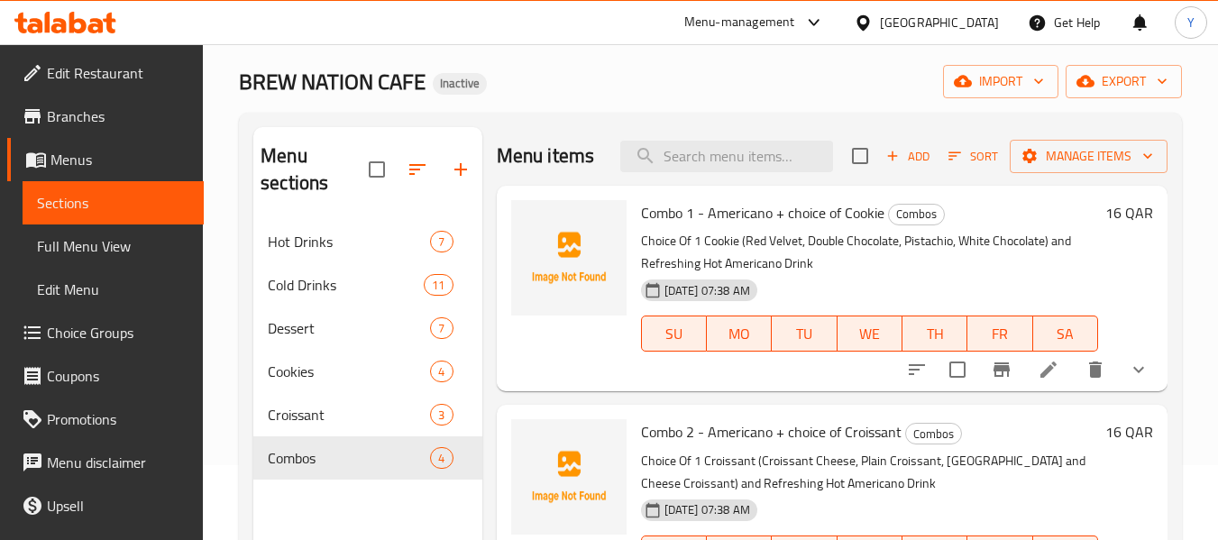
scroll to position [70, 0]
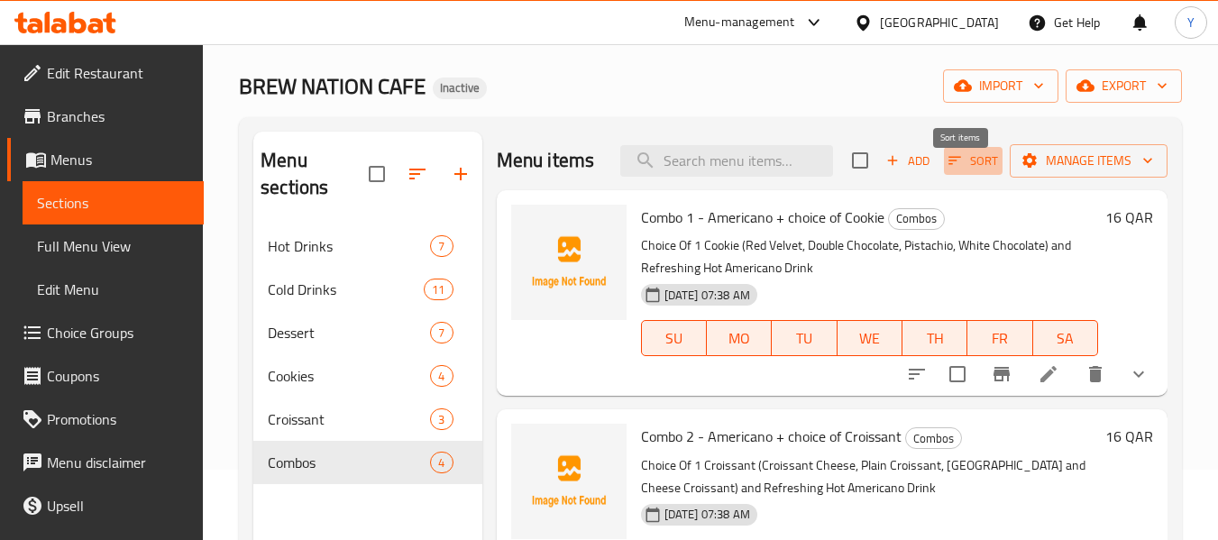
click at [948, 165] on icon "button" at bounding box center [954, 161] width 13 height 8
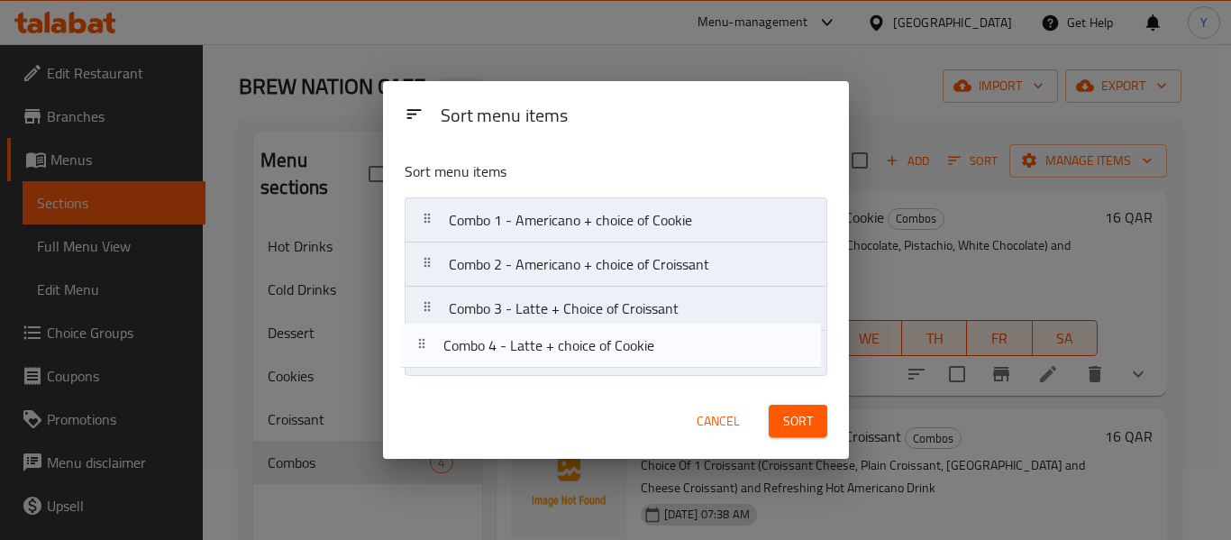
drag, startPoint x: 764, startPoint y: 309, endPoint x: 755, endPoint y: 357, distance: 48.6
click at [755, 357] on nav "Combo 1 - Americano + choice of Cookie Combo 2 - Americano + choice of Croissan…" at bounding box center [616, 286] width 423 height 178
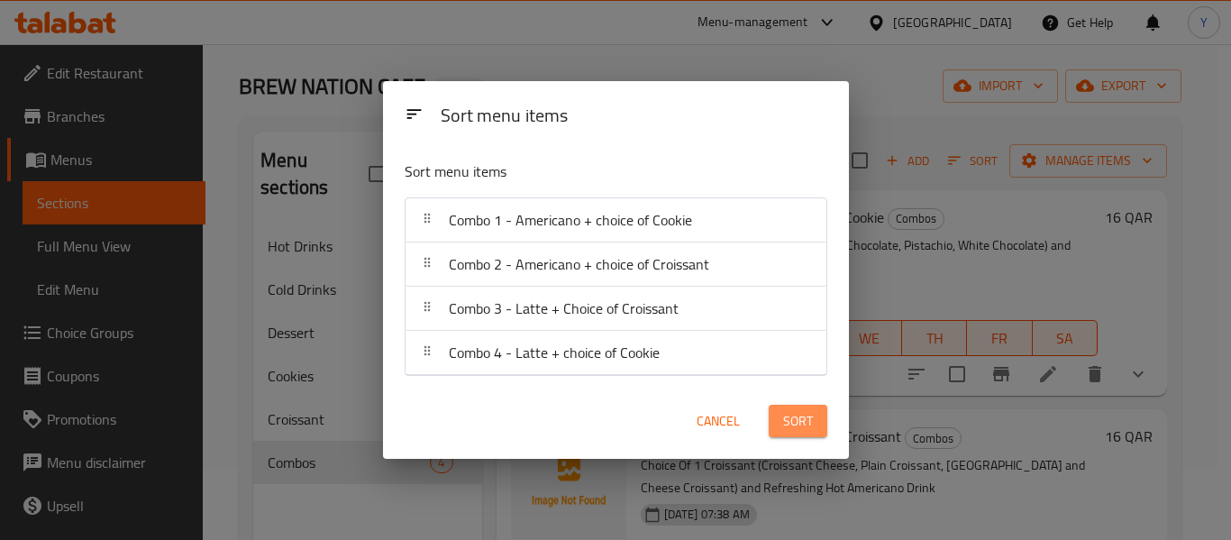
click at [800, 431] on span "Sort" at bounding box center [798, 421] width 30 height 23
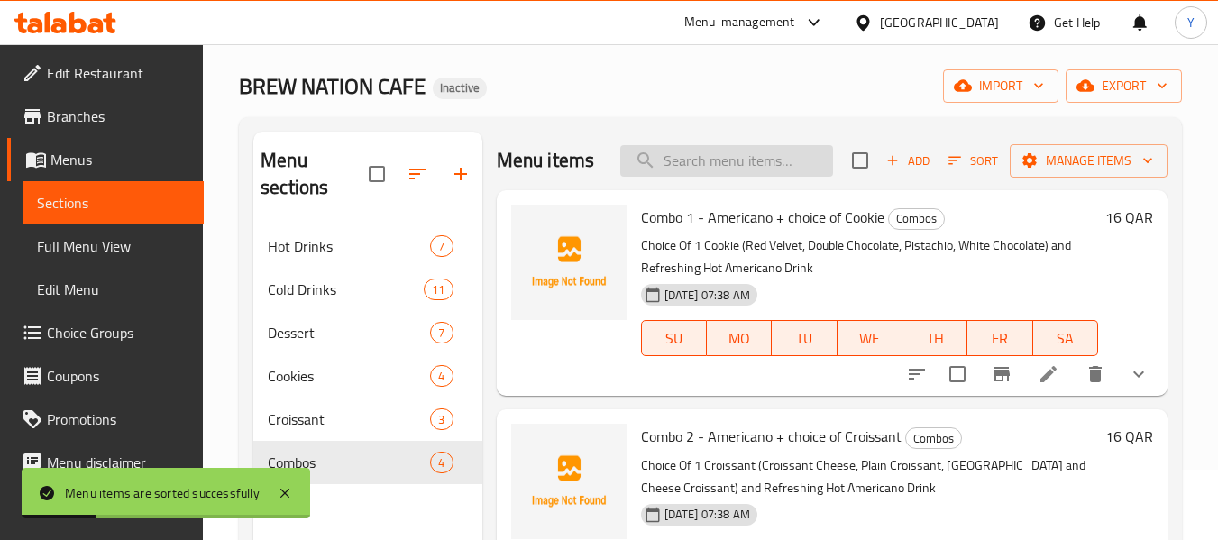
click at [756, 169] on input "search" at bounding box center [726, 161] width 213 height 32
paste input "such as"
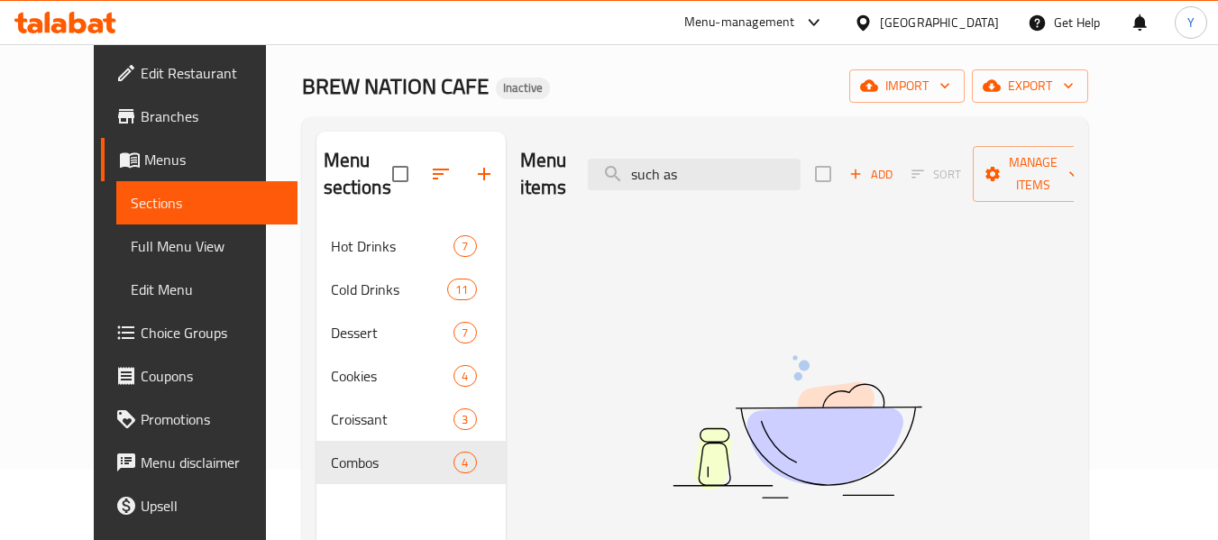
click at [506, 242] on div "Menu items such as Add Sort Manage items No Items found" at bounding box center [790, 402] width 568 height 540
click at [685, 170] on input "such as" at bounding box center [694, 175] width 213 height 32
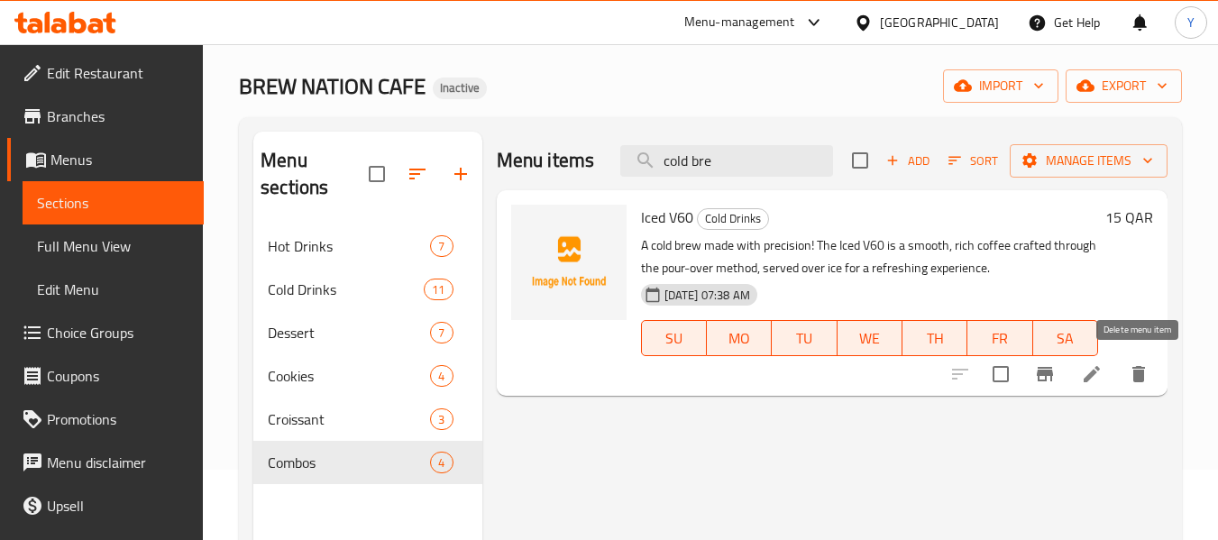
type input "cold bre"
click at [1141, 375] on icon "delete" at bounding box center [1138, 374] width 13 height 16
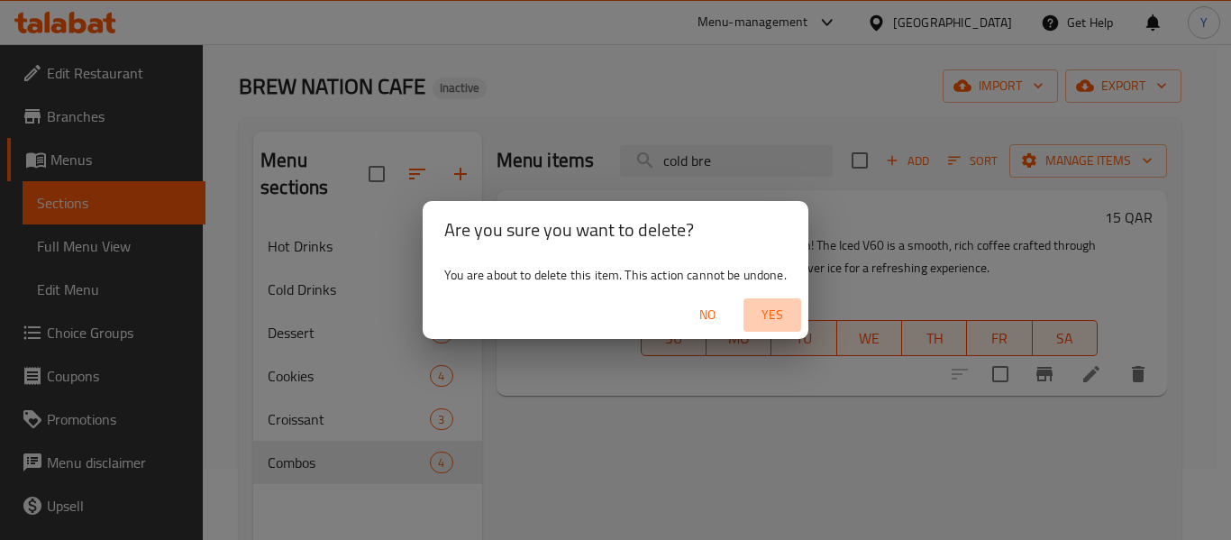
click at [789, 314] on span "Yes" at bounding box center [772, 315] width 43 height 23
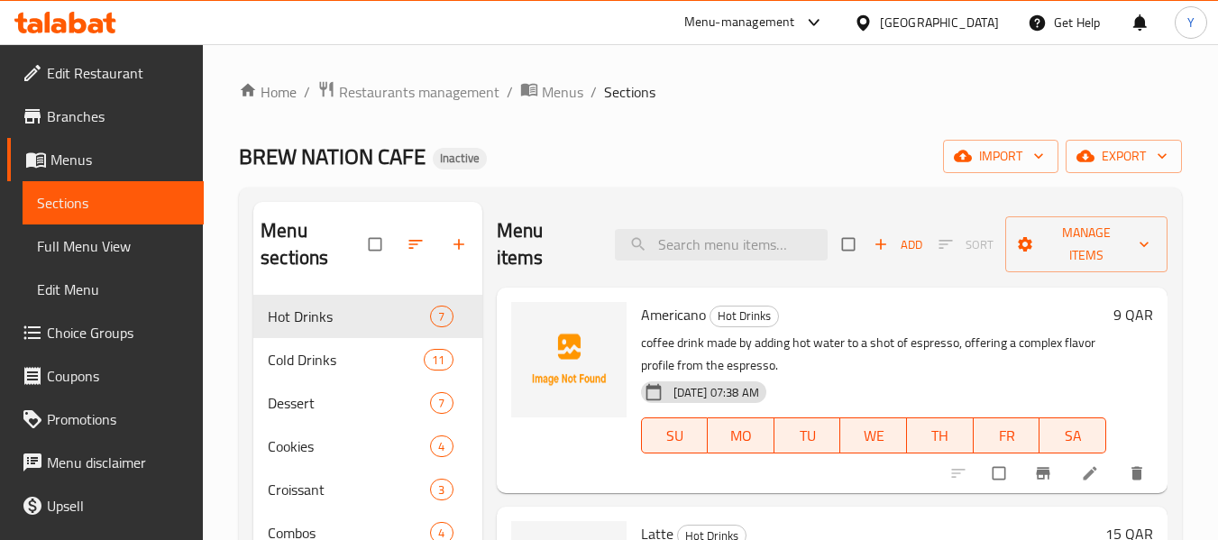
click at [89, 257] on span "Full Menu View" at bounding box center [113, 246] width 152 height 22
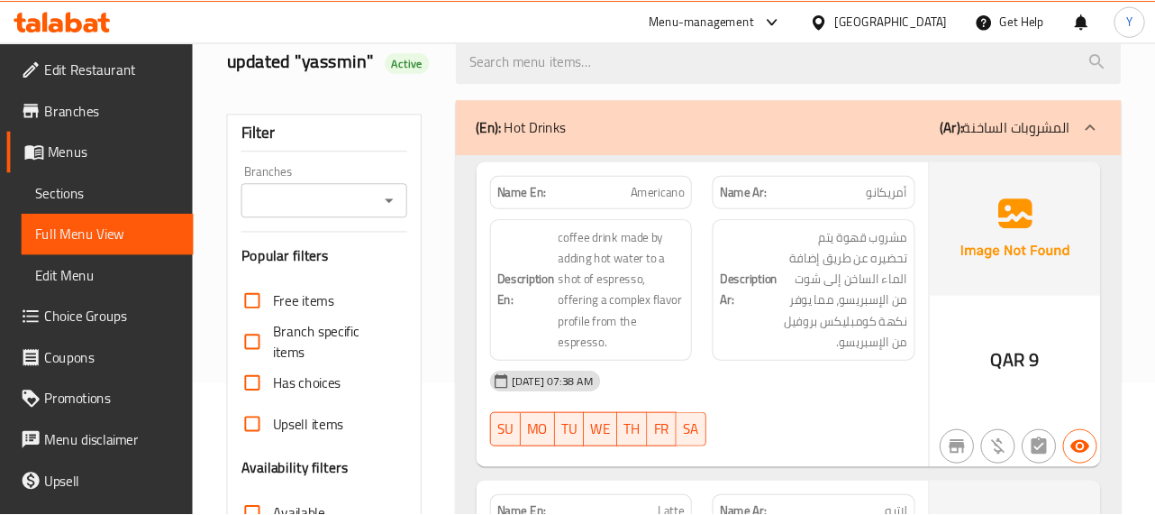
scroll to position [93, 0]
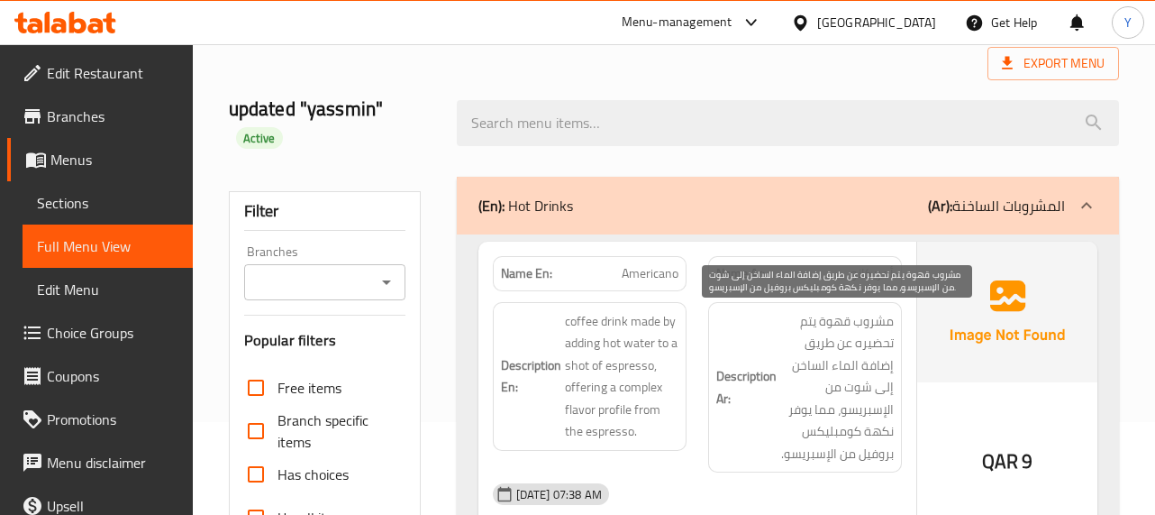
click at [871, 368] on span "مشروب قهوة يتم تحضيره عن طريق إضافة الماء الساخن إلى شوت من الإسبريسو، مما يوفر…" at bounding box center [837, 387] width 114 height 155
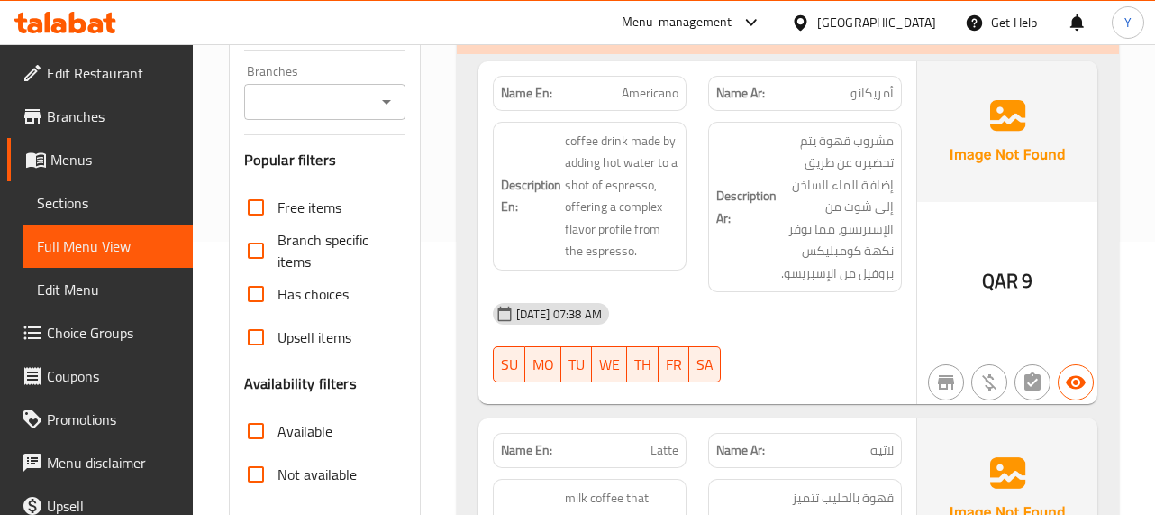
scroll to position [309, 0]
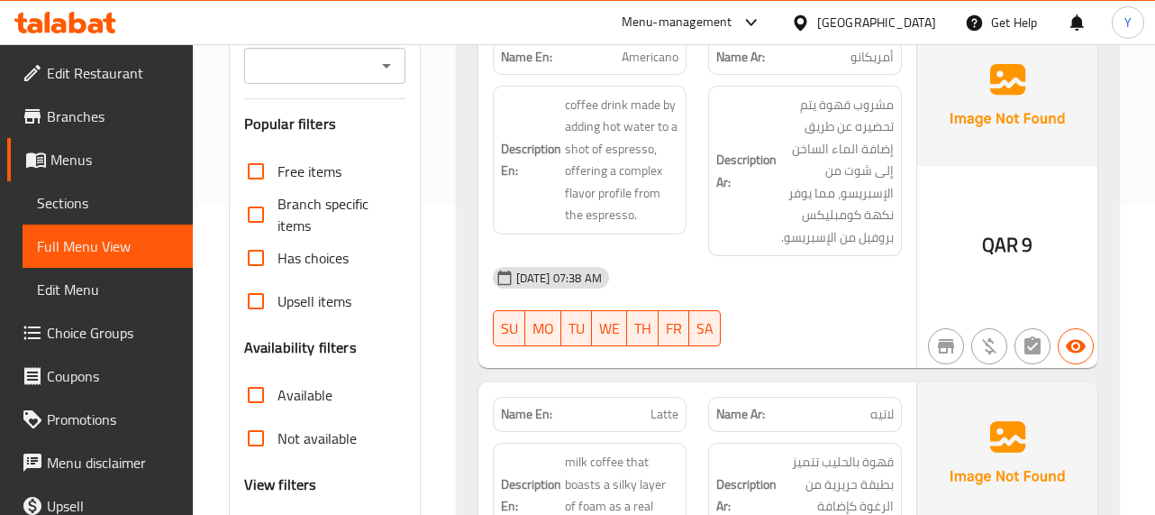
click at [803, 308] on div "02-09-2025 07:38 AM SU MO TU WE TH FR SA" at bounding box center [697, 306] width 431 height 101
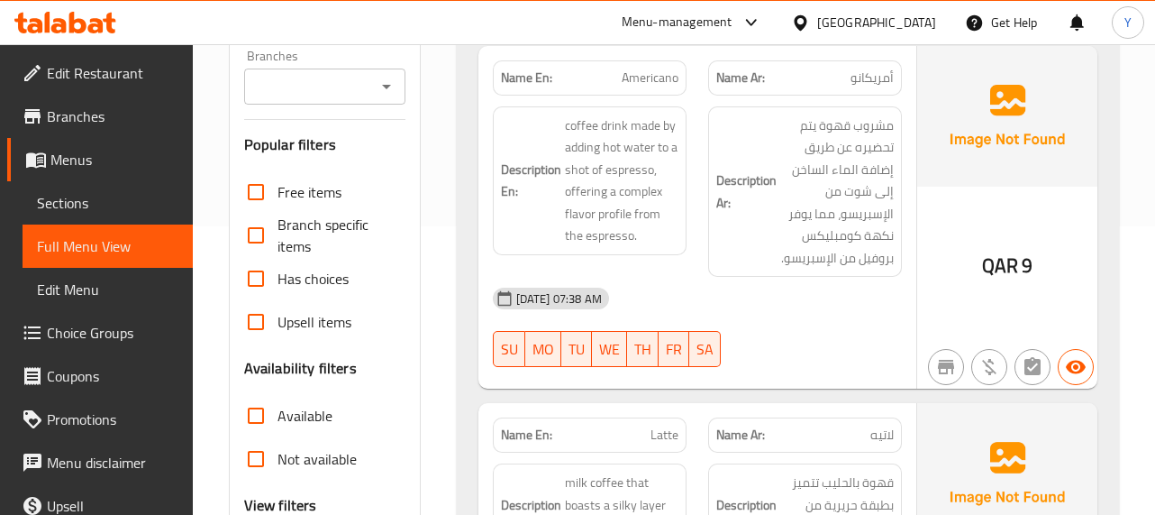
scroll to position [324, 0]
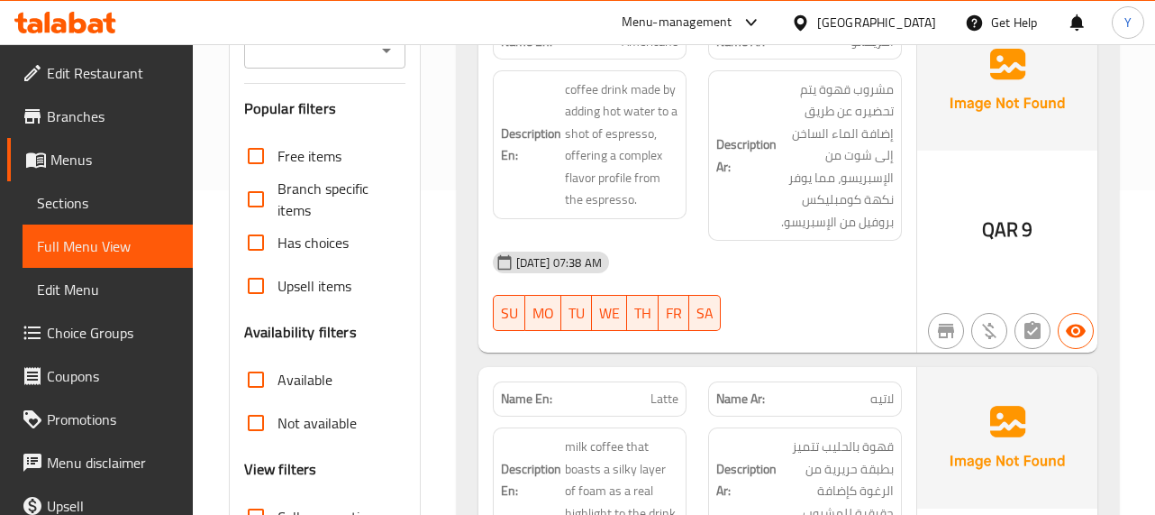
click at [912, 438] on div "Description Ar: قهوة بالحليب تتميز بطبقة حريرية من الرغوة كإضافة حقيقية للمشروب." at bounding box center [805, 479] width 215 height 126
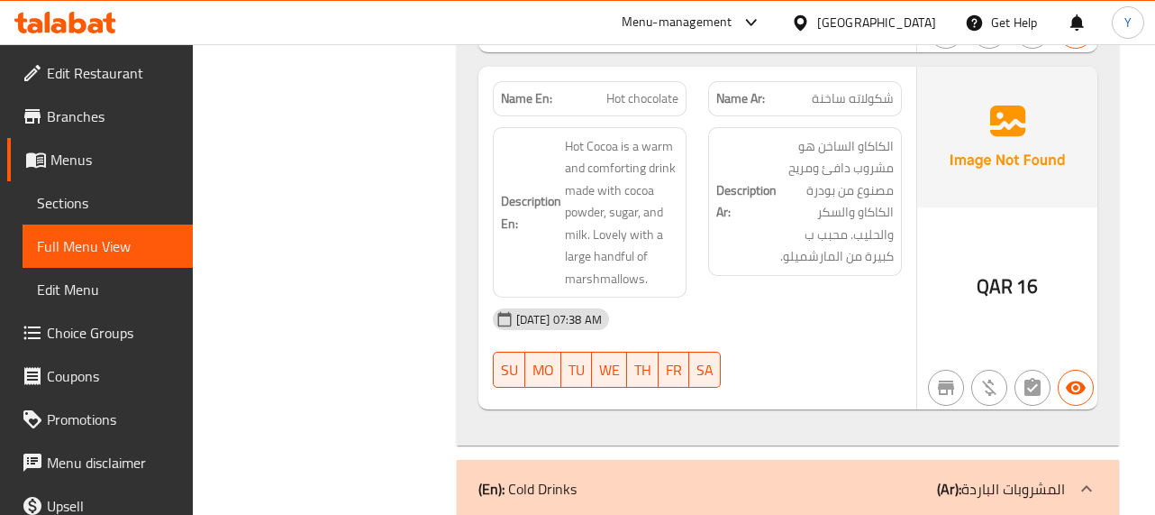
scroll to position [2127, 0]
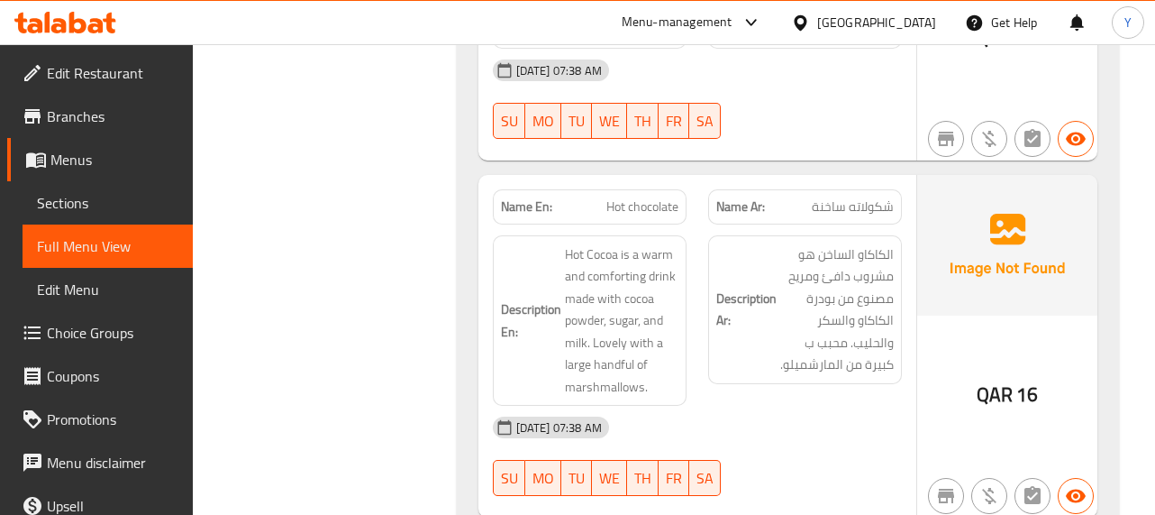
click at [962, 340] on div "QAR 16" at bounding box center [1007, 346] width 180 height 343
click at [930, 389] on div "QAR 16" at bounding box center [1007, 346] width 180 height 343
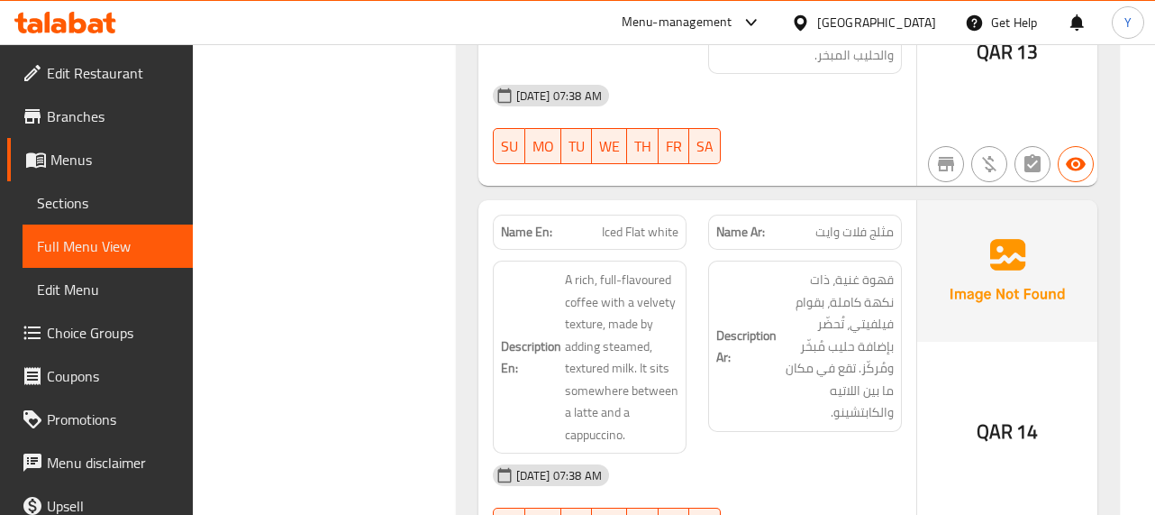
scroll to position [3857, 0]
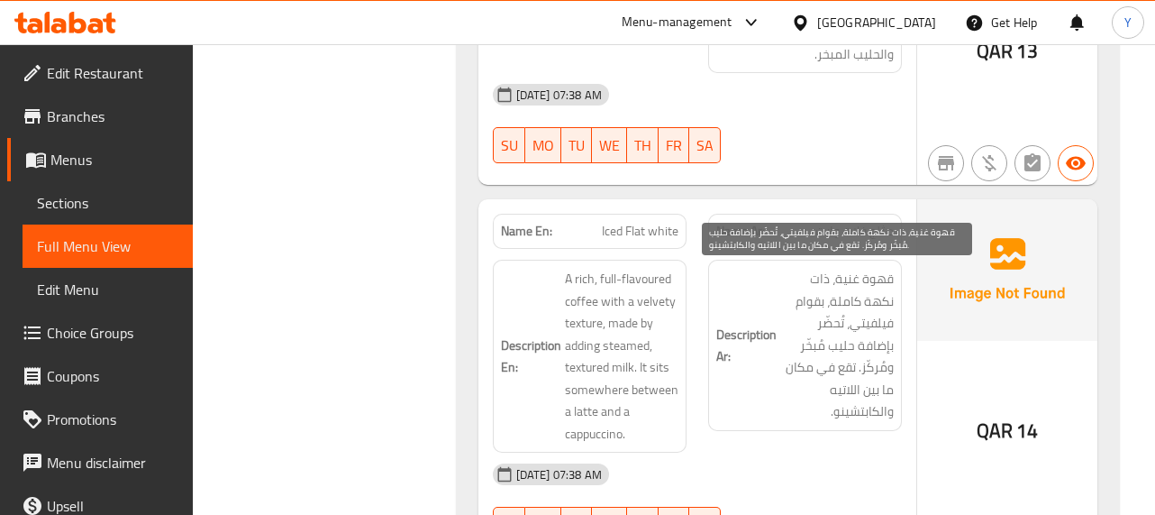
click at [825, 272] on span "قهوة غنية، ذات نكهة كاملة، بقوام فيلفيتي، تُحضّر بإضافة حليب مُبخّر ومُركّز. تق…" at bounding box center [837, 345] width 114 height 155
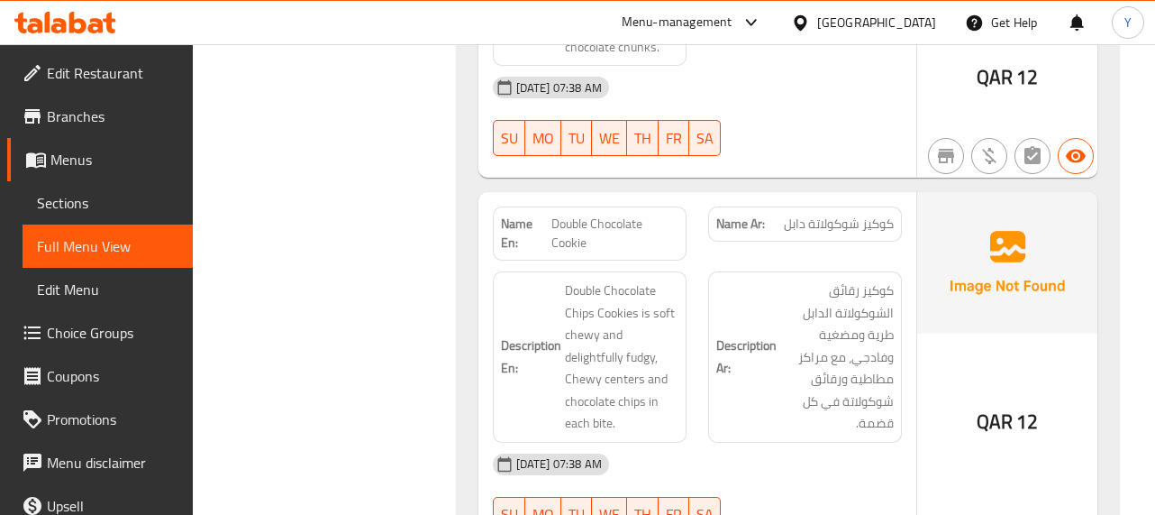
scroll to position [9300, 0]
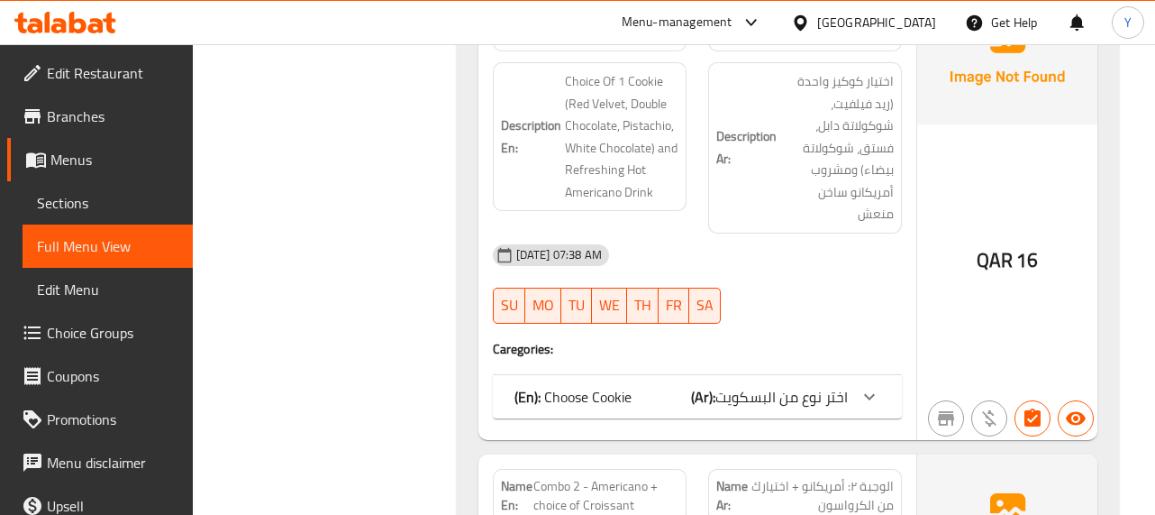
scroll to position [11427, 0]
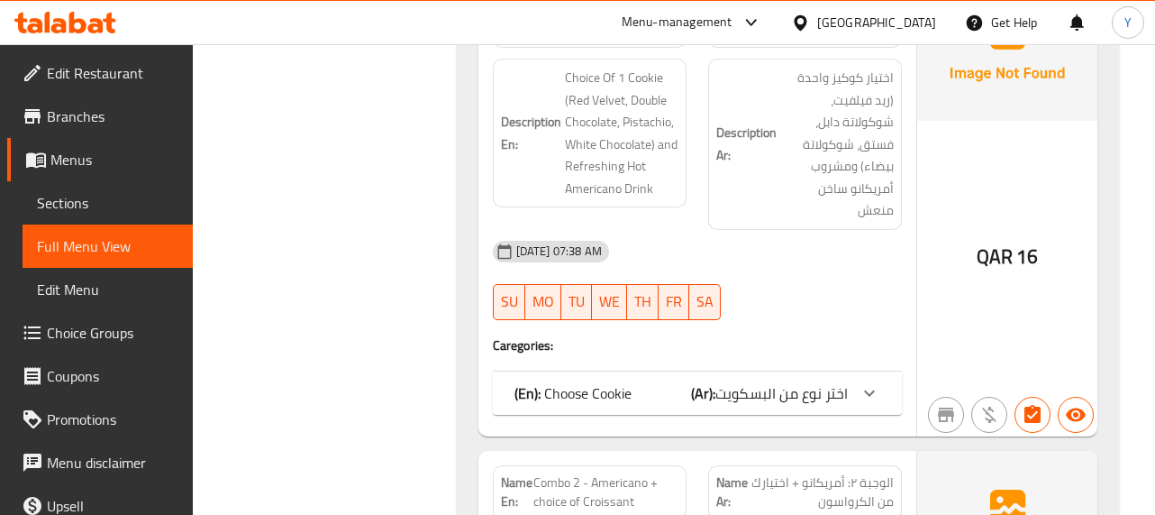
click at [798, 379] on span "اختر نوع من البسكويت" at bounding box center [782, 392] width 132 height 27
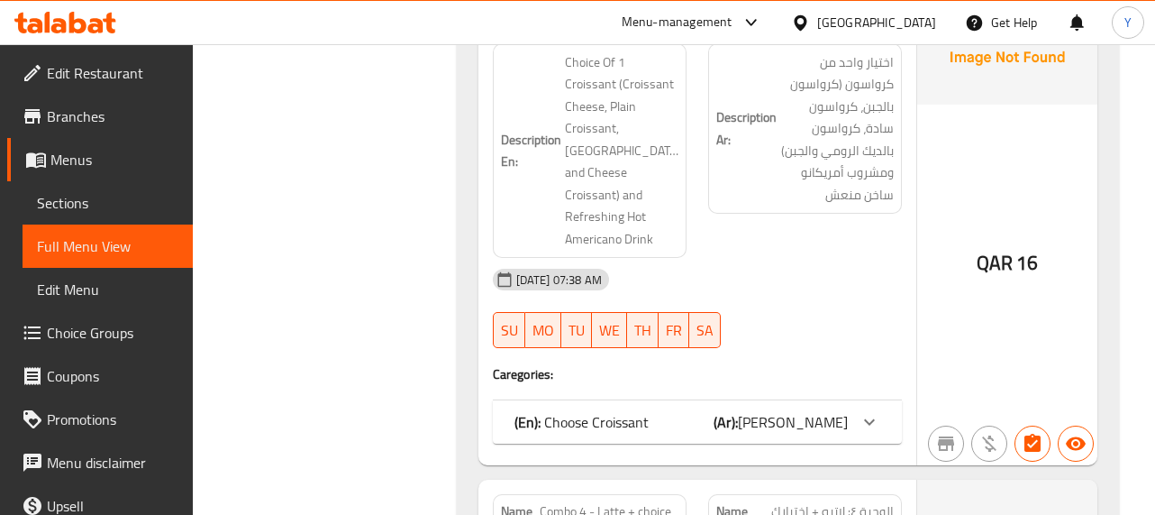
scroll to position [12292, 0]
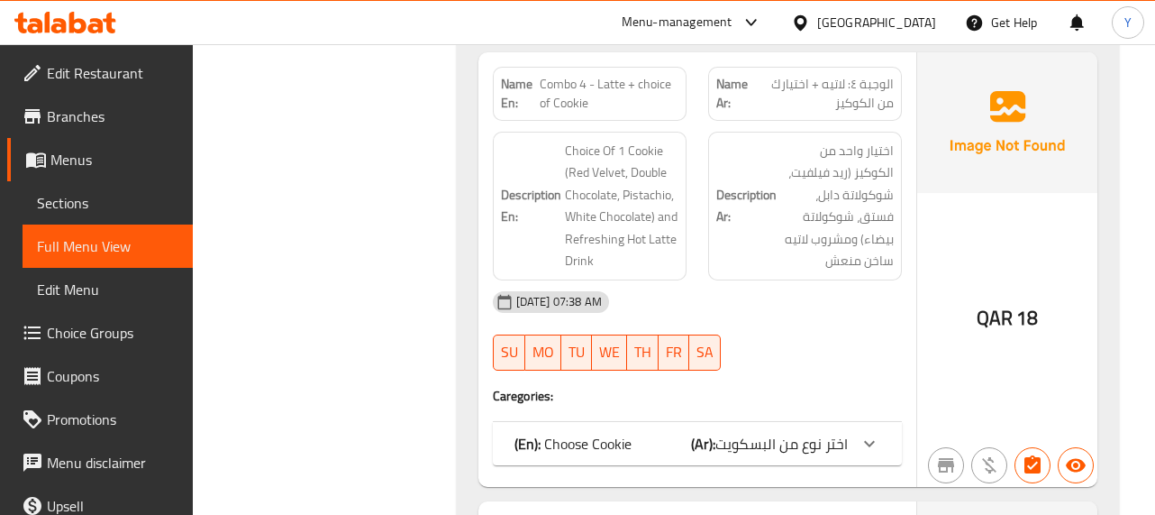
scroll to position [13049, 0]
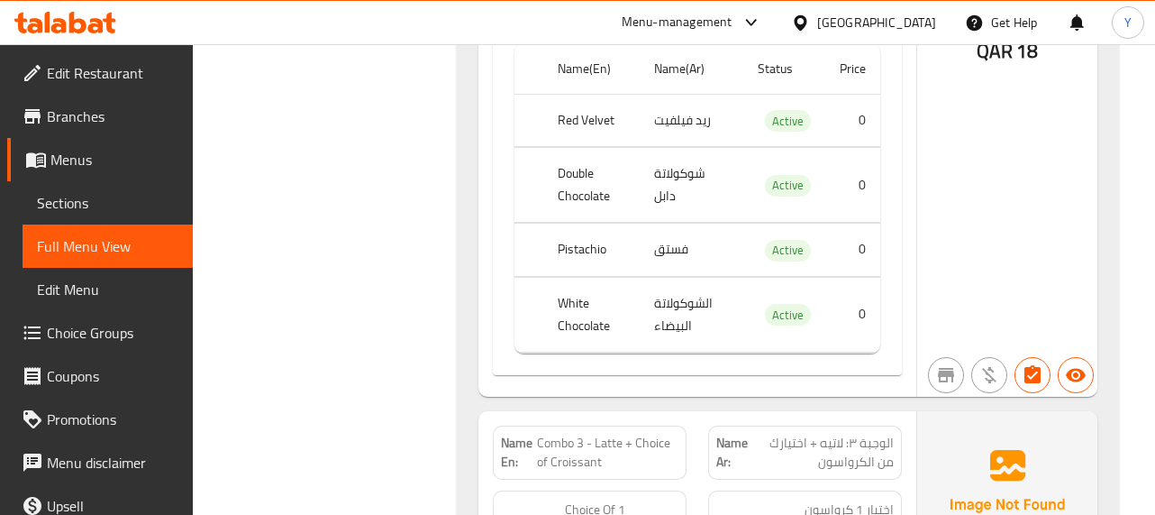
scroll to position [13590, 0]
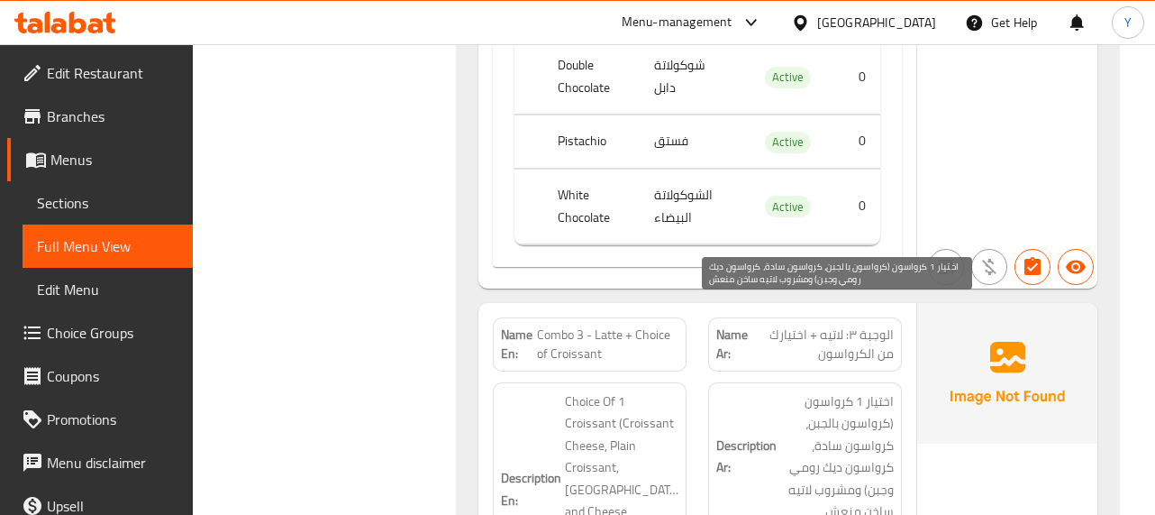
click at [857, 390] on span "اختيار 1 كرواسون (كرواسون بالجبن، كرواسون سادة، كرواسون ديك رومي وجبن) ومشروب ل…" at bounding box center [837, 456] width 114 height 132
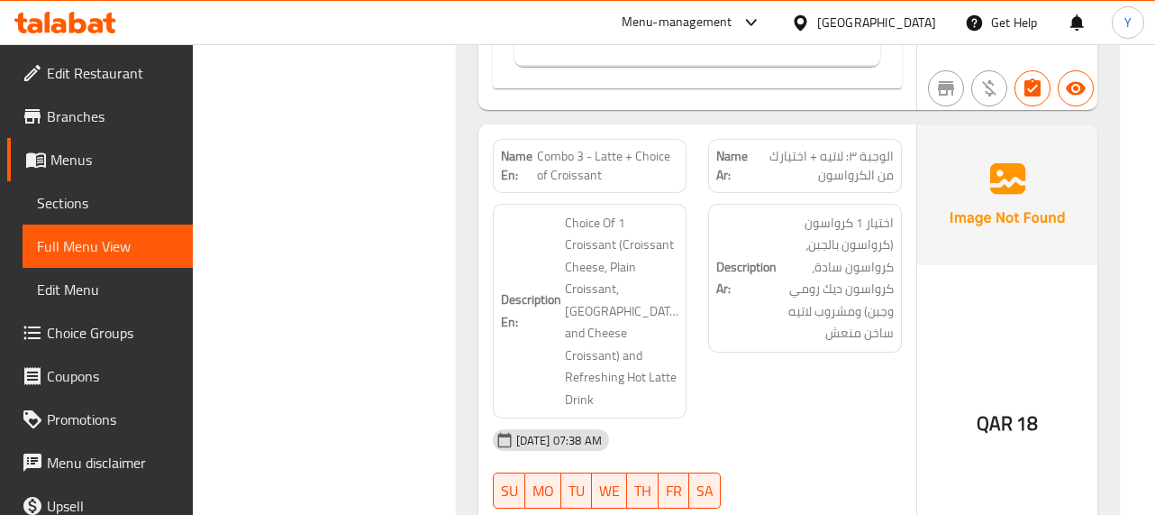
scroll to position [13806, 0]
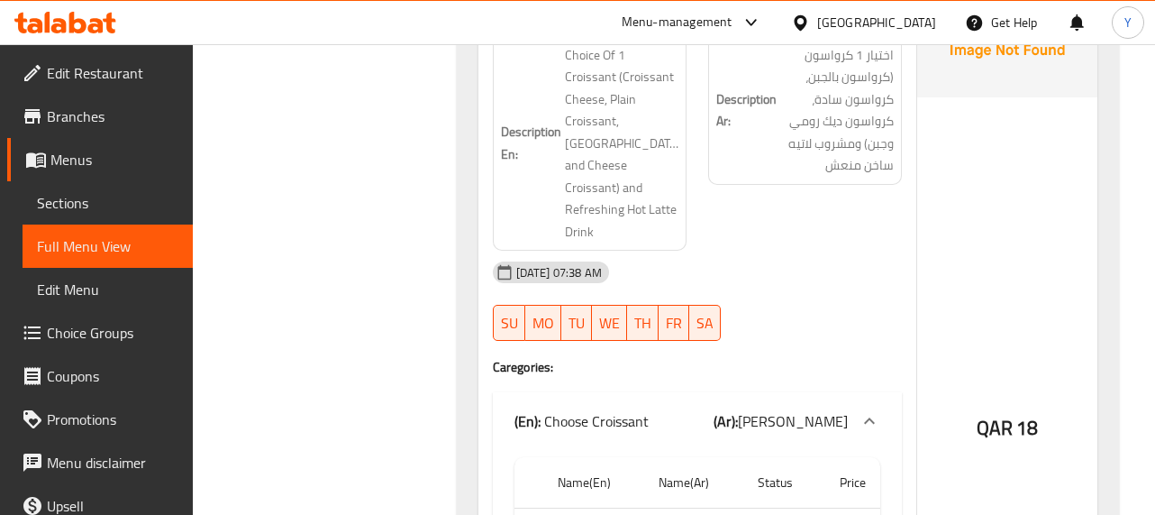
scroll to position [14131, 0]
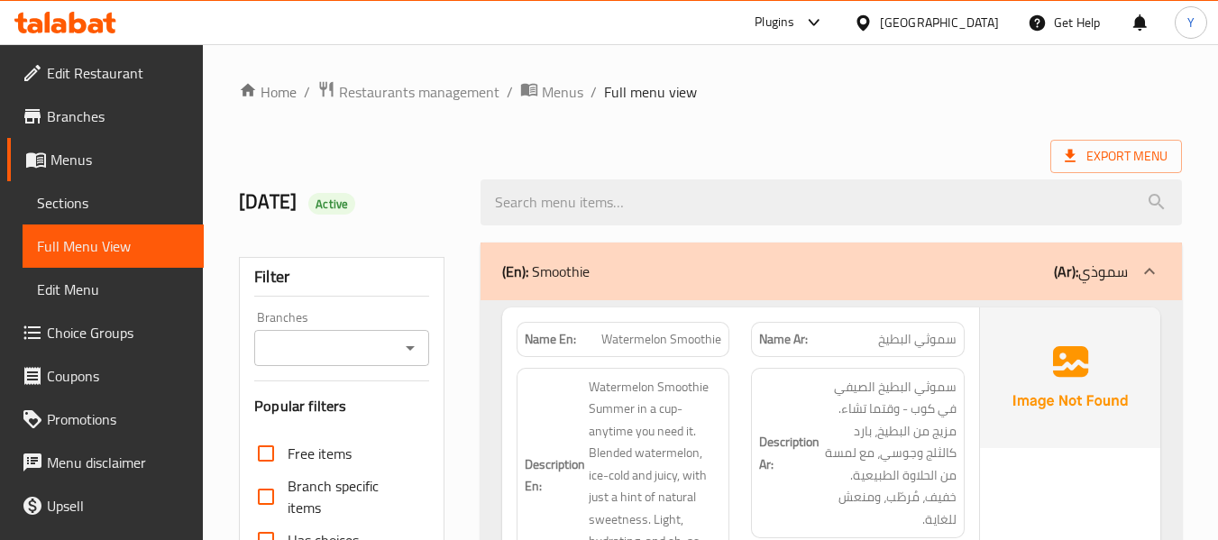
click at [895, 330] on span "تشيز كيك ياباني" at bounding box center [917, 339] width 78 height 19
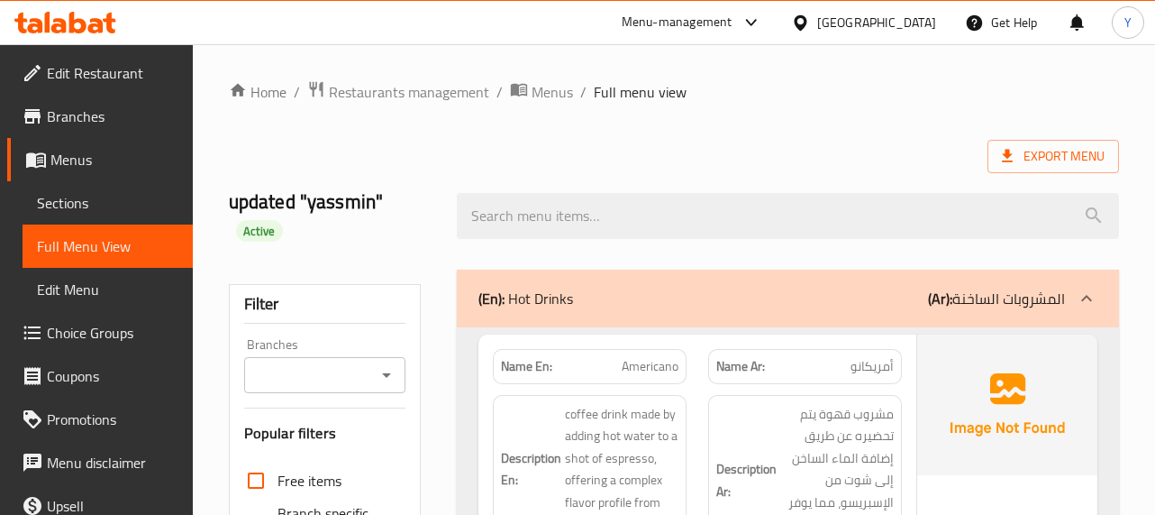
click at [436, 239] on div "updated "yassmin" Active" at bounding box center [332, 215] width 228 height 107
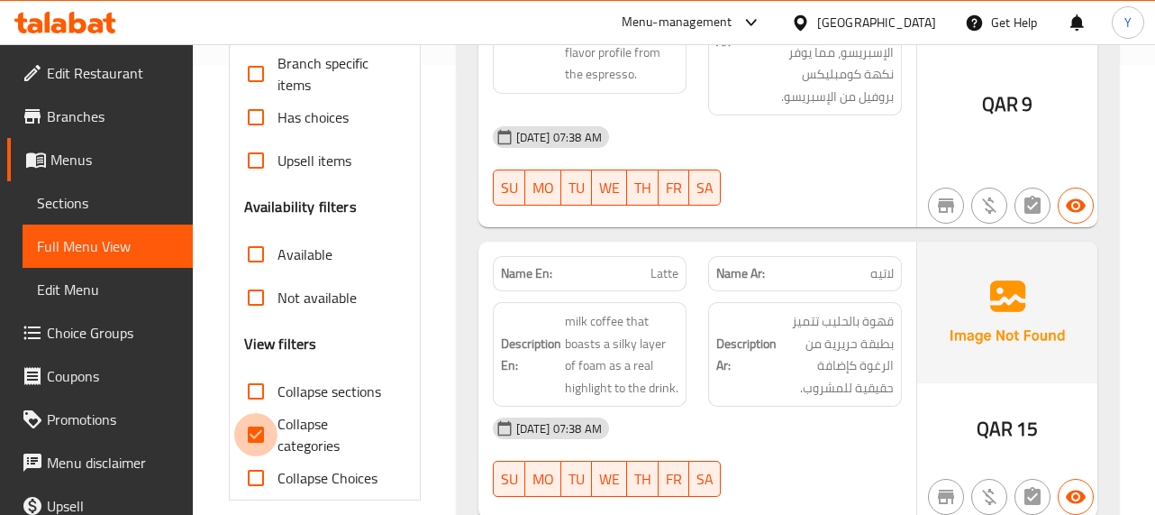
click at [269, 434] on input "Collapse categories" at bounding box center [255, 434] width 43 height 43
checkbox input "false"
click at [741, 273] on strong "Name Ar:" at bounding box center [740, 273] width 49 height 19
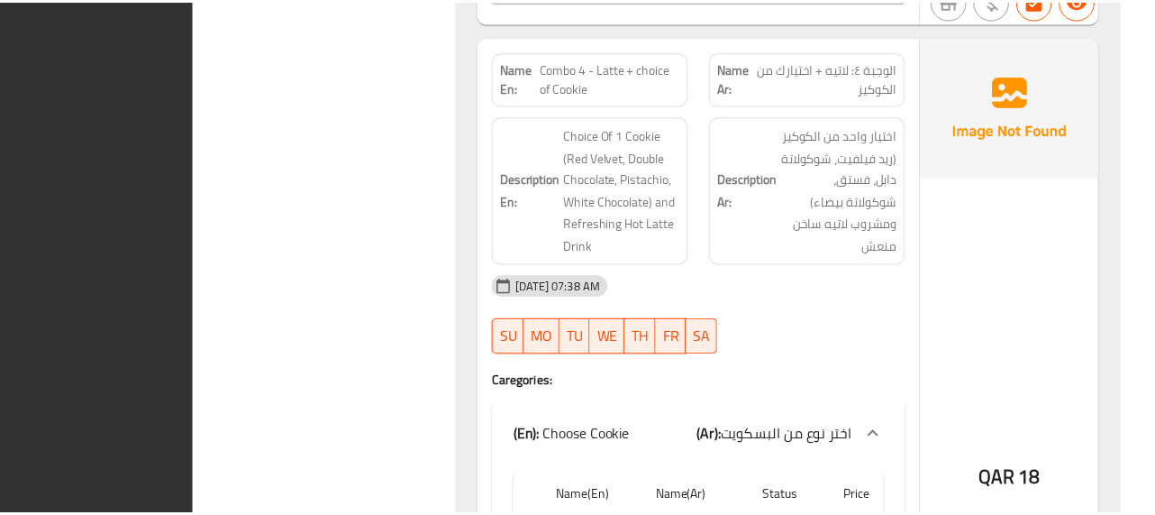
scroll to position [13648, 0]
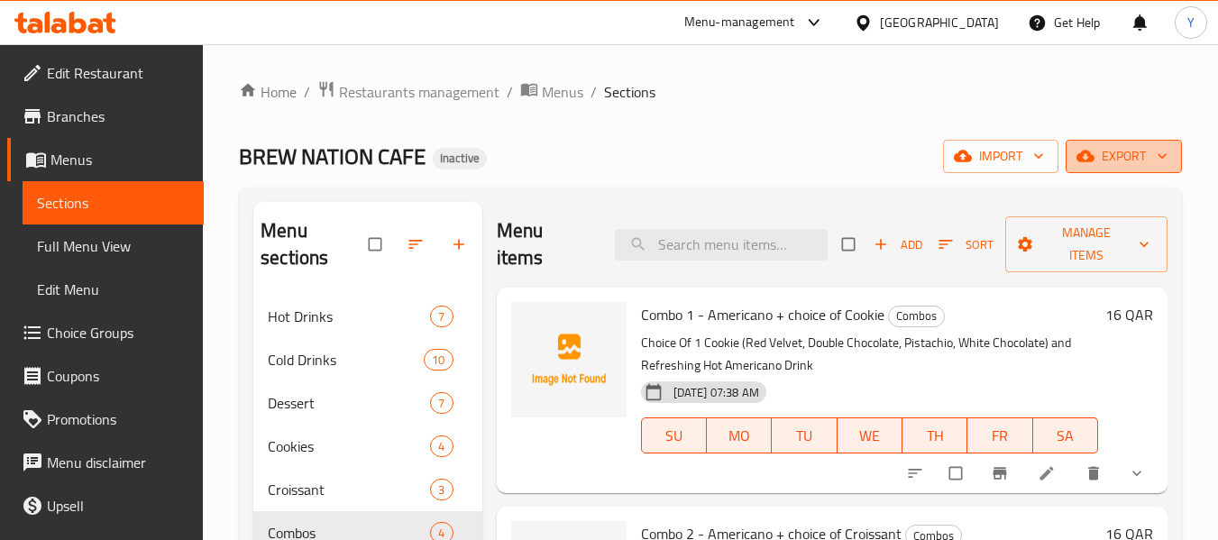
click at [1086, 163] on icon "button" at bounding box center [1085, 156] width 18 height 18
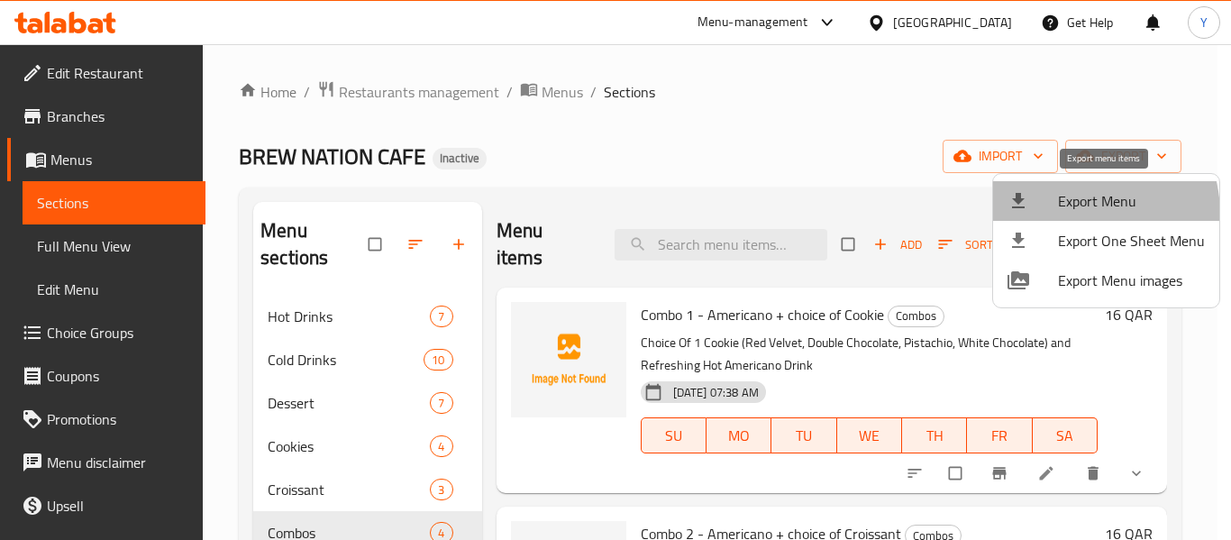
click at [1068, 214] on li "Export Menu" at bounding box center [1106, 201] width 226 height 40
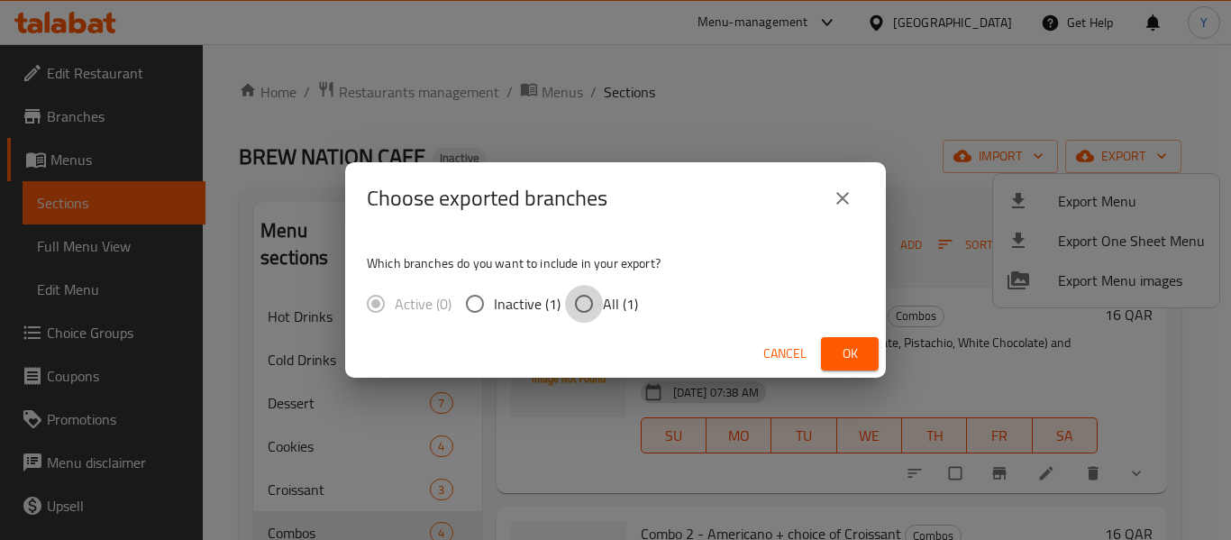
click at [597, 308] on input "All (1)" at bounding box center [584, 304] width 38 height 38
radio input "true"
click at [870, 355] on button "Ok" at bounding box center [850, 353] width 58 height 33
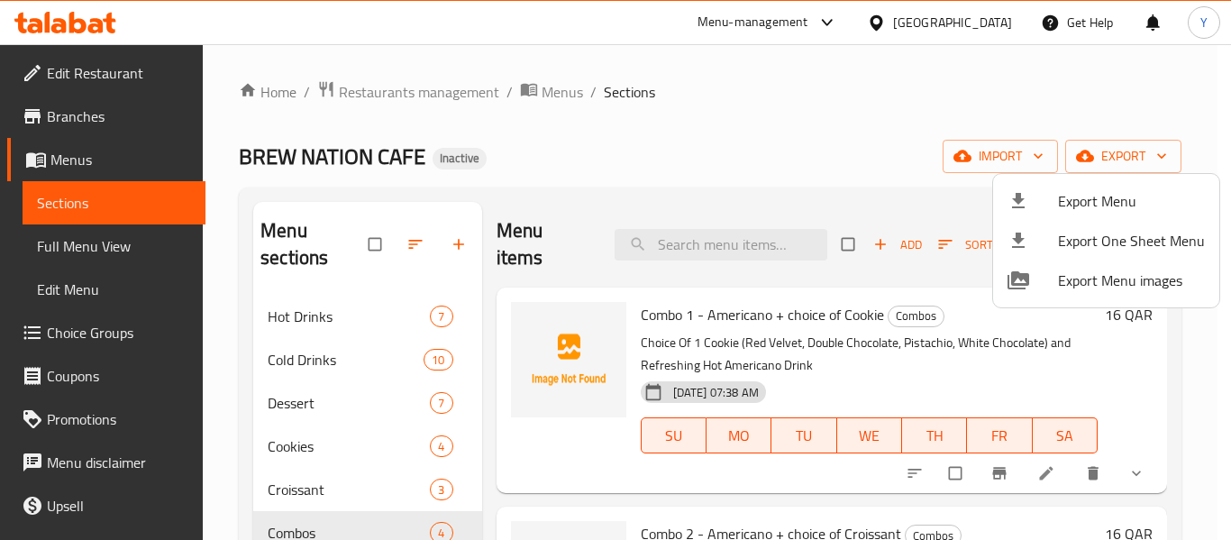
click at [971, 20] on div at bounding box center [615, 270] width 1231 height 540
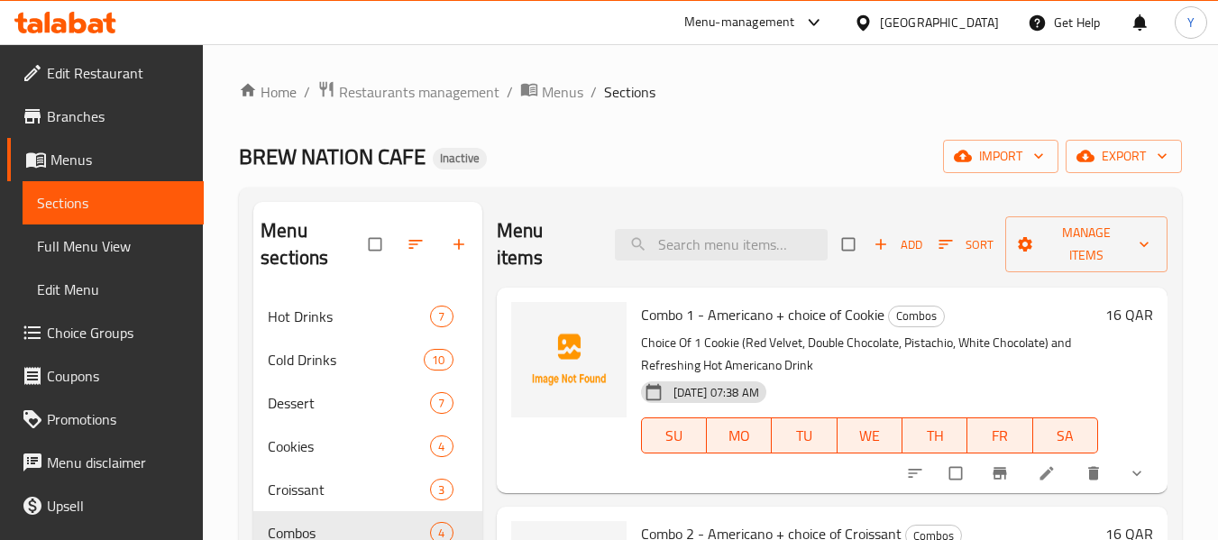
click at [971, 20] on div "Qatar" at bounding box center [939, 23] width 119 height 20
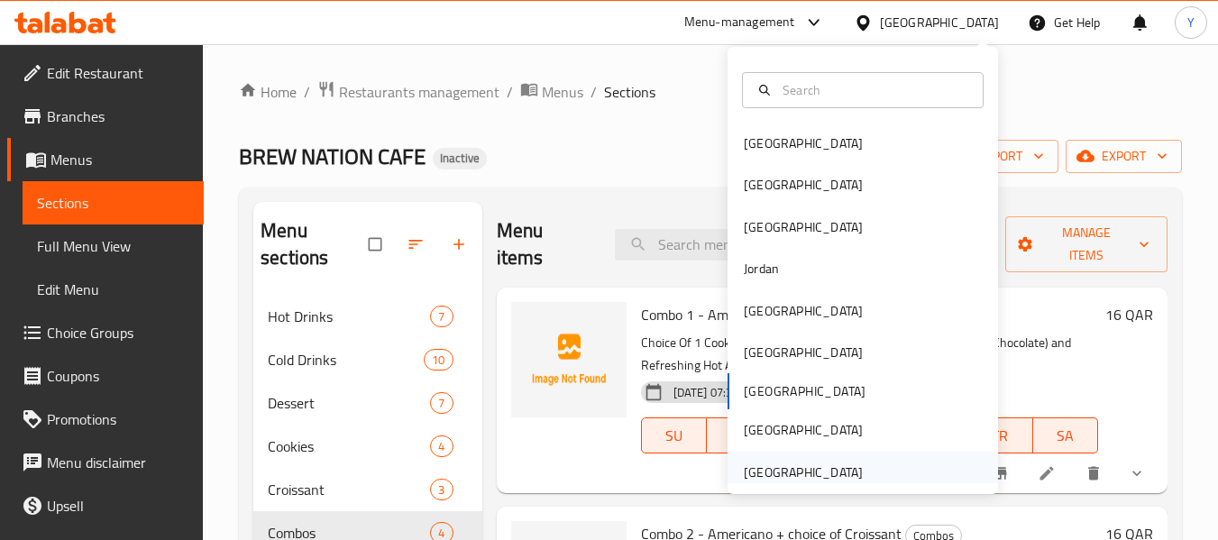
click at [824, 466] on div "[GEOGRAPHIC_DATA]" at bounding box center [802, 472] width 119 height 20
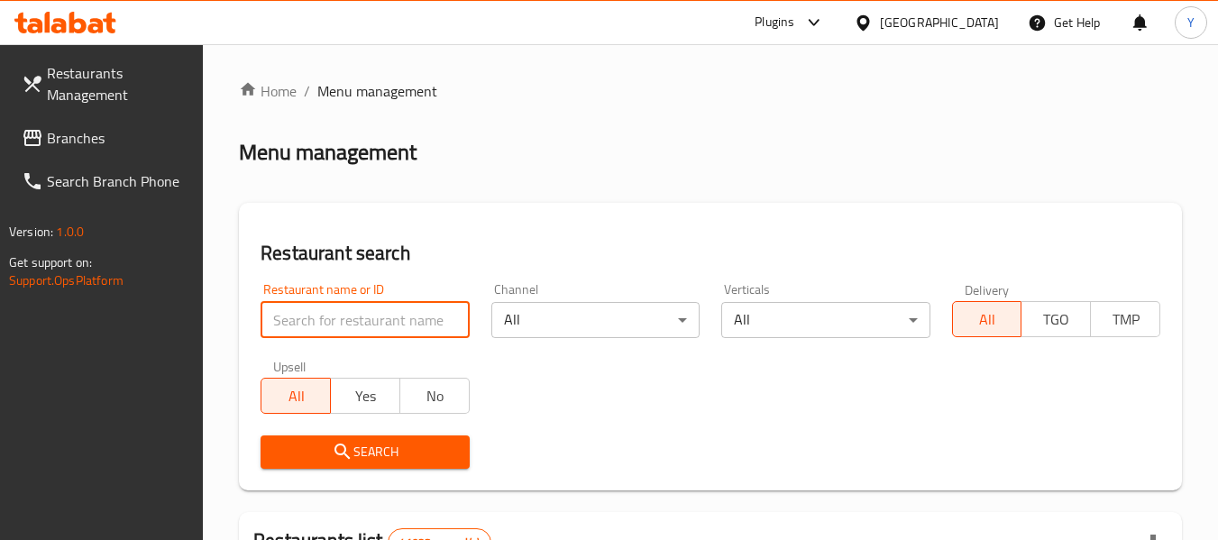
click at [419, 313] on input "search" at bounding box center [364, 320] width 208 height 36
paste input "Teatopia Bliss"
type input "Teatopia Bliss"
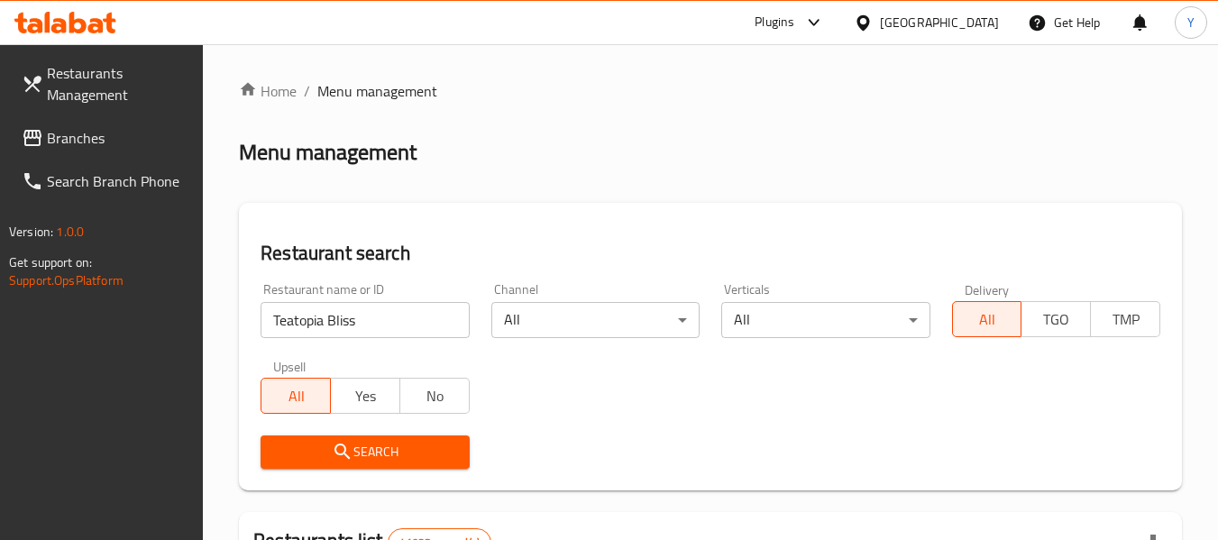
scroll to position [3, 0]
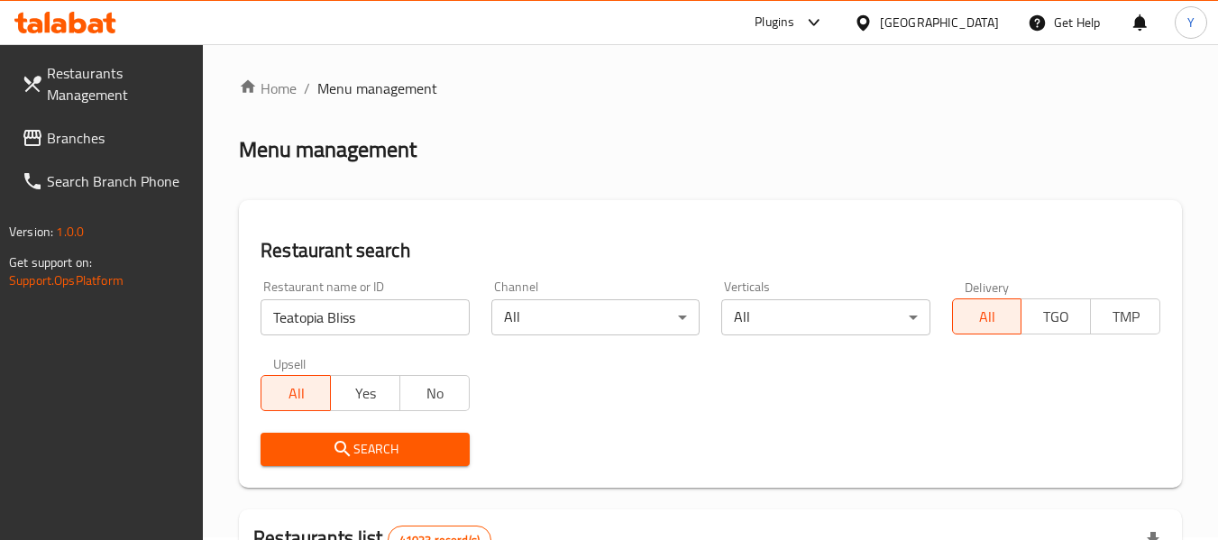
click at [365, 445] on span "Search" at bounding box center [364, 449] width 179 height 23
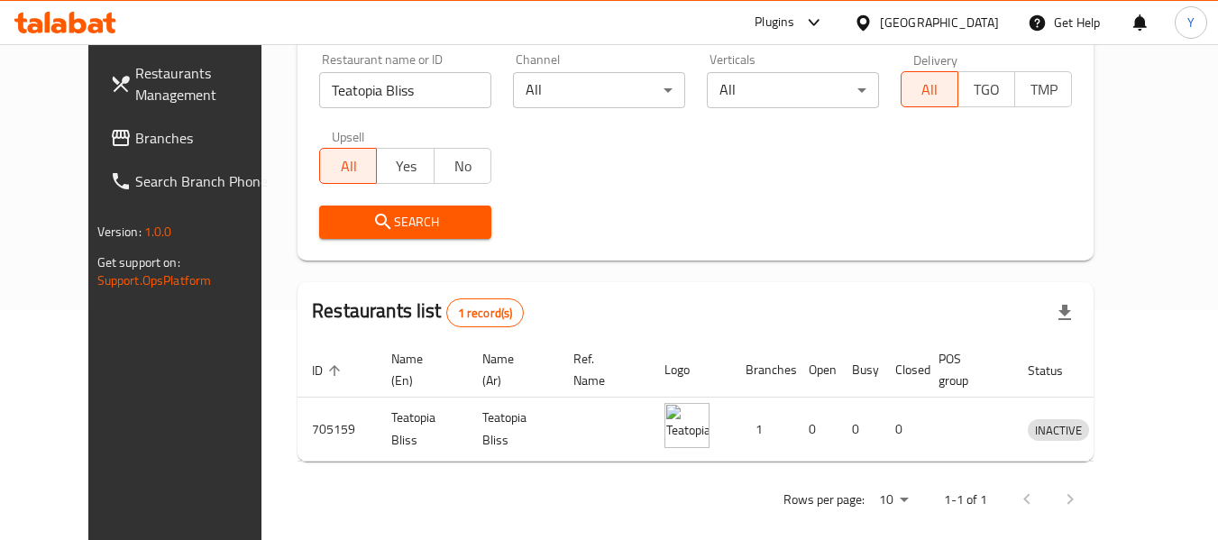
scroll to position [231, 0]
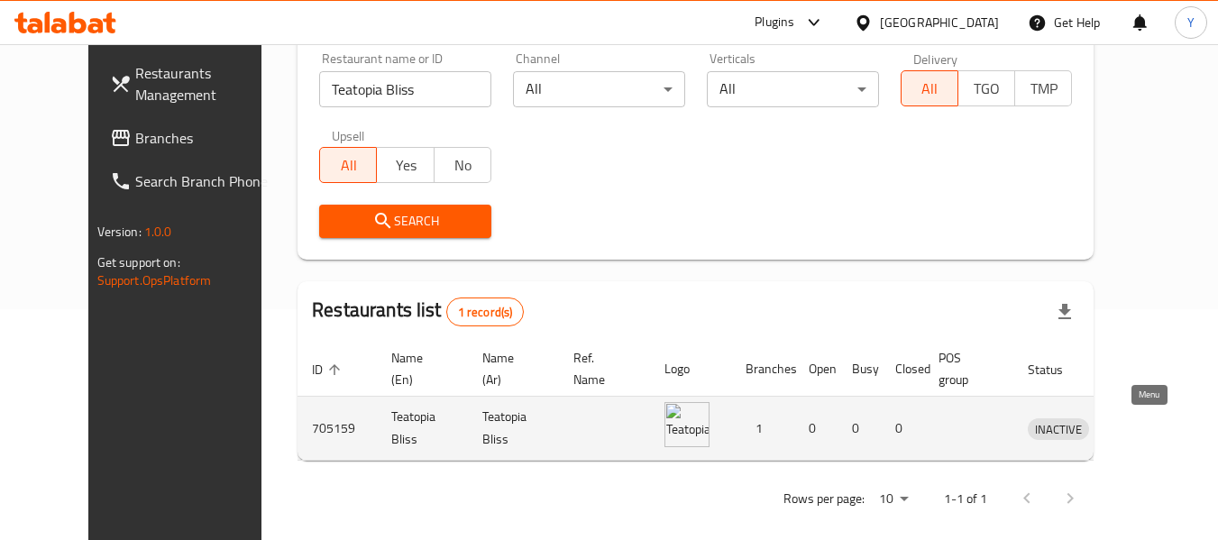
click at [1143, 430] on icon "enhanced table" at bounding box center [1139, 428] width 6 height 7
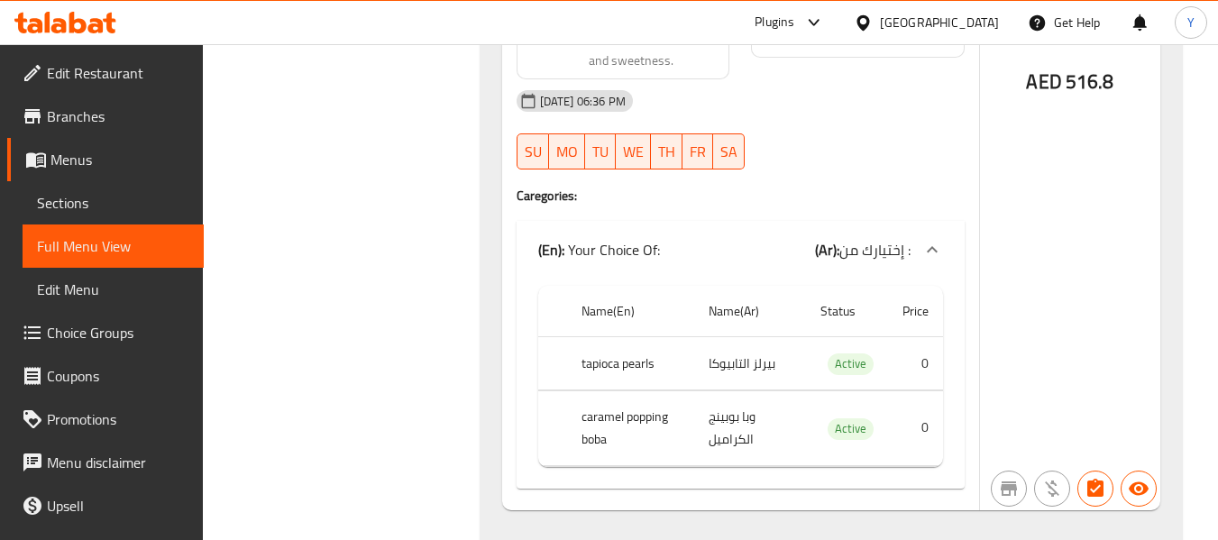
scroll to position [17819, 0]
